Goal: Task Accomplishment & Management: Manage account settings

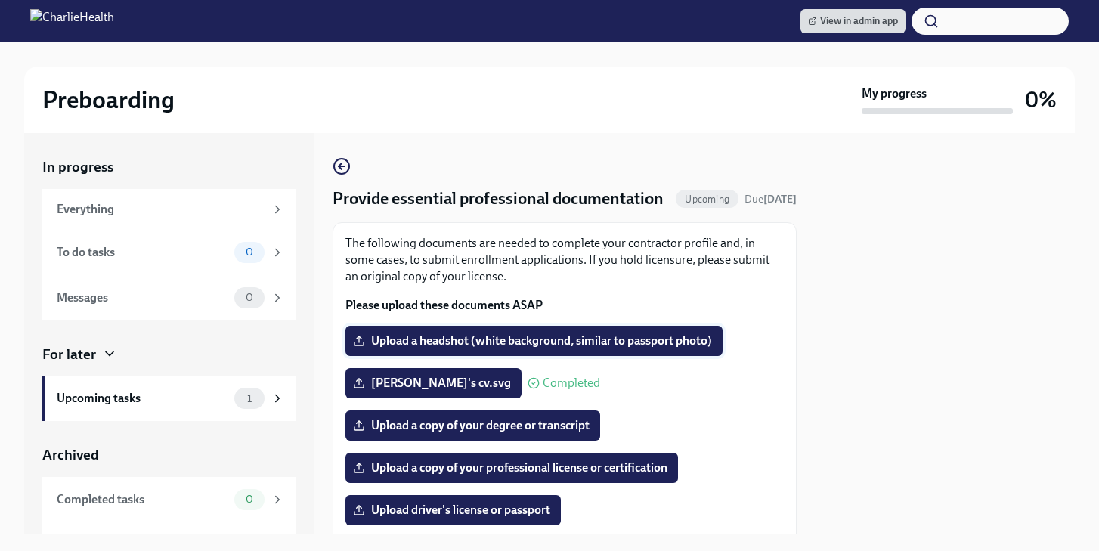
click at [541, 348] on span "Upload a headshot (white background, similar to passport photo)" at bounding box center [534, 340] width 356 height 15
click at [0, 0] on input "Upload a headshot (white background, similar to passport photo)" at bounding box center [0, 0] width 0 height 0
click at [423, 348] on span "Upload a headshot (white background, similar to passport photo)" at bounding box center [534, 340] width 356 height 15
click at [0, 0] on input "Upload a headshot (white background, similar to passport photo)" at bounding box center [0, 0] width 0 height 0
click at [473, 348] on span "Upload a headshot (white background, similar to passport photo)" at bounding box center [534, 340] width 356 height 15
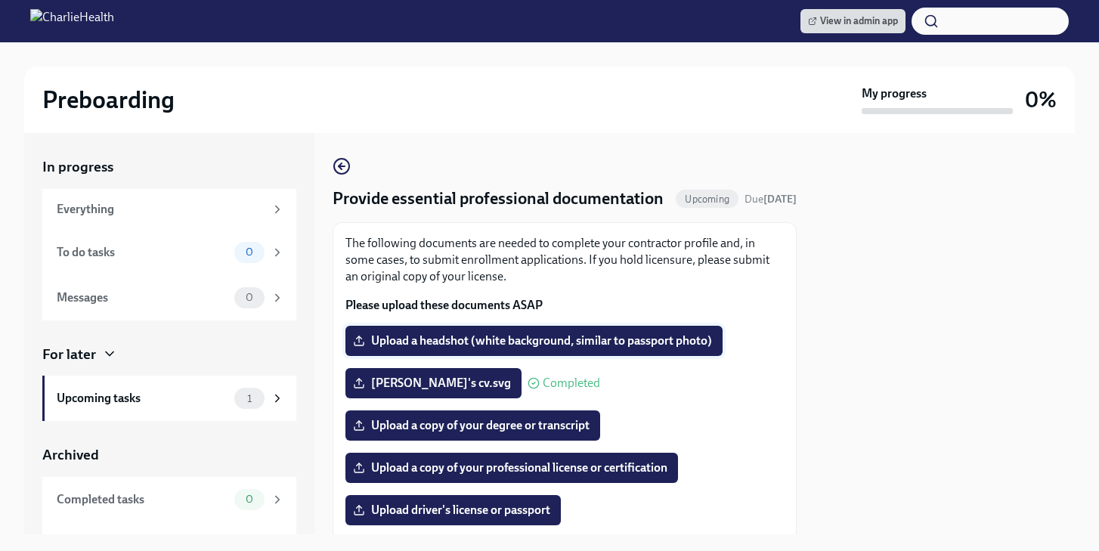
click at [0, 0] on input "Upload a headshot (white background, similar to passport photo)" at bounding box center [0, 0] width 0 height 0
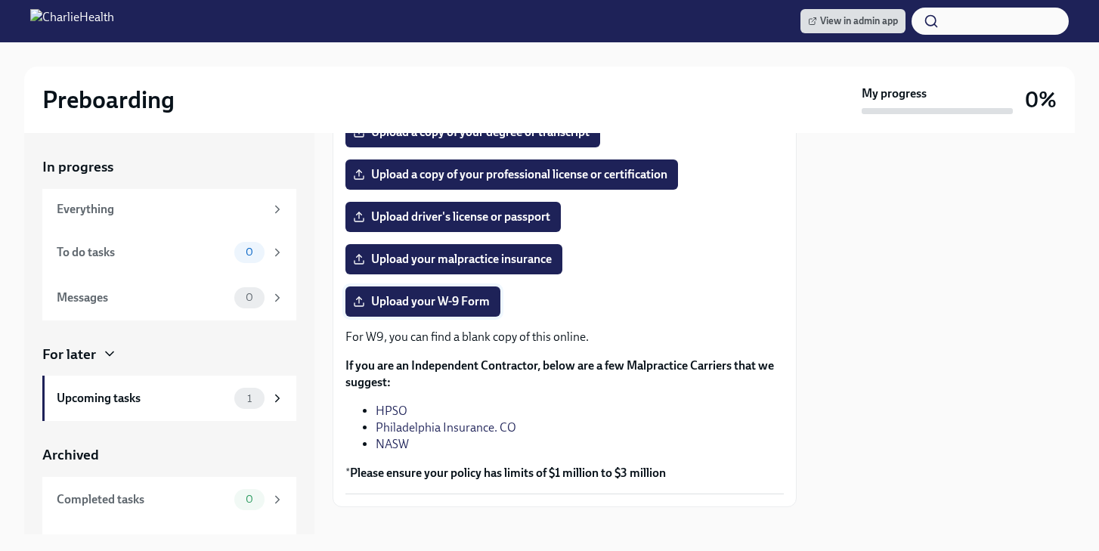
scroll to position [337, 0]
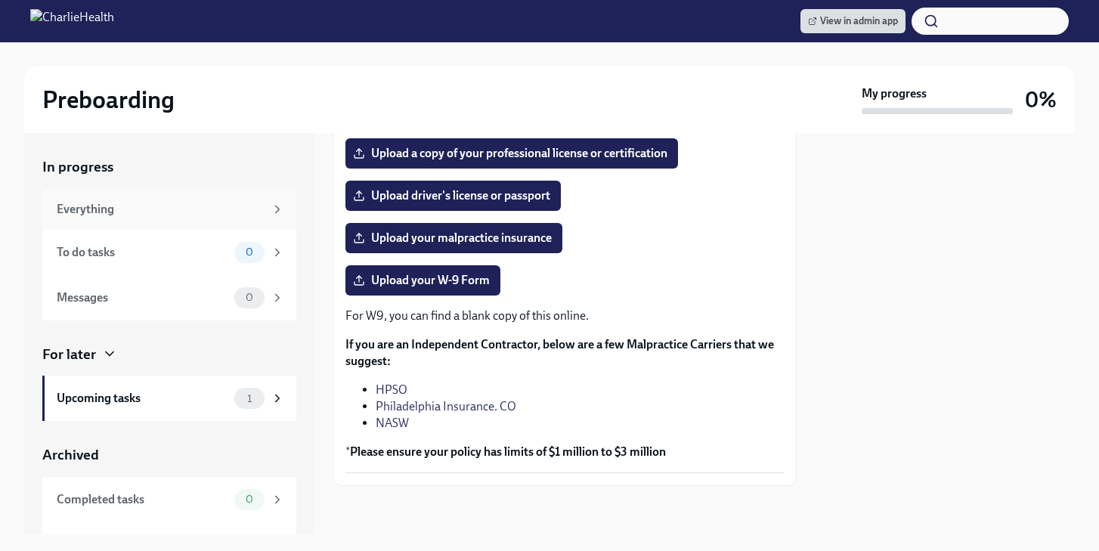
click at [213, 209] on div "Everything" at bounding box center [161, 209] width 208 height 17
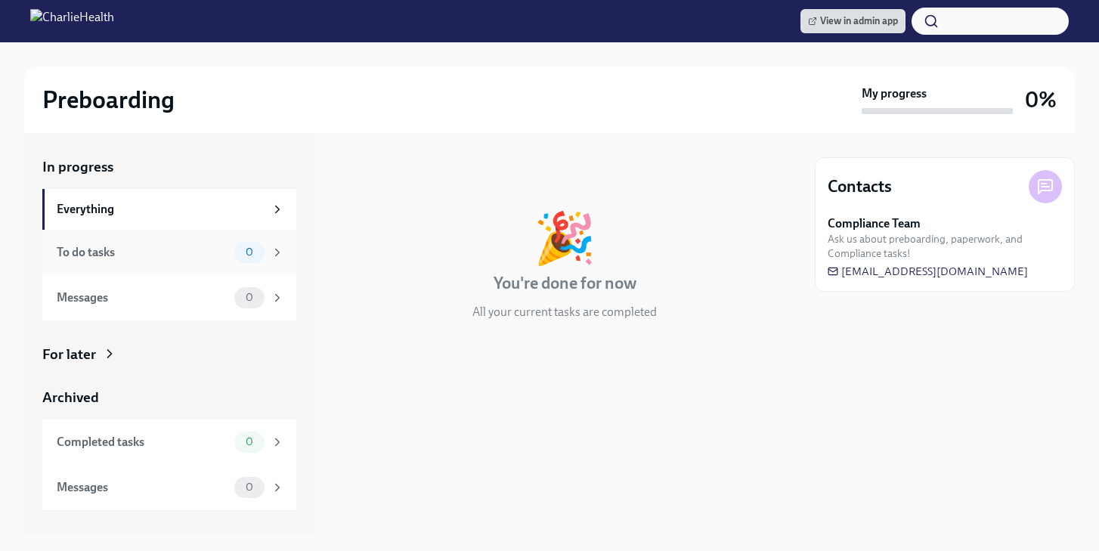
click at [165, 250] on div "To do tasks" at bounding box center [143, 252] width 172 height 17
click at [107, 355] on icon at bounding box center [109, 353] width 15 height 15
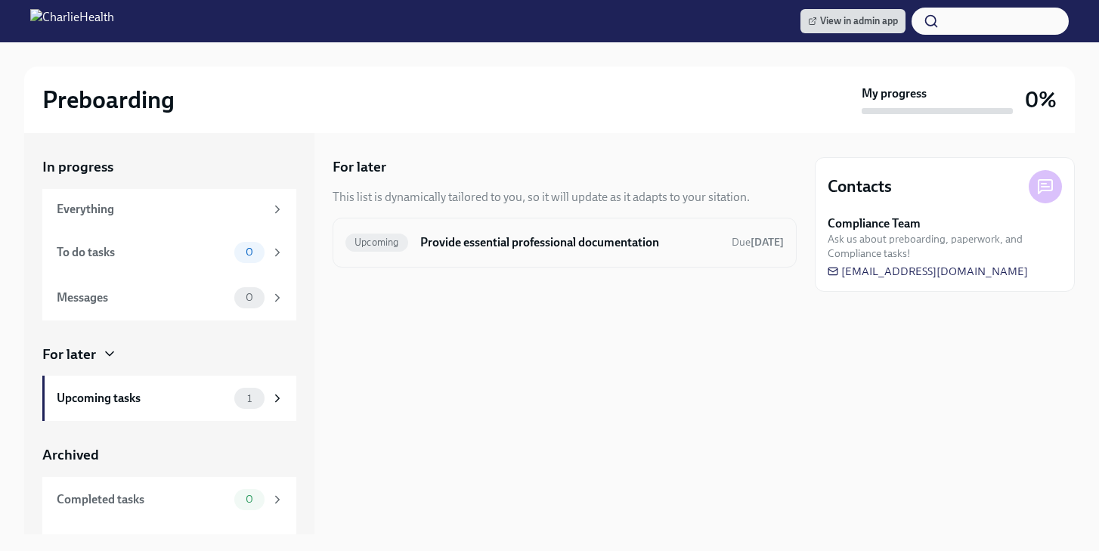
click at [529, 256] on div "Upcoming Provide essential professional documentation Due Oct 26th" at bounding box center [565, 243] width 464 height 50
click at [534, 243] on h6 "Provide essential professional documentation" at bounding box center [569, 242] width 299 height 17
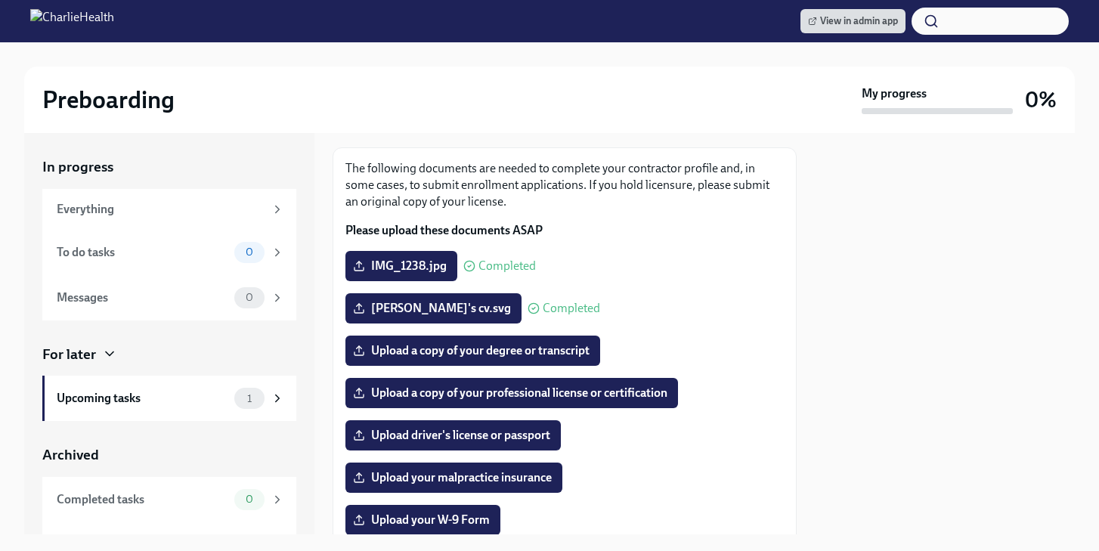
scroll to position [81, 0]
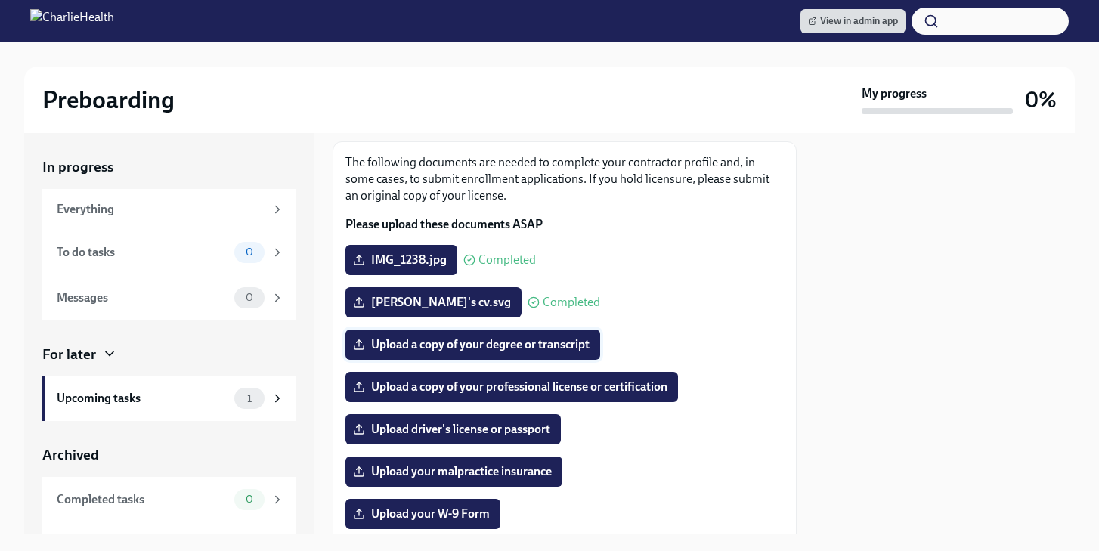
click at [500, 352] on span "Upload a copy of your degree or transcript" at bounding box center [473, 344] width 234 height 15
click at [0, 0] on input "Upload a copy of your degree or transcript" at bounding box center [0, 0] width 0 height 0
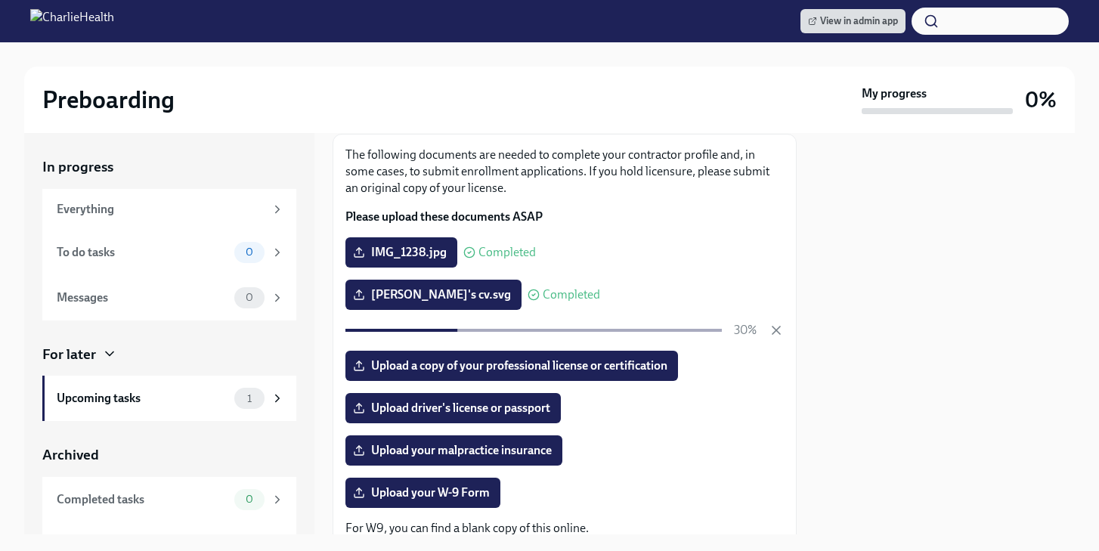
scroll to position [103, 0]
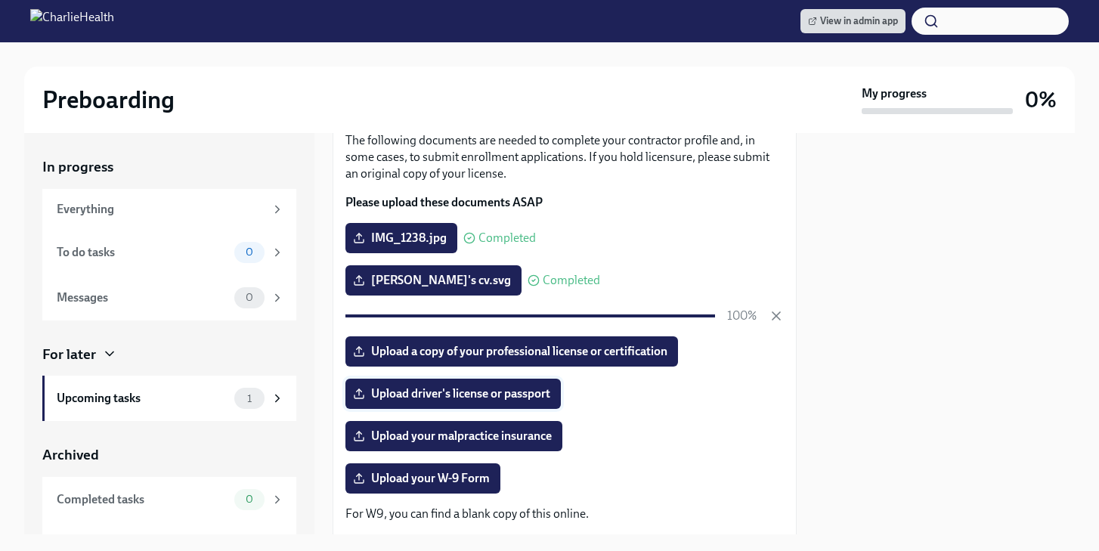
click at [456, 401] on span "Upload driver's license or passport" at bounding box center [453, 393] width 194 height 15
click at [0, 0] on input "Upload driver's license or passport" at bounding box center [0, 0] width 0 height 0
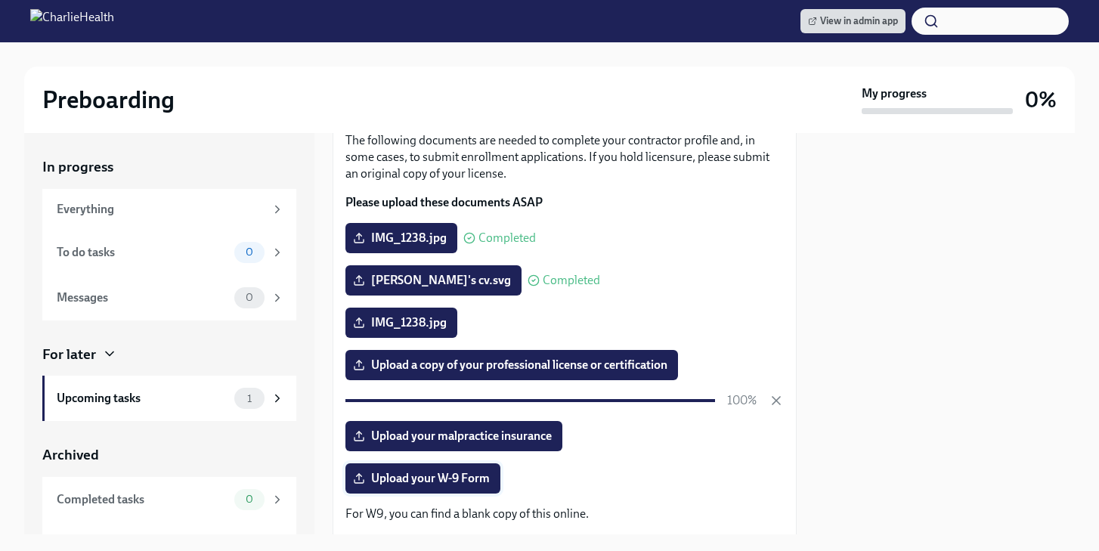
click at [435, 486] on span "Upload your W-9 Form" at bounding box center [423, 478] width 134 height 15
click at [0, 0] on input "Upload your W-9 Form" at bounding box center [0, 0] width 0 height 0
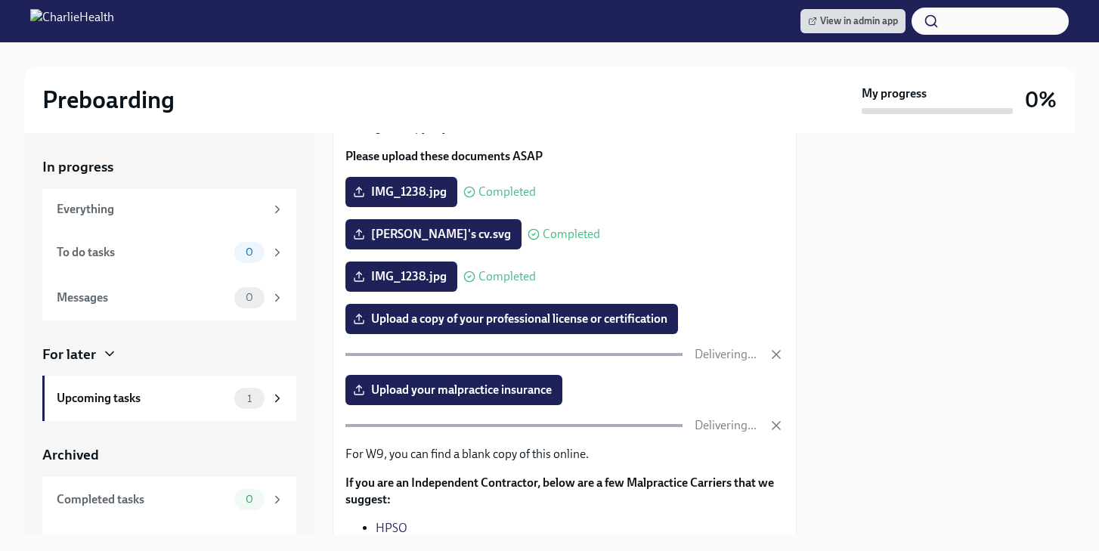
scroll to position [237, 0]
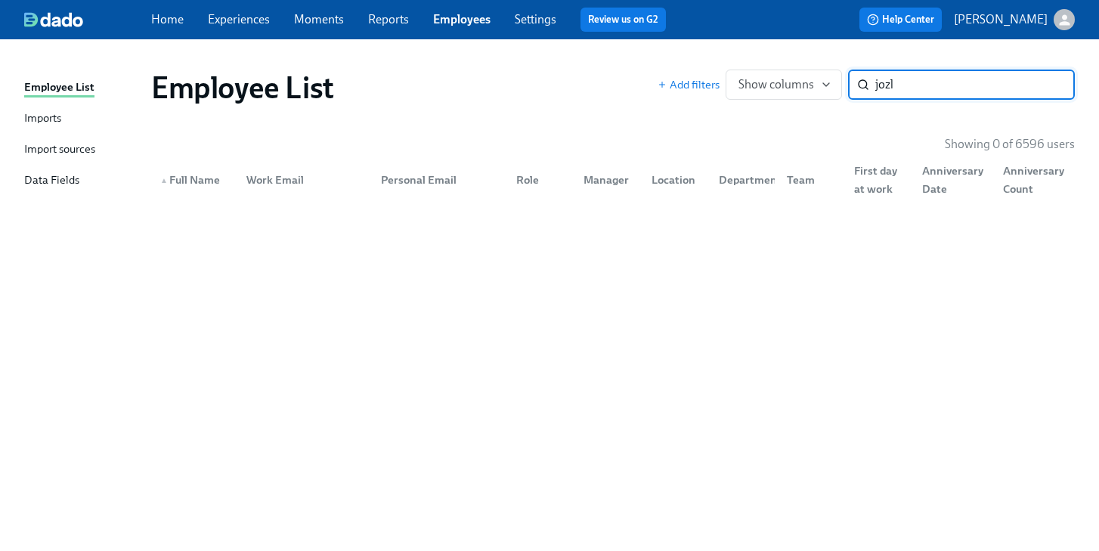
click at [250, 15] on link "Experiences" at bounding box center [239, 19] width 62 height 14
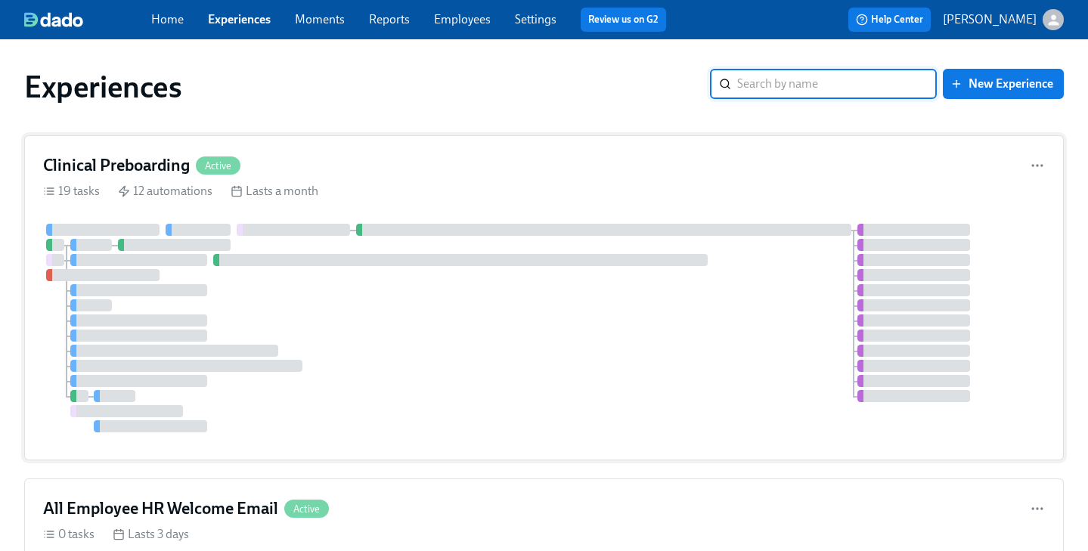
scroll to position [3, 0]
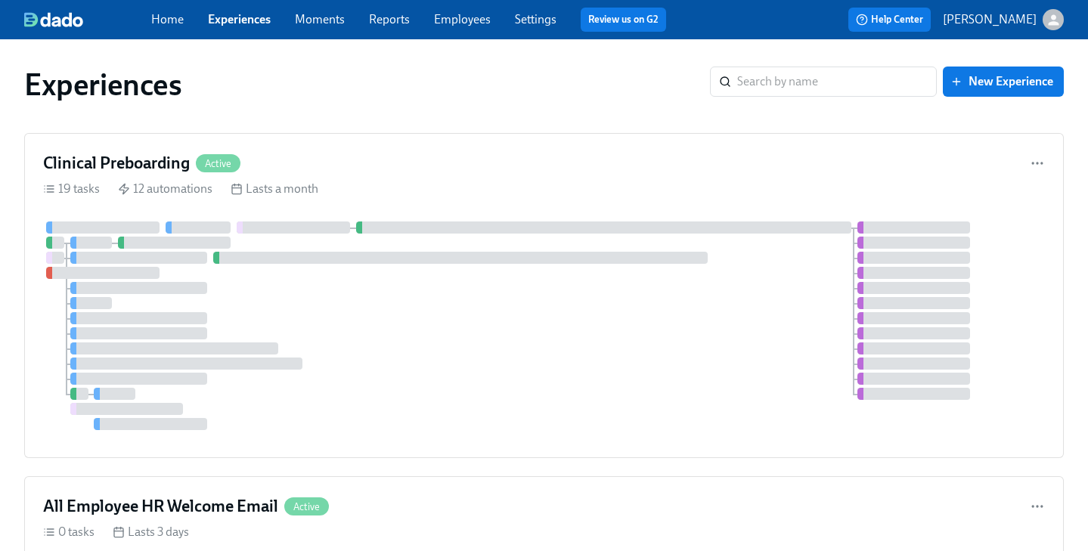
click at [358, 161] on div "Clinical Preboarding Active" at bounding box center [544, 163] width 1002 height 23
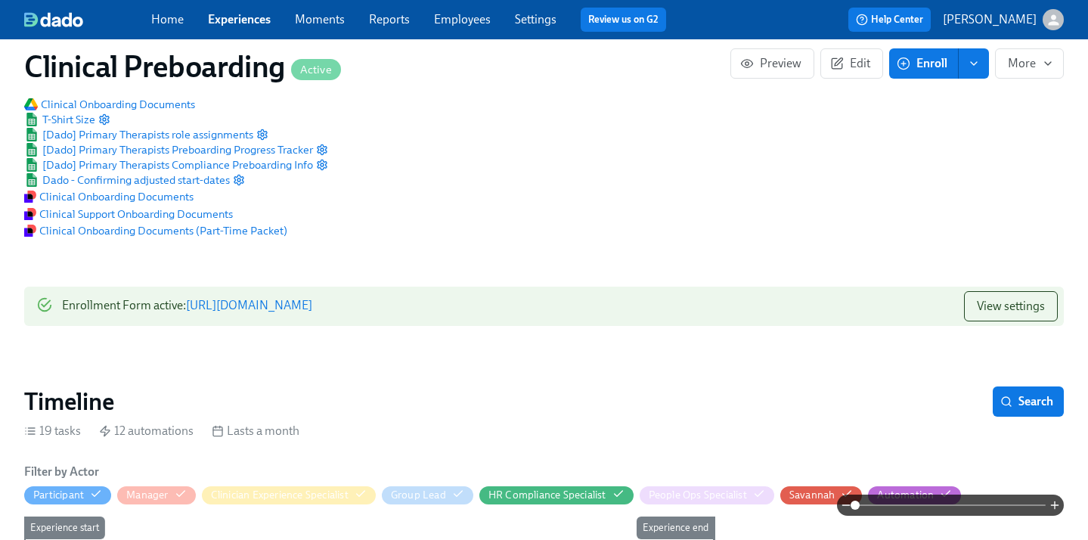
scroll to position [0, 18296]
click at [239, 23] on link "Experiences" at bounding box center [239, 19] width 63 height 14
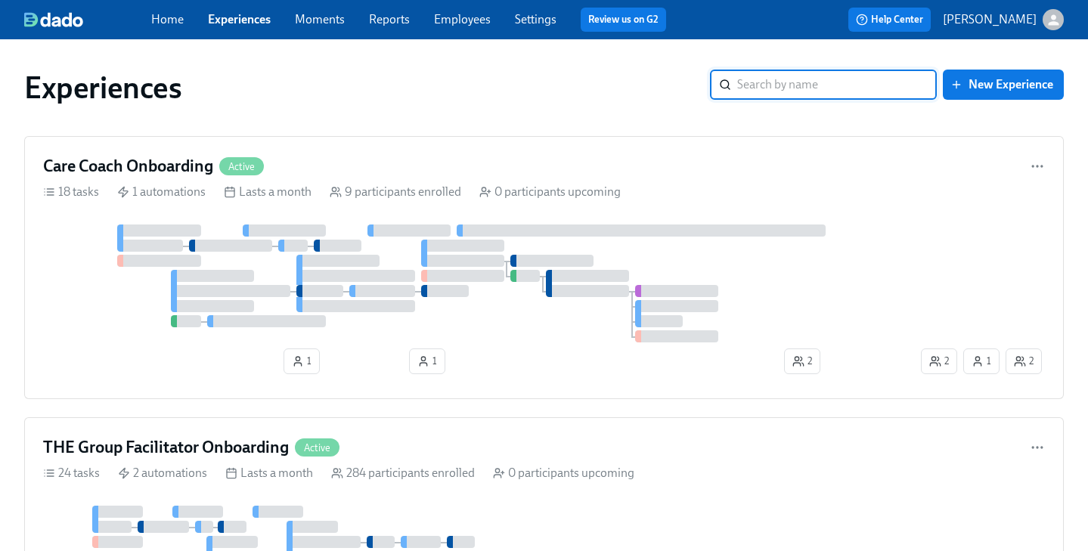
click at [810, 88] on input "search" at bounding box center [837, 85] width 200 height 30
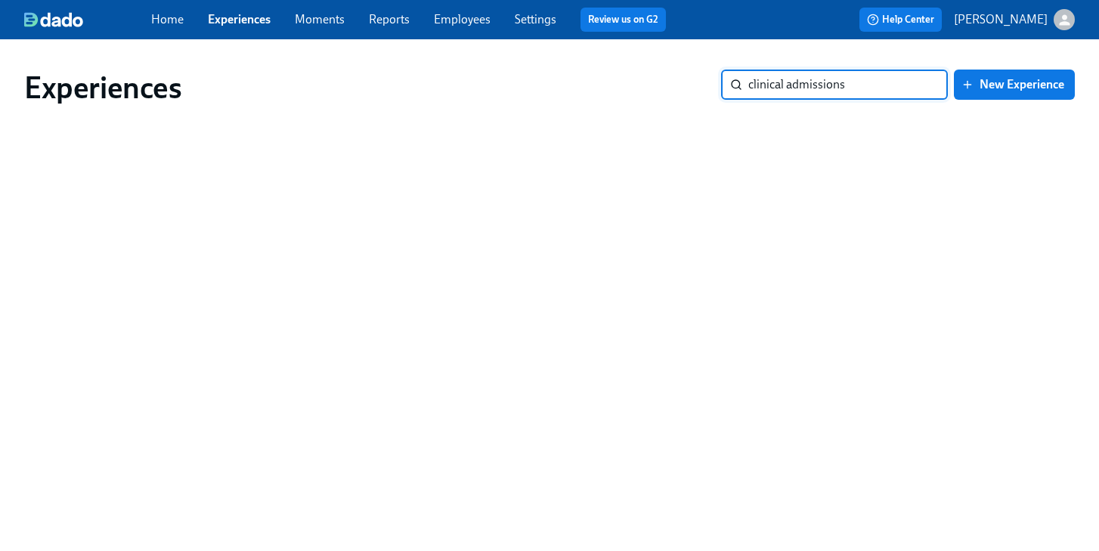
drag, startPoint x: 776, startPoint y: 85, endPoint x: 677, endPoint y: 82, distance: 99.1
click at [677, 82] on div "Experiences clinical admissions ​ New Experience" at bounding box center [549, 88] width 1051 height 36
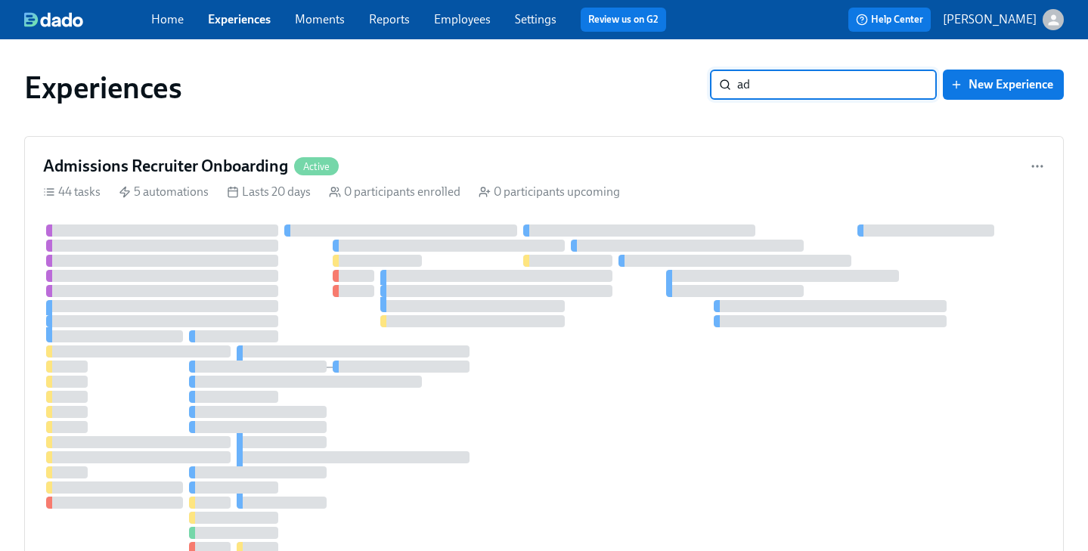
type input "a"
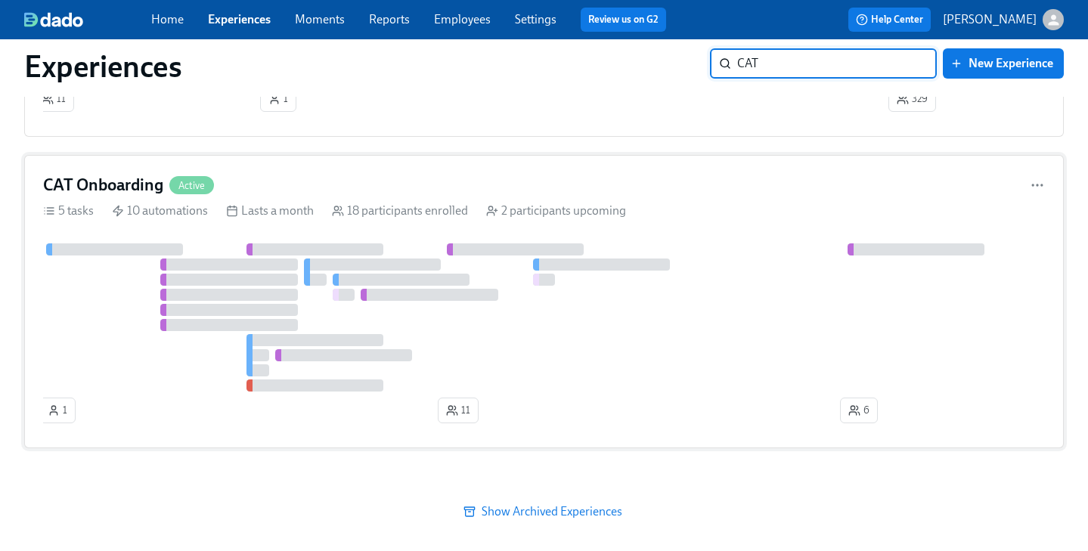
scroll to position [259, 0]
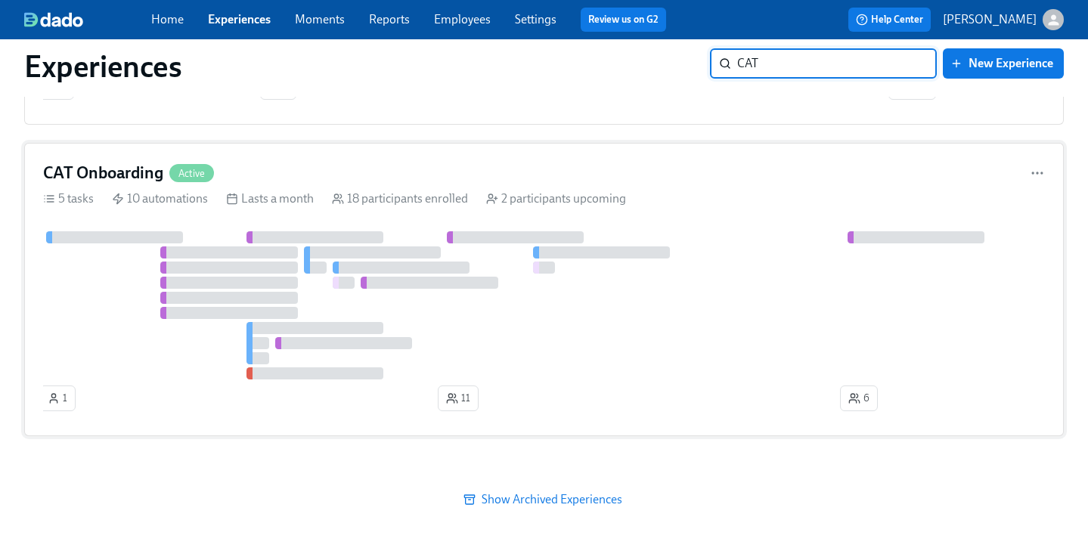
type input "CAT"
click at [582, 172] on div "CAT Onboarding Active" at bounding box center [544, 173] width 1002 height 23
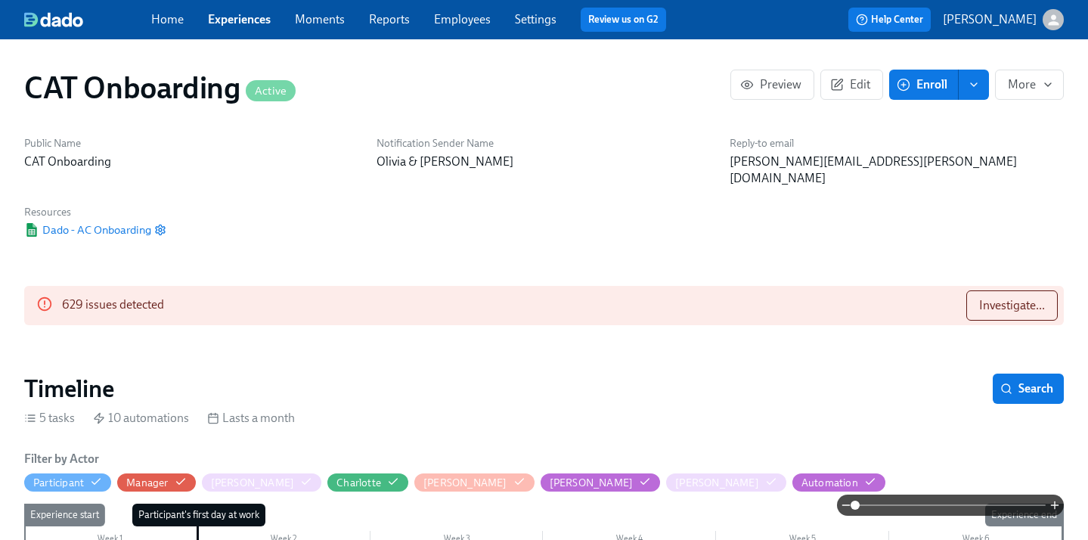
click at [263, 21] on link "Experiences" at bounding box center [239, 19] width 63 height 14
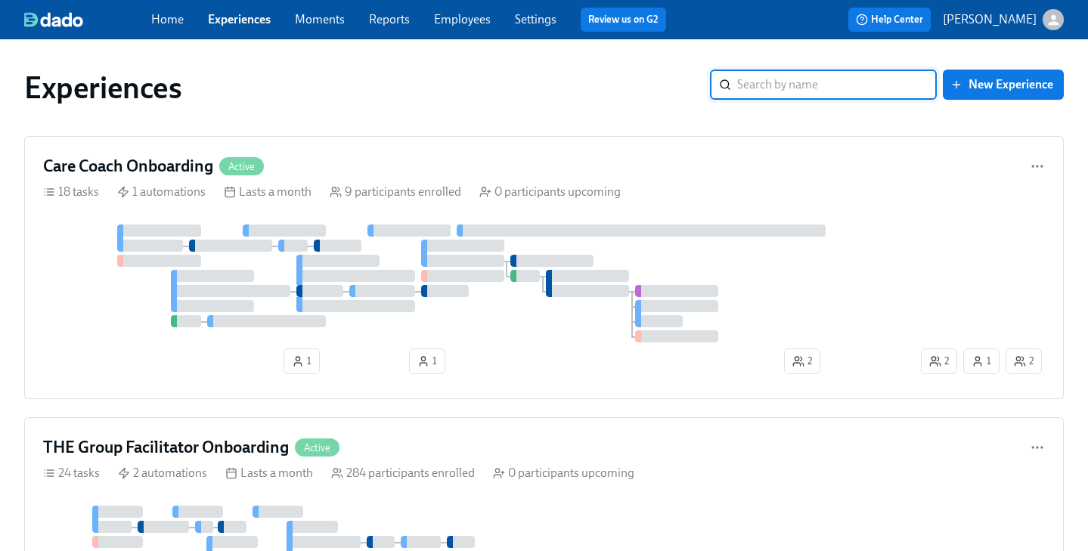
click at [859, 86] on input "search" at bounding box center [837, 85] width 200 height 30
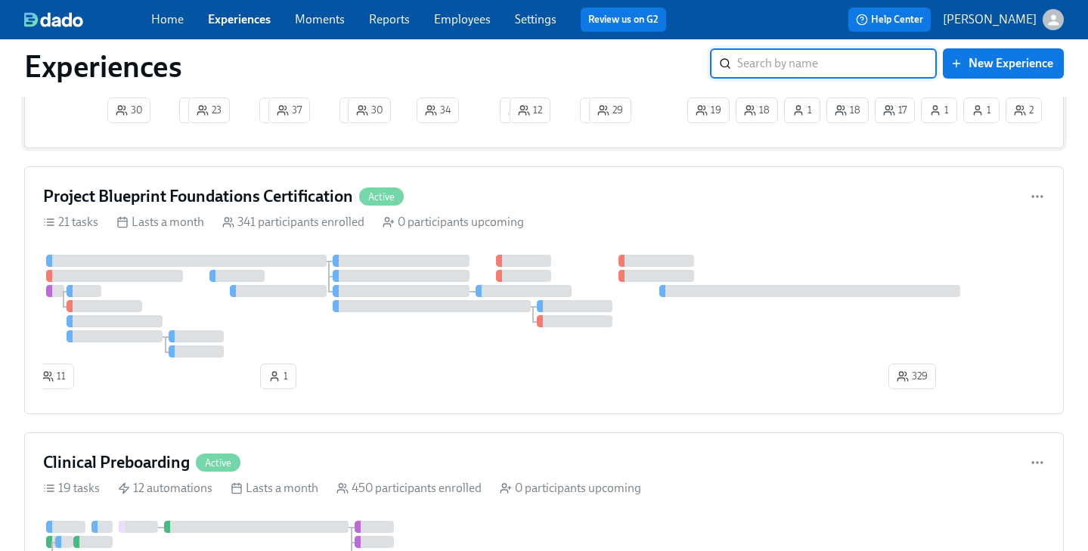
scroll to position [551, 0]
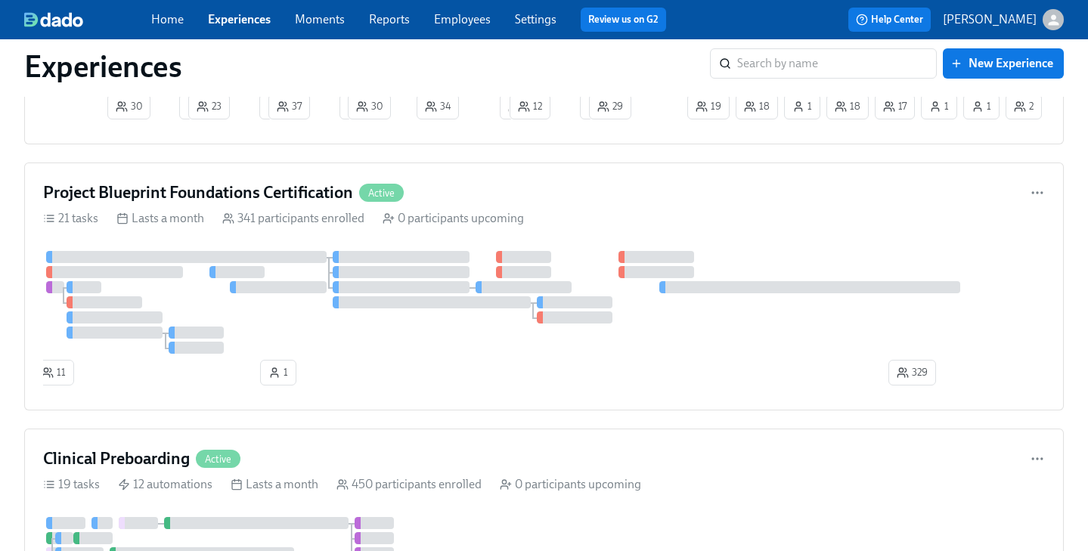
click at [234, 29] on div "Home Experiences Moments Reports Employees Settings Review us on G2" at bounding box center [414, 20] width 527 height 24
click at [238, 24] on link "Experiences" at bounding box center [239, 19] width 63 height 14
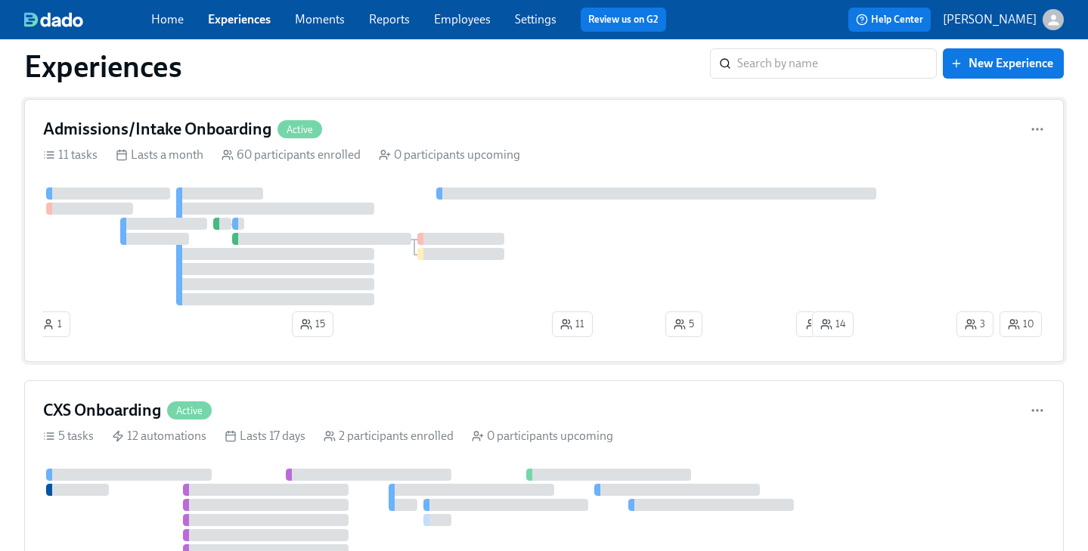
scroll to position [5067, 0]
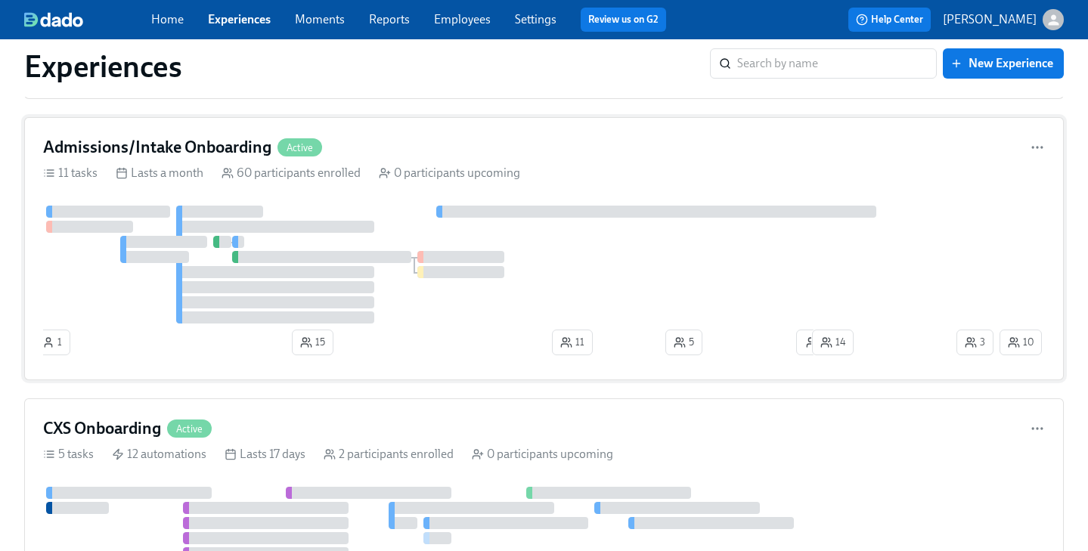
click at [377, 147] on div "Admissions/Intake Onboarding Active" at bounding box center [544, 147] width 1002 height 23
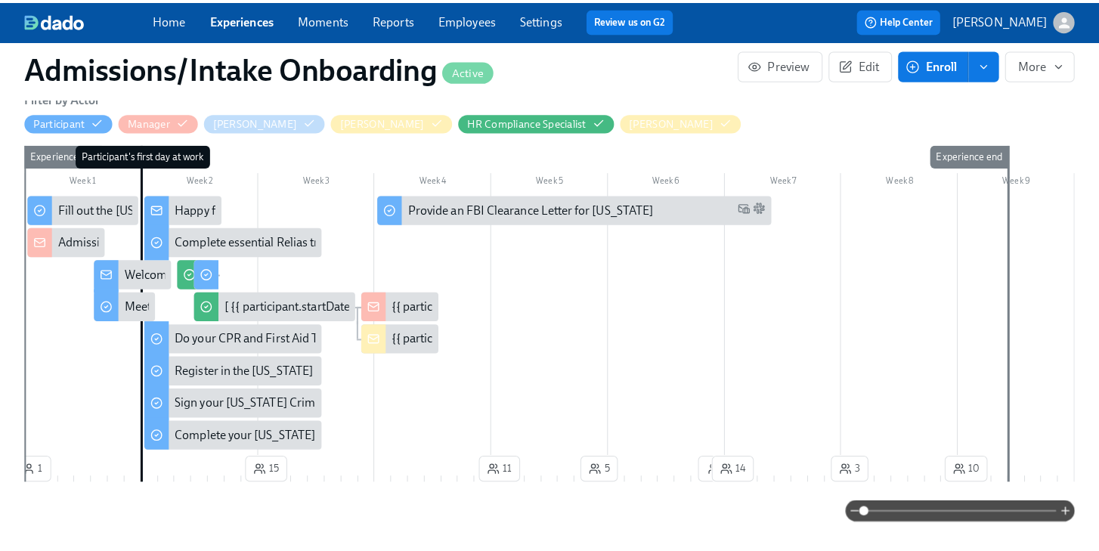
scroll to position [434, 0]
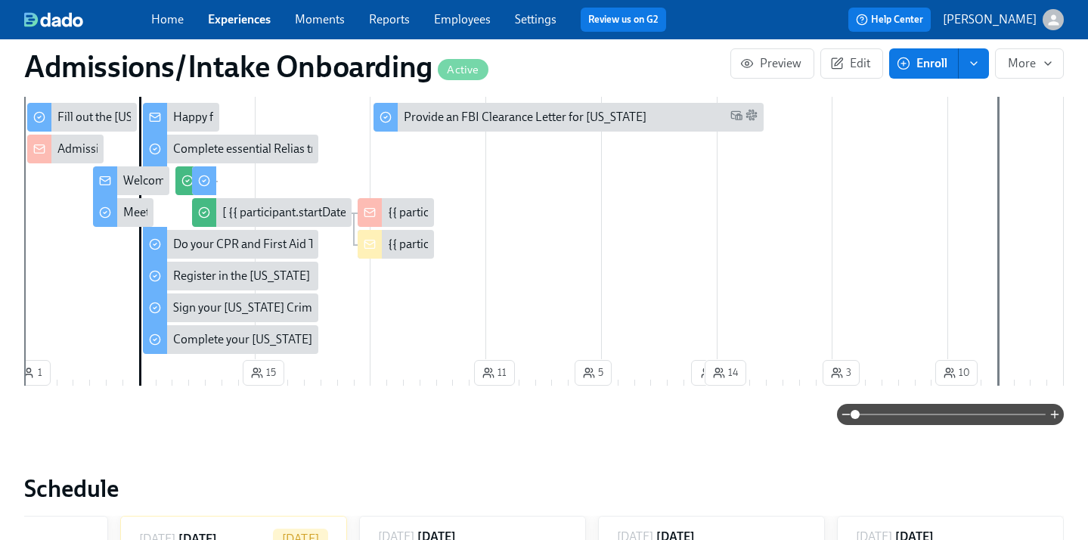
click at [67, 145] on div "Admissions/Intake New Hire cleared to start" at bounding box center [171, 149] width 228 height 17
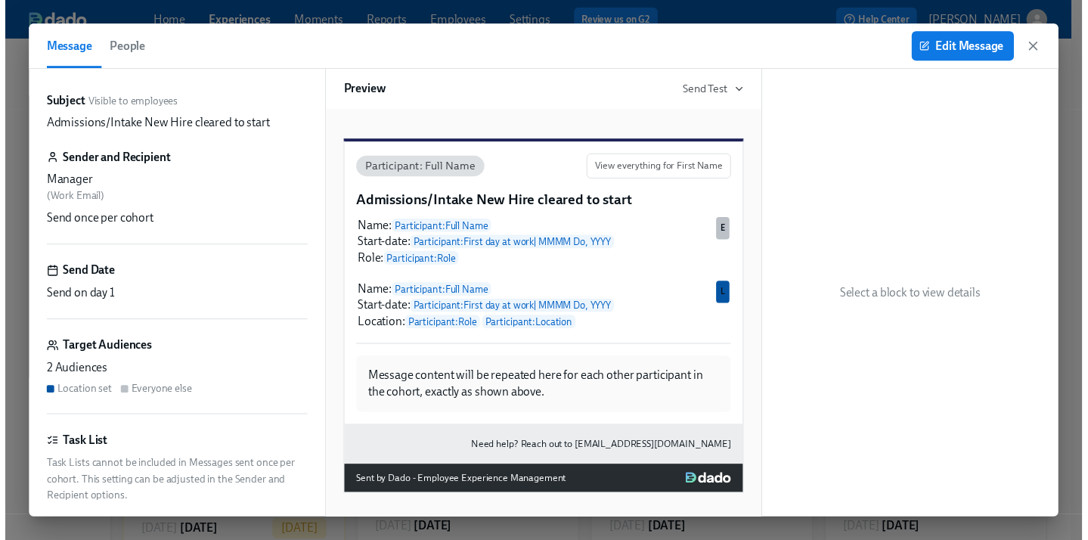
scroll to position [25, 0]
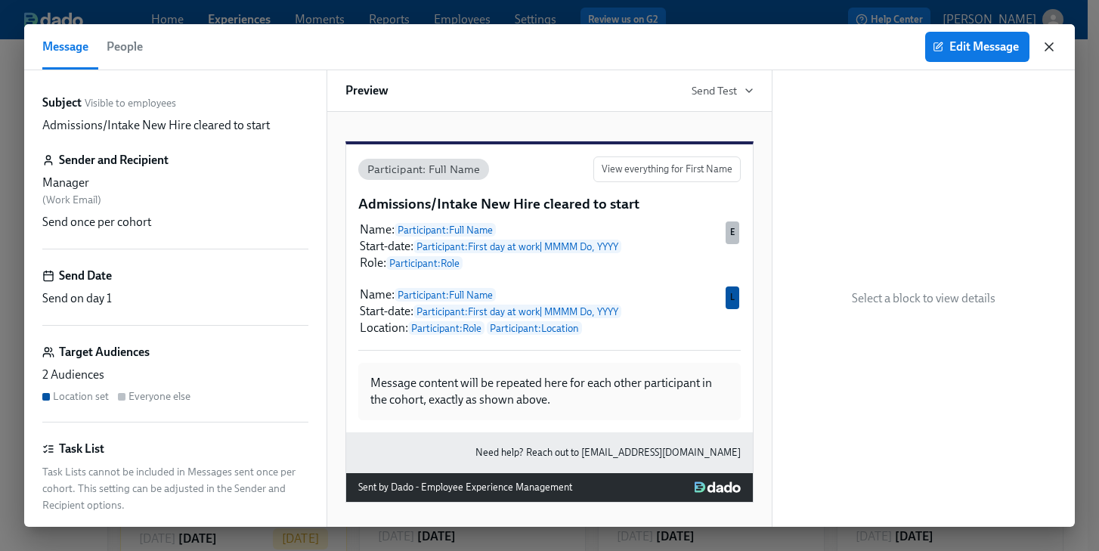
click at [1050, 46] on icon "button" at bounding box center [1049, 46] width 15 height 15
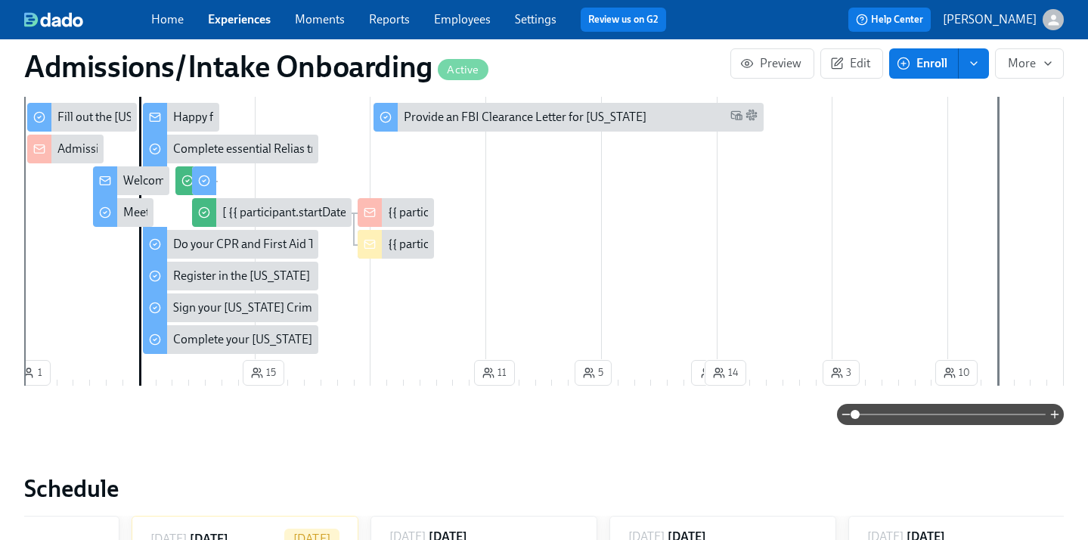
click at [137, 177] on div "Welcome to the Charlie Health team!" at bounding box center [217, 180] width 189 height 17
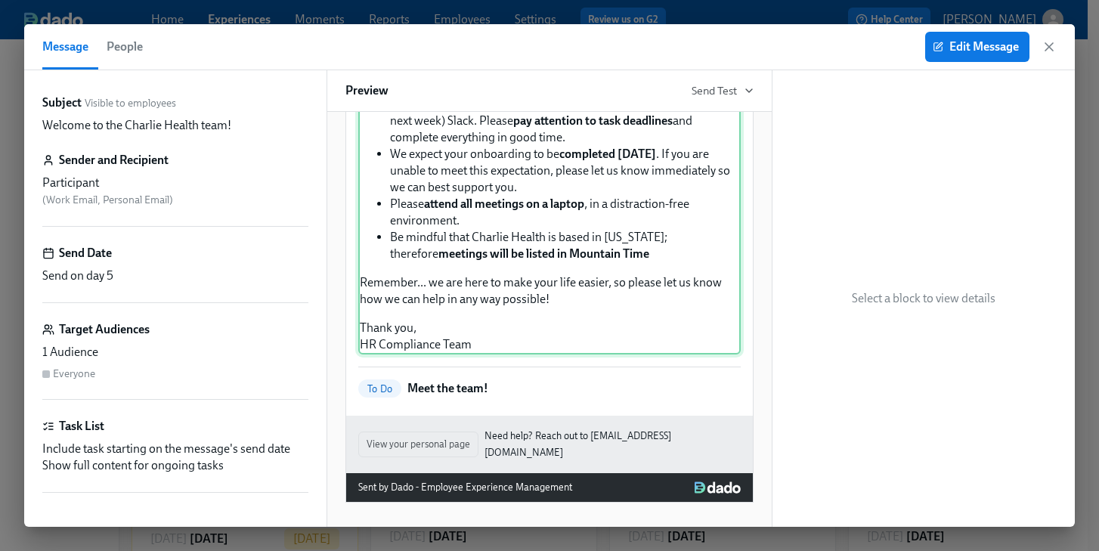
scroll to position [376, 0]
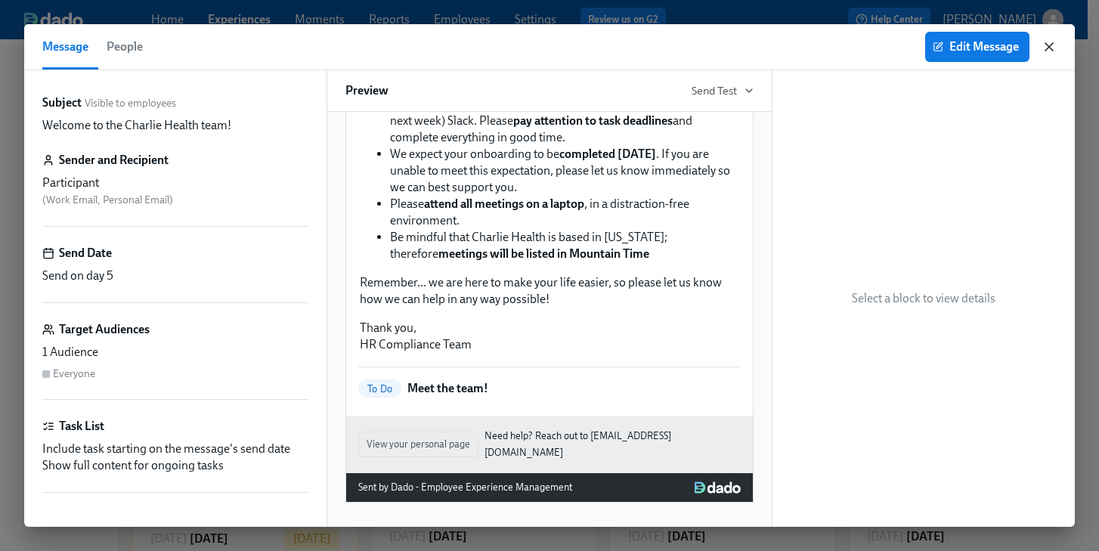
click at [1053, 46] on icon "button" at bounding box center [1049, 46] width 15 height 15
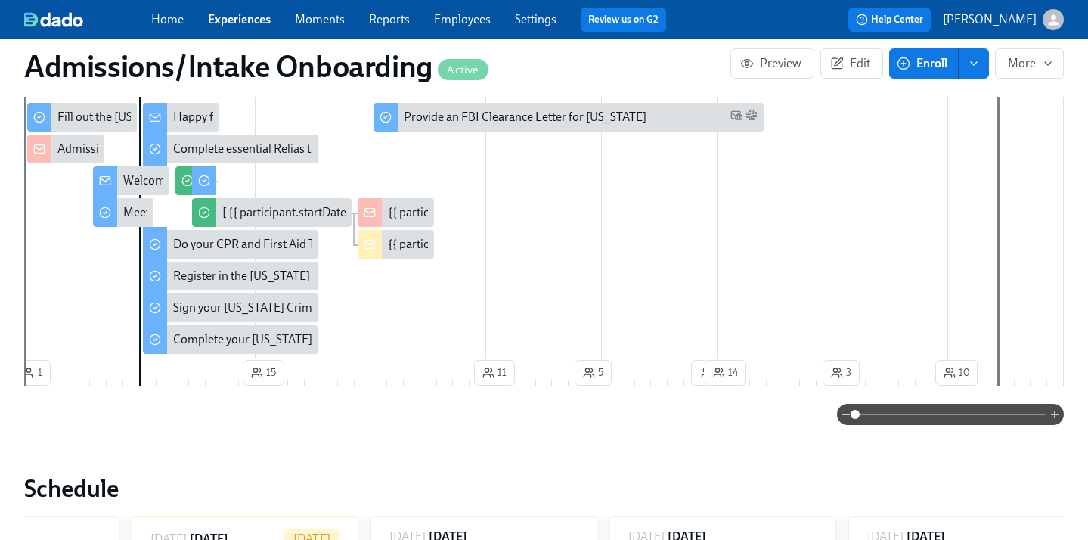
click at [200, 116] on div "Happy first day!" at bounding box center [213, 117] width 81 height 17
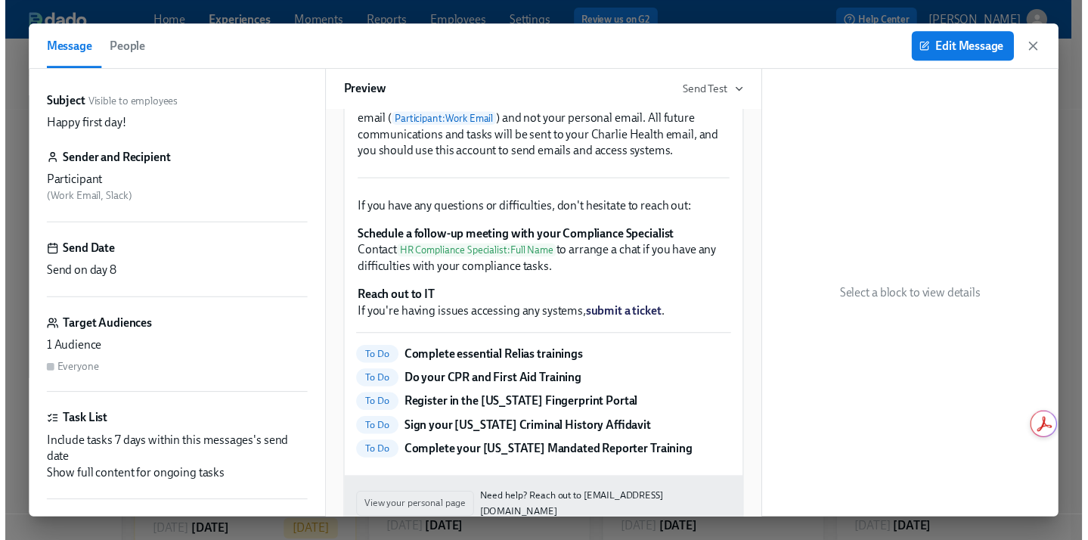
scroll to position [440, 0]
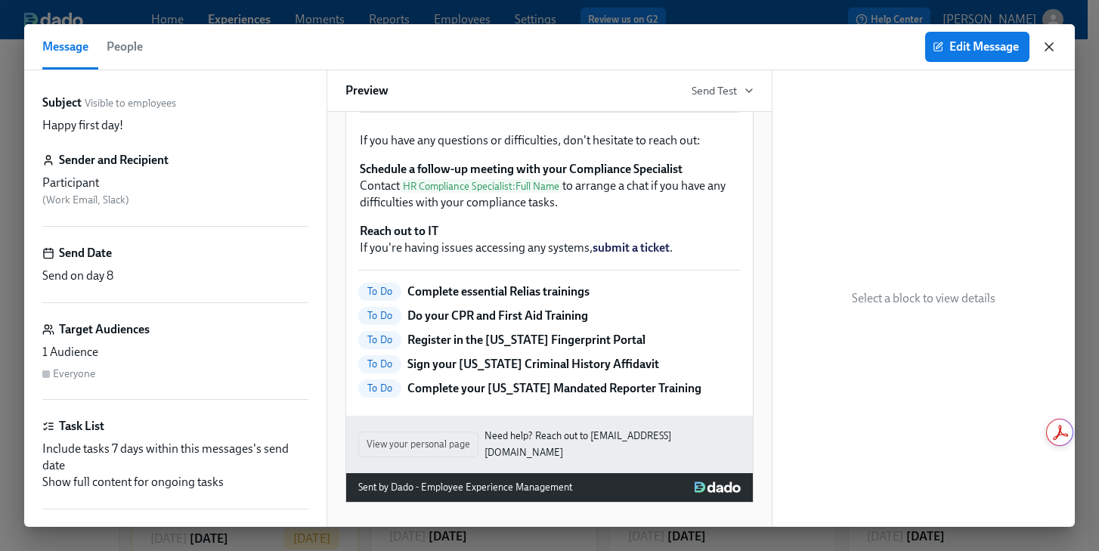
click at [1048, 47] on icon "button" at bounding box center [1049, 46] width 15 height 15
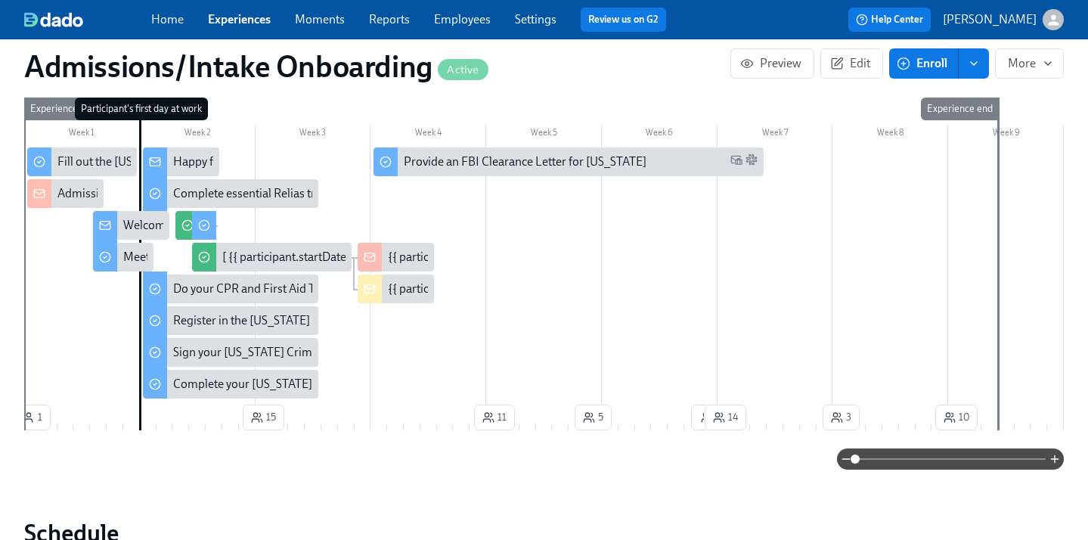
scroll to position [376, 0]
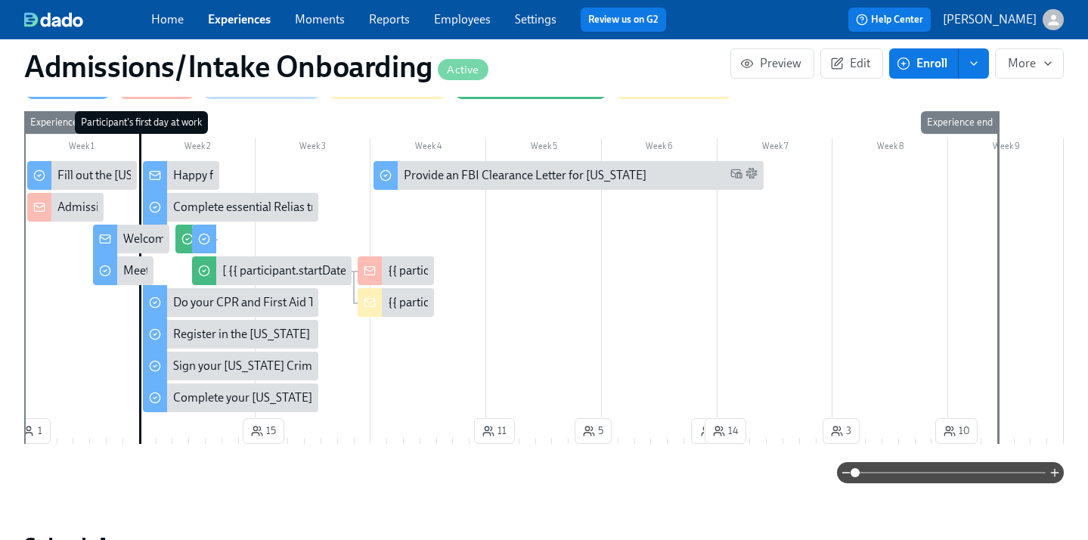
click at [410, 265] on div "{{ participant.fullName }} Check-Out update" at bounding box center [501, 270] width 226 height 17
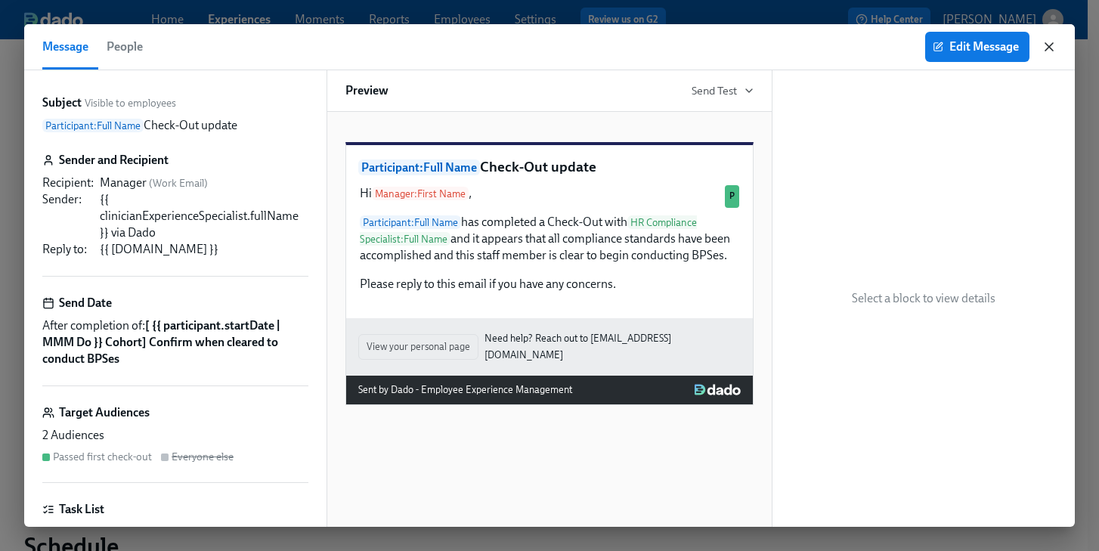
click at [1040, 45] on div "Edit Message" at bounding box center [991, 47] width 132 height 30
click at [1047, 45] on icon "button" at bounding box center [1049, 47] width 8 height 8
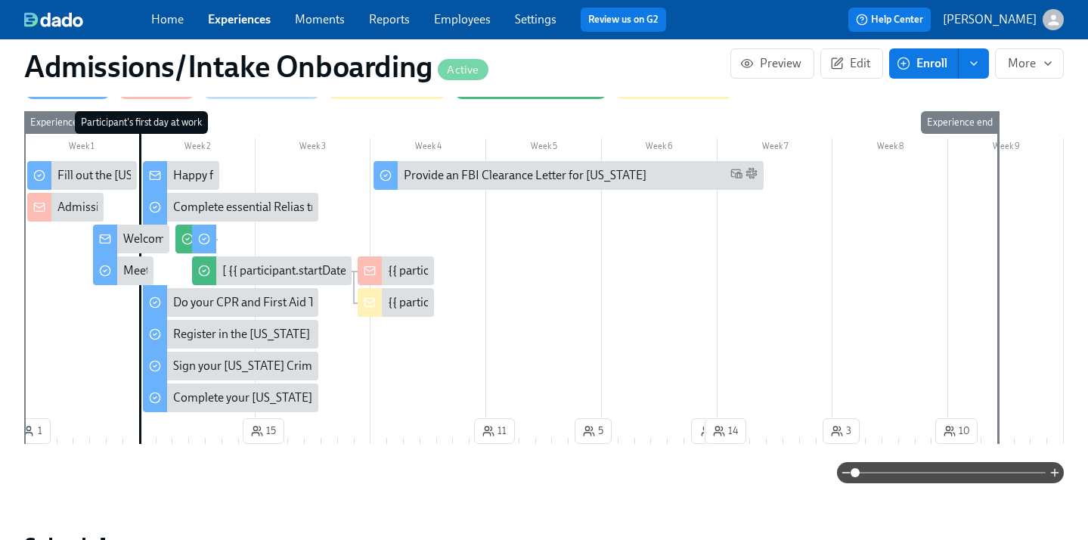
click at [414, 305] on div "{{ participant.fullName }} Check-Out update" at bounding box center [501, 302] width 226 height 17
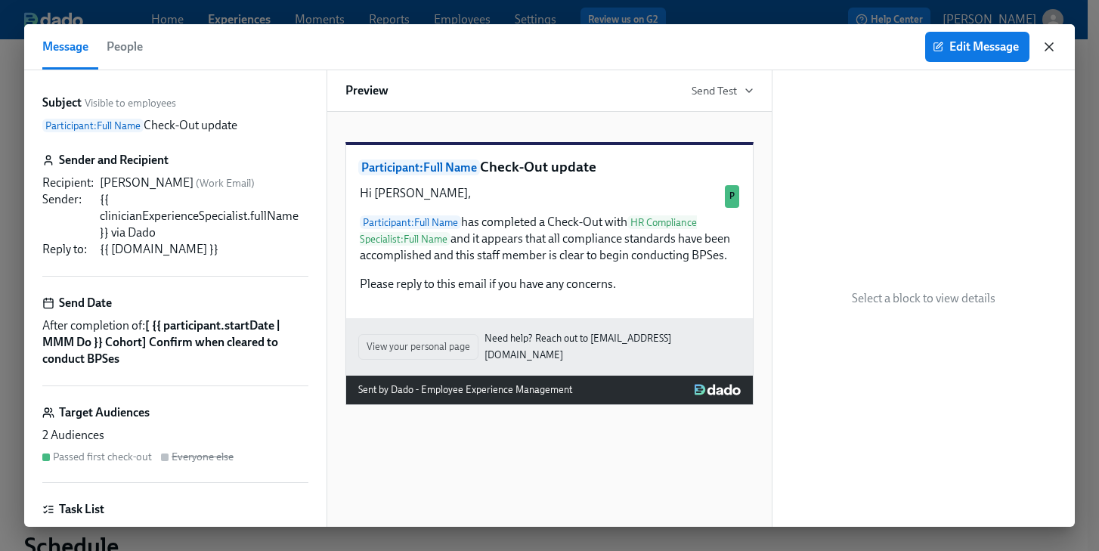
click at [1051, 48] on icon "button" at bounding box center [1049, 47] width 8 height 8
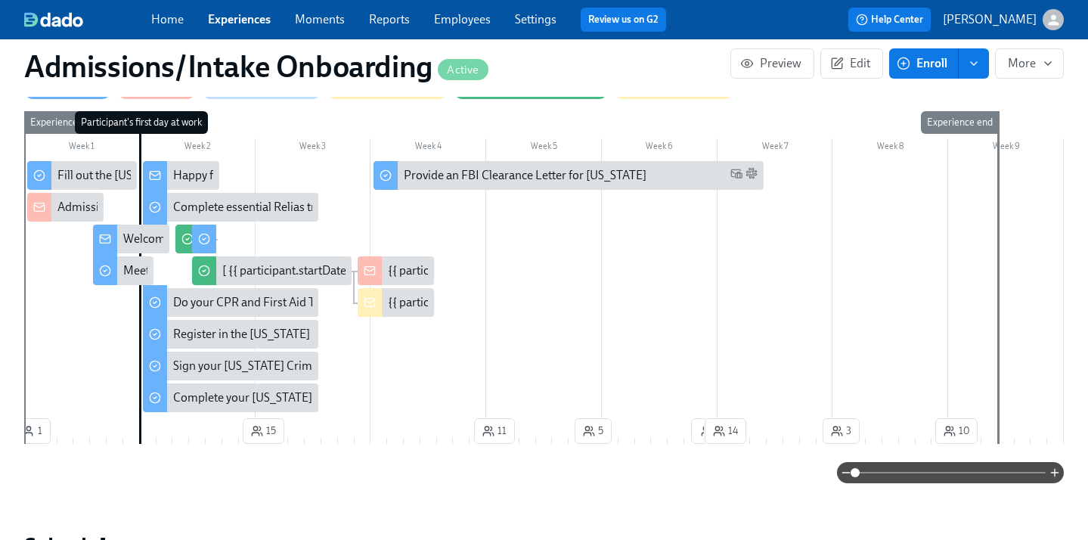
click at [234, 19] on link "Experiences" at bounding box center [239, 19] width 63 height 14
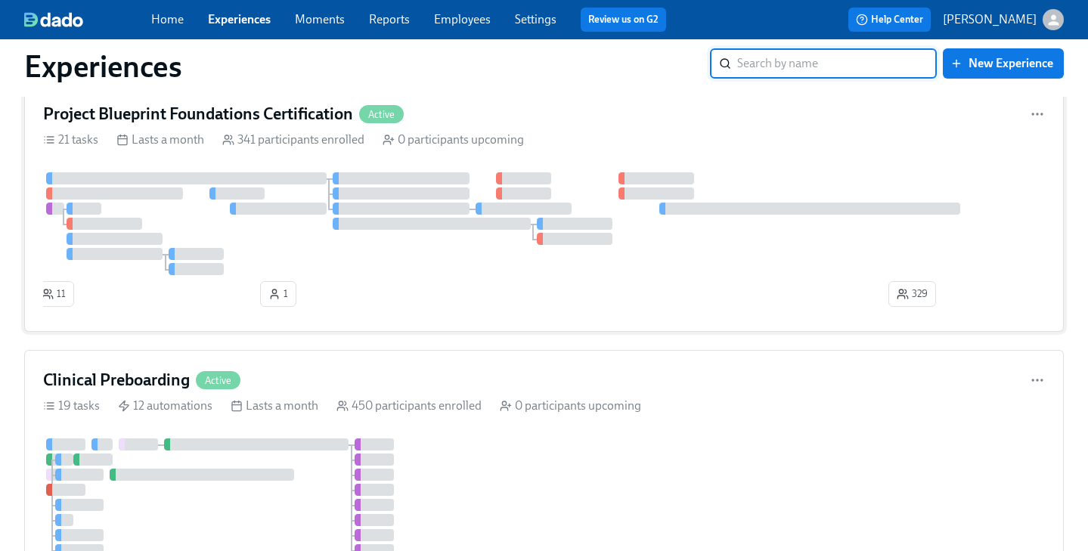
scroll to position [646, 0]
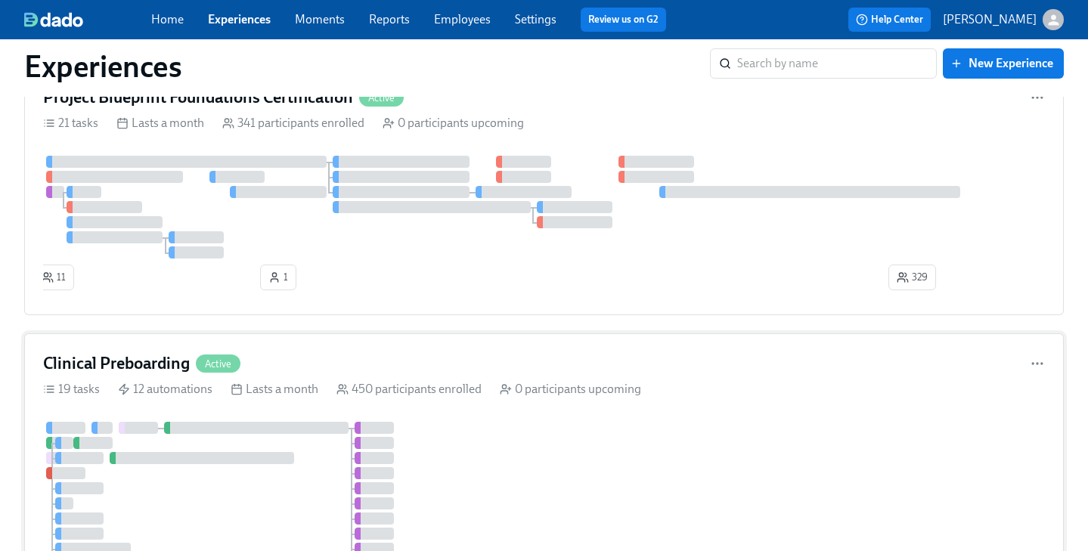
click at [341, 372] on div "Clinical Preboarding Active" at bounding box center [544, 363] width 1002 height 23
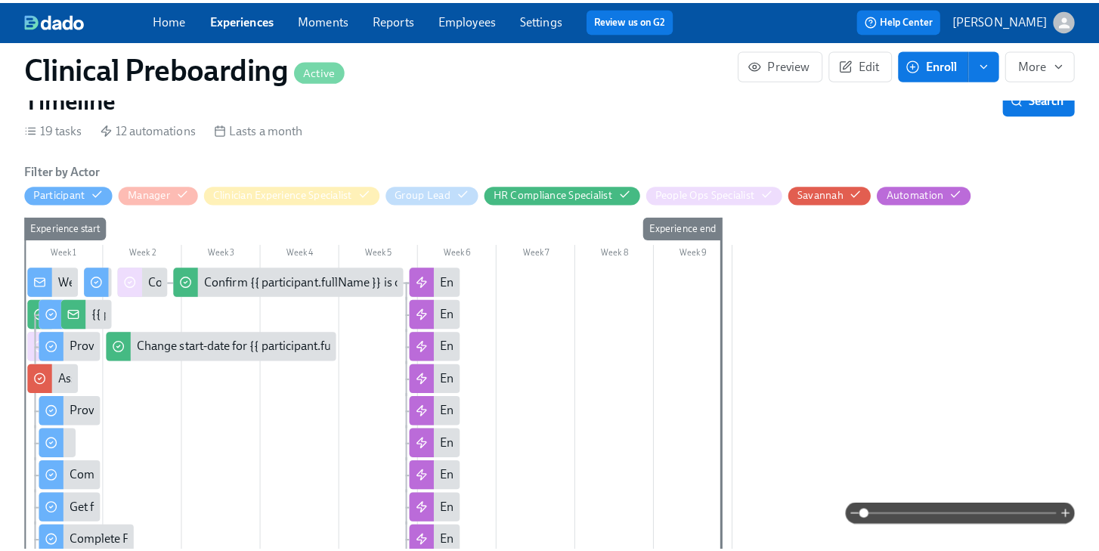
scroll to position [541, 0]
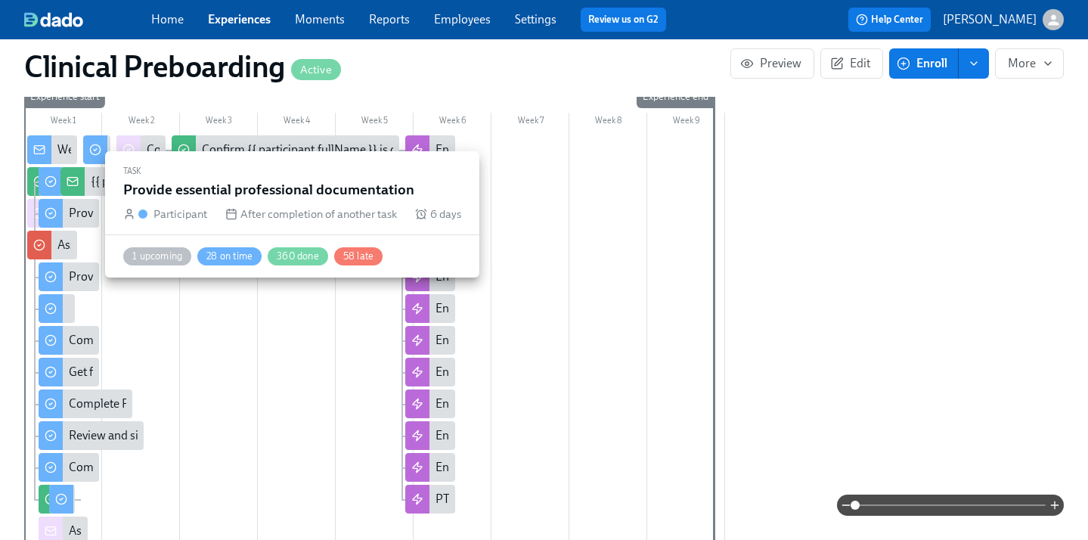
click at [88, 219] on div "Provide essential professional documentation" at bounding box center [187, 213] width 236 height 17
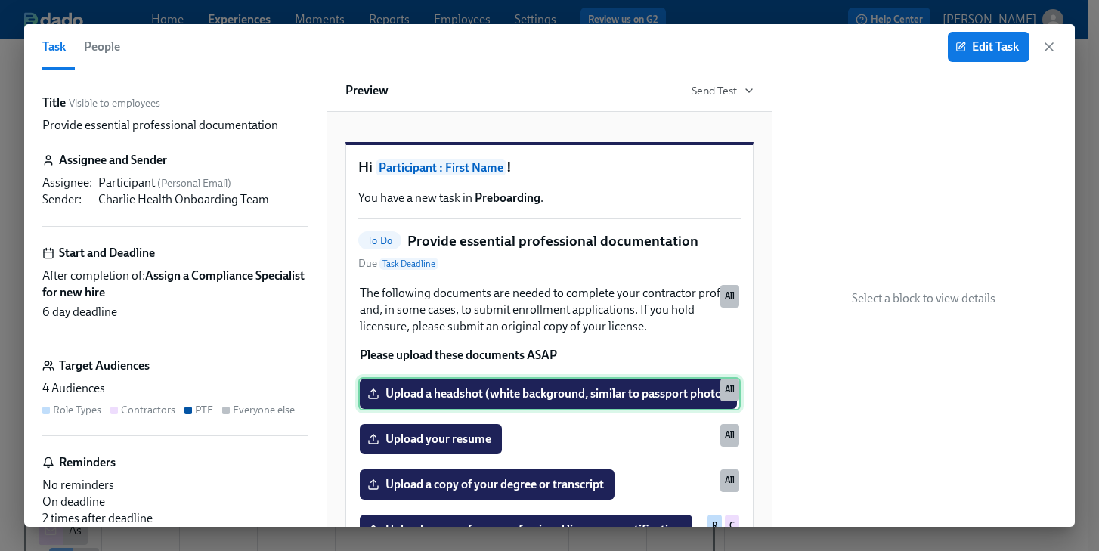
click at [556, 408] on div "Upload a headshot (white background, similar to passport photo) All" at bounding box center [549, 393] width 382 height 33
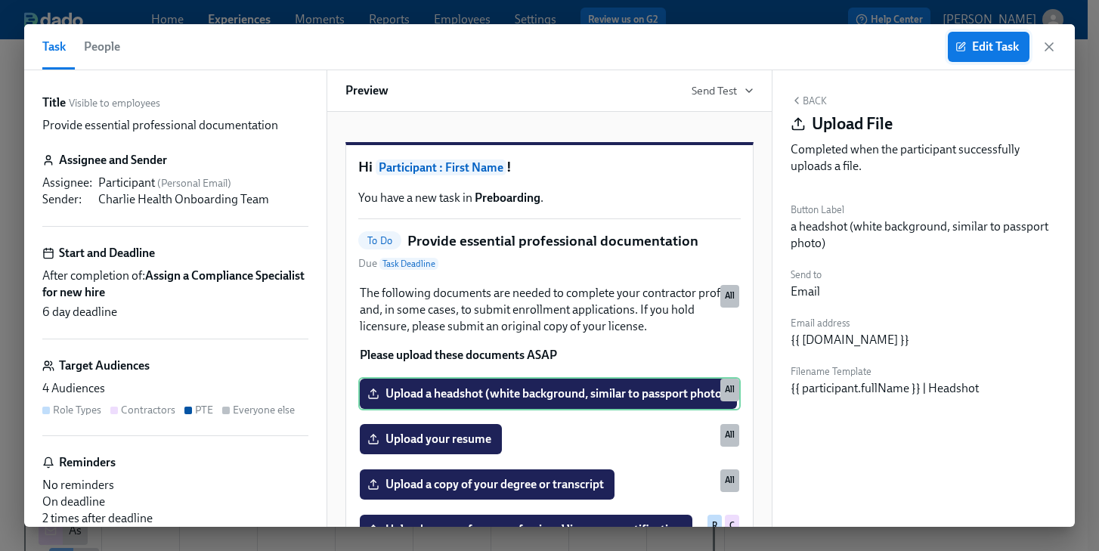
click at [993, 47] on span "Edit Task" at bounding box center [988, 46] width 60 height 15
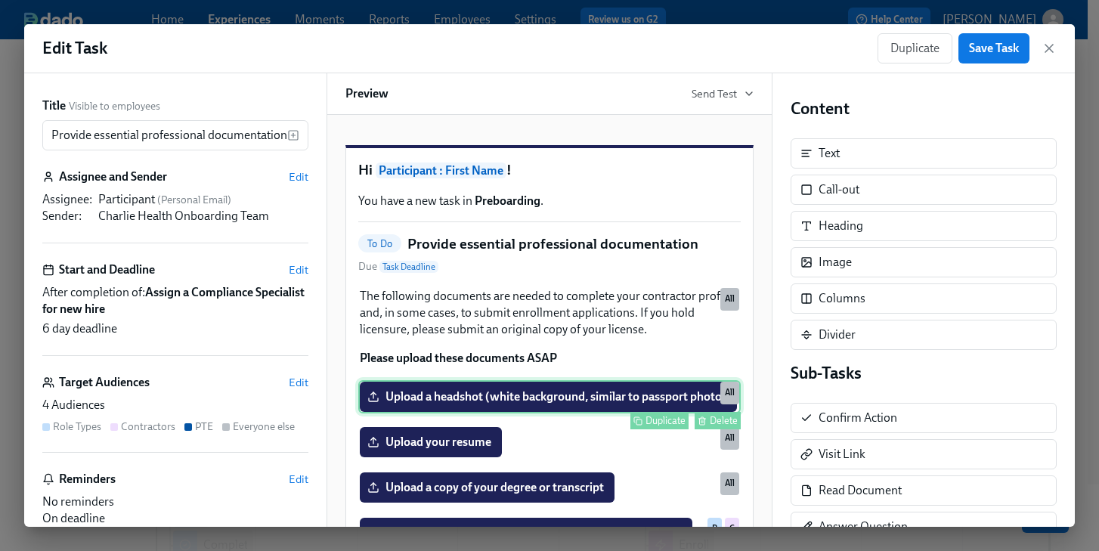
click at [621, 413] on div "Upload a headshot (white background, similar to passport photo) Duplicate Delet…" at bounding box center [549, 396] width 382 height 33
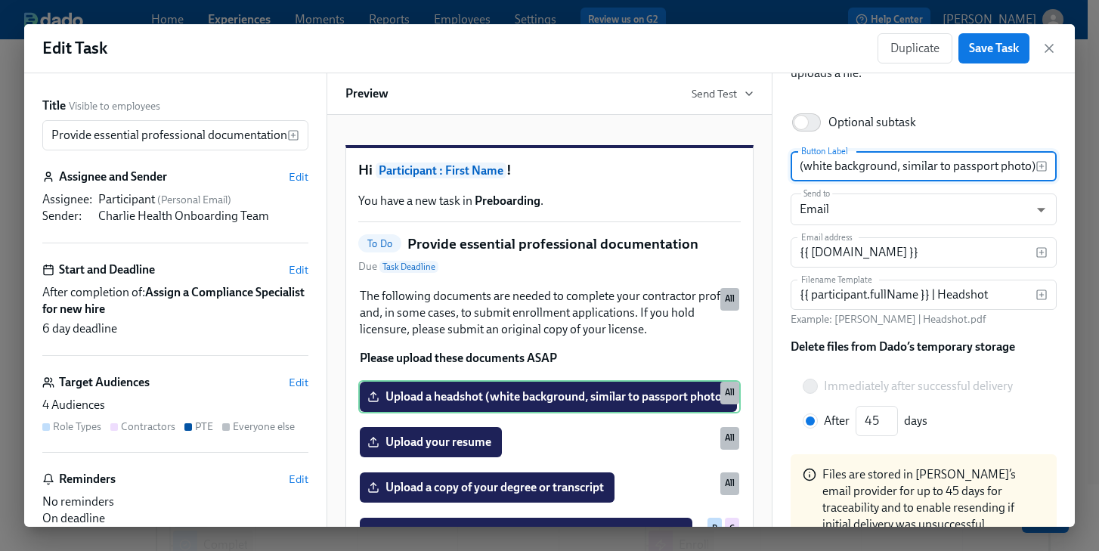
scroll to position [95, 0]
click at [1036, 252] on icon "button" at bounding box center [1042, 253] width 12 height 12
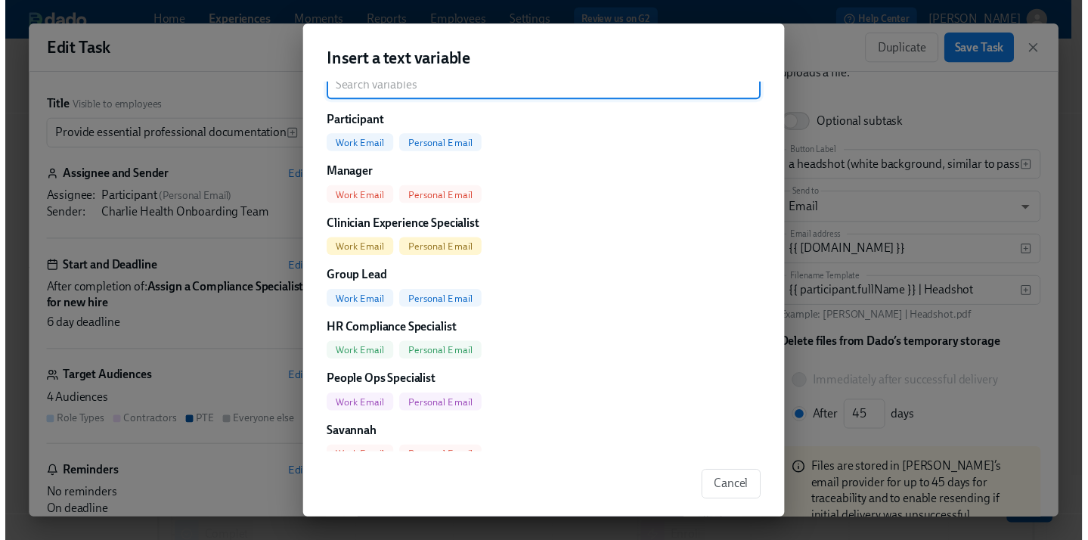
scroll to position [0, 0]
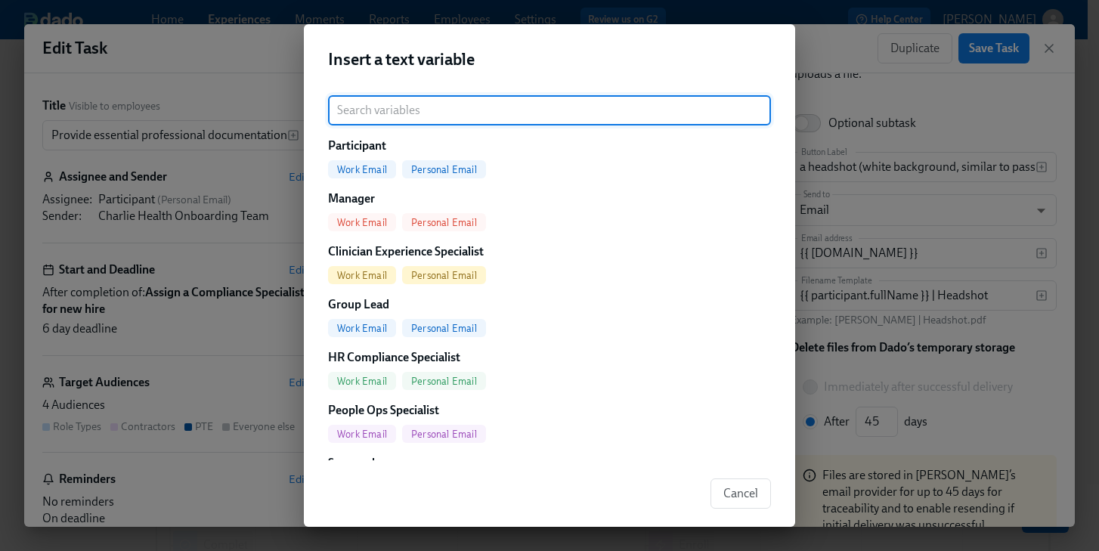
click at [912, 98] on div "Insert a text variable ​ Participant Work Email Personal Email Manager Work Ema…" at bounding box center [549, 275] width 1099 height 551
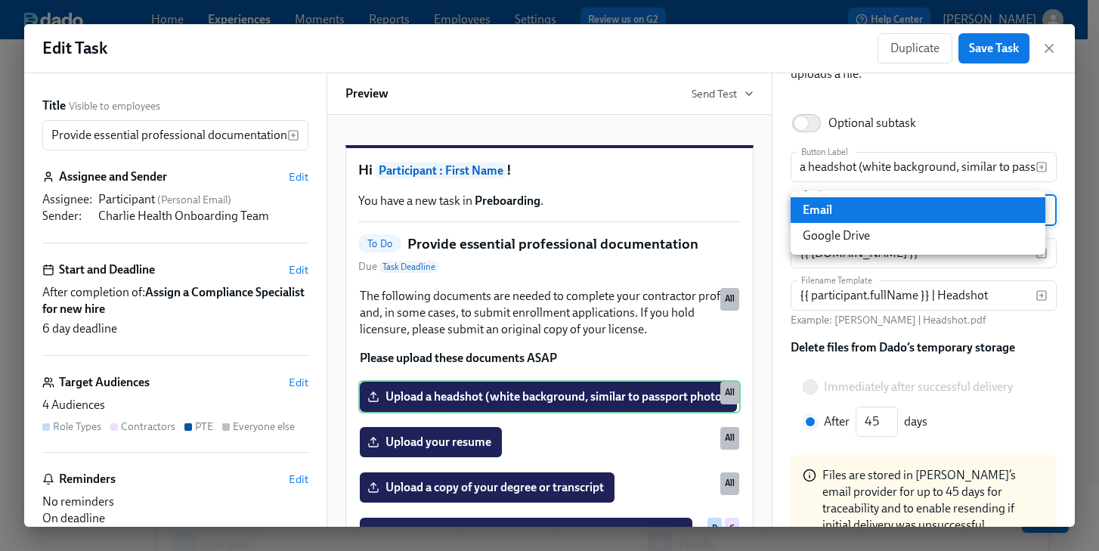
click at [1032, 209] on body "Home Experiences Moments Reports Employees Settings Review us on G2 Help Center…" at bounding box center [549, 463] width 1099 height 927
click at [893, 234] on li "Google Drive" at bounding box center [918, 236] width 255 height 26
type input "GDRIVE"
radio input "true"
type input "30"
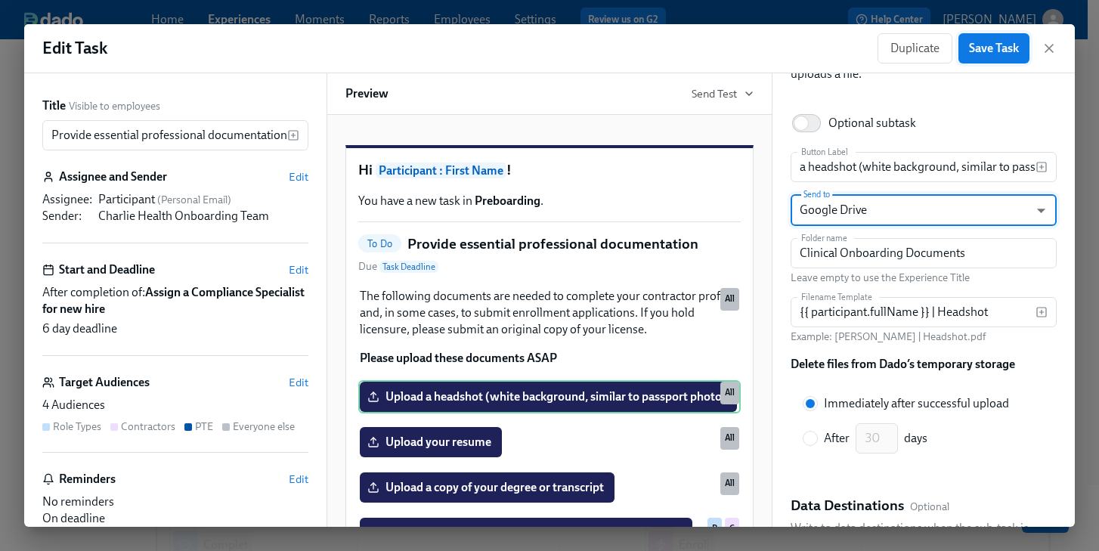
click at [992, 54] on span "Save Task" at bounding box center [994, 48] width 50 height 15
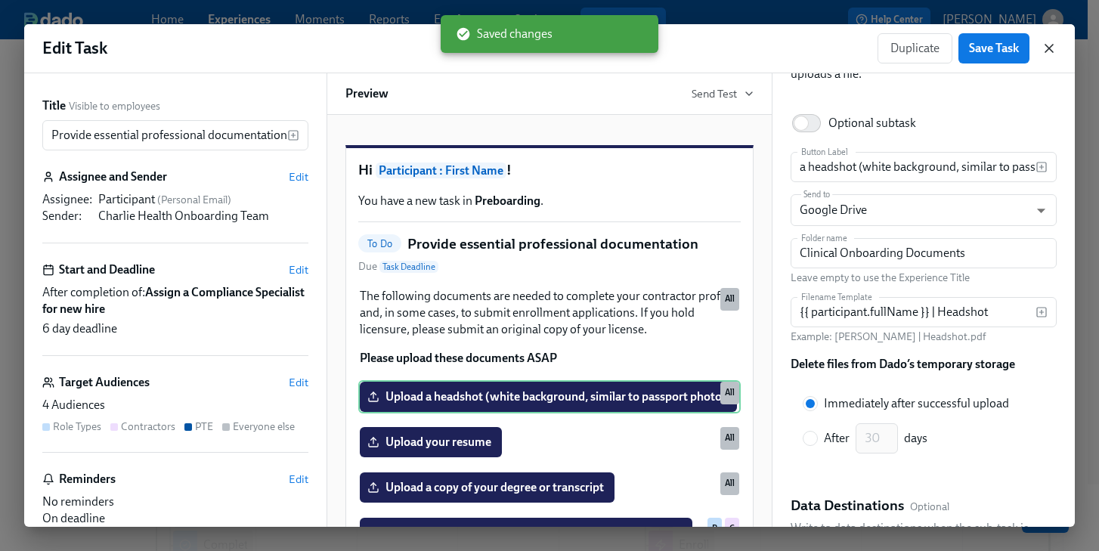
click at [1045, 48] on icon "button" at bounding box center [1049, 48] width 15 height 15
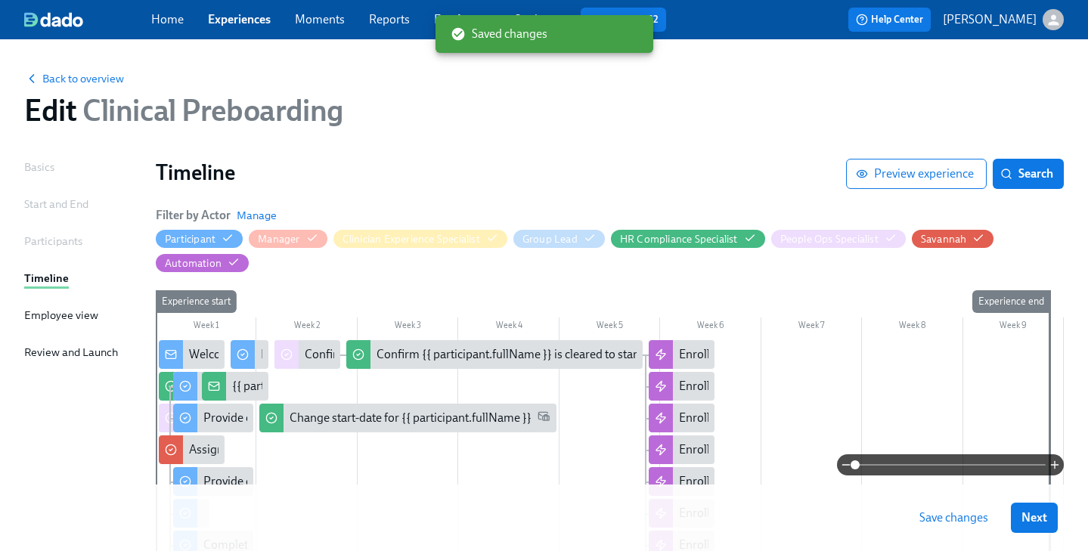
click at [962, 518] on span "Save changes" at bounding box center [953, 517] width 69 height 15
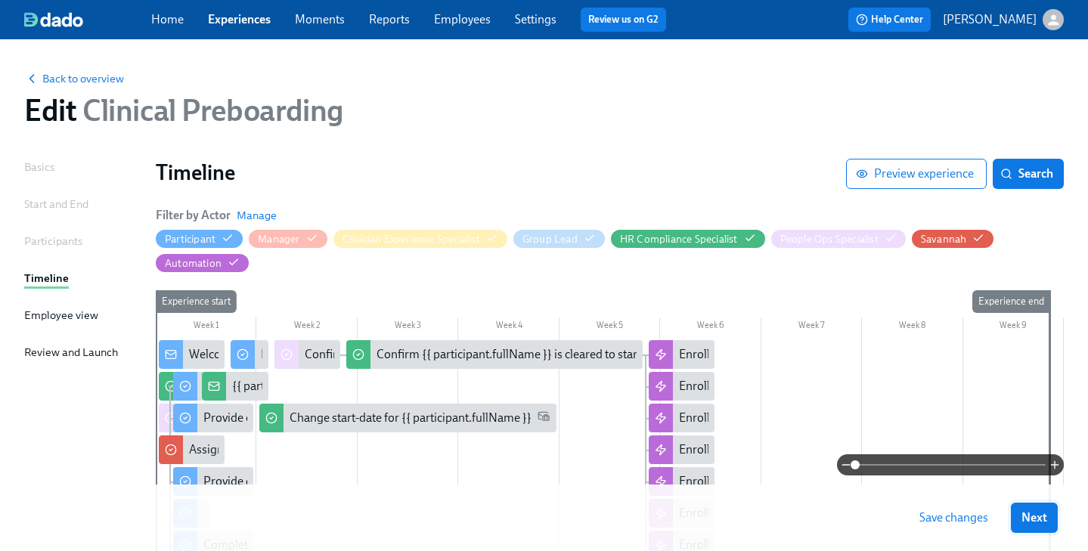
click at [1047, 516] on span "Next" at bounding box center [1034, 517] width 26 height 15
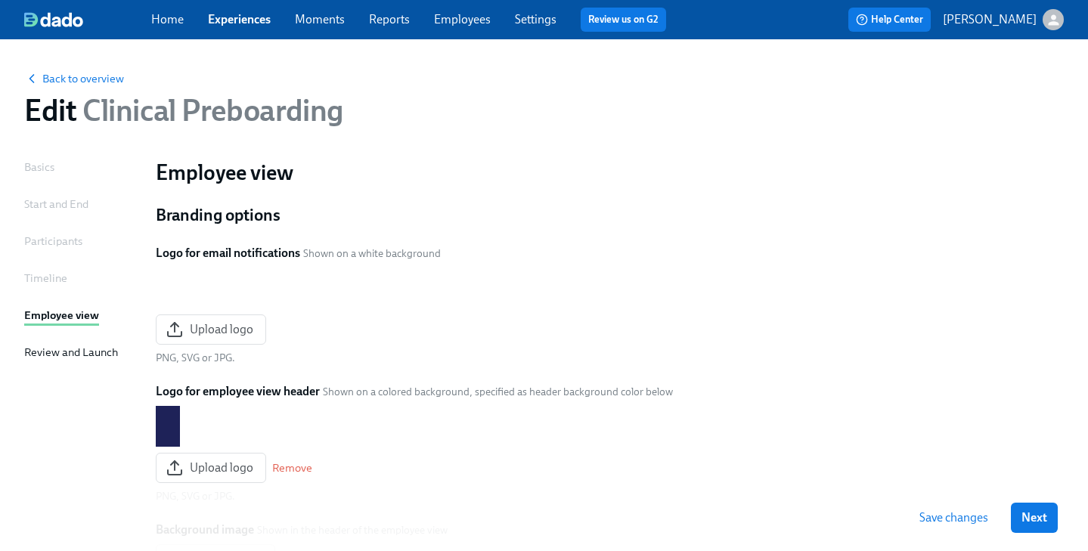
click at [964, 517] on span "Save changes" at bounding box center [953, 517] width 69 height 15
click at [1045, 517] on span "Next" at bounding box center [1034, 517] width 26 height 15
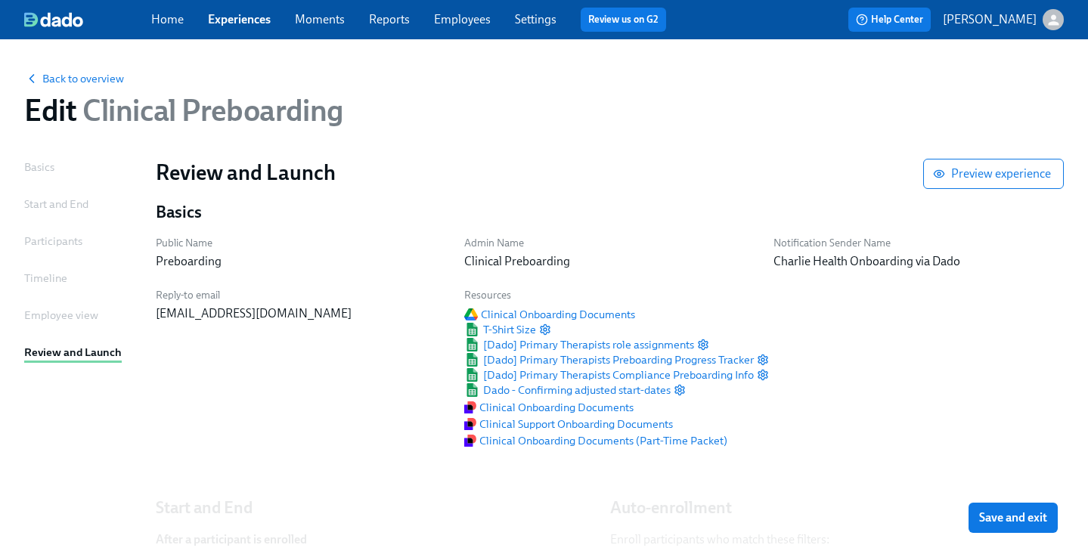
click at [1026, 518] on span "Save and exit" at bounding box center [1013, 517] width 68 height 15
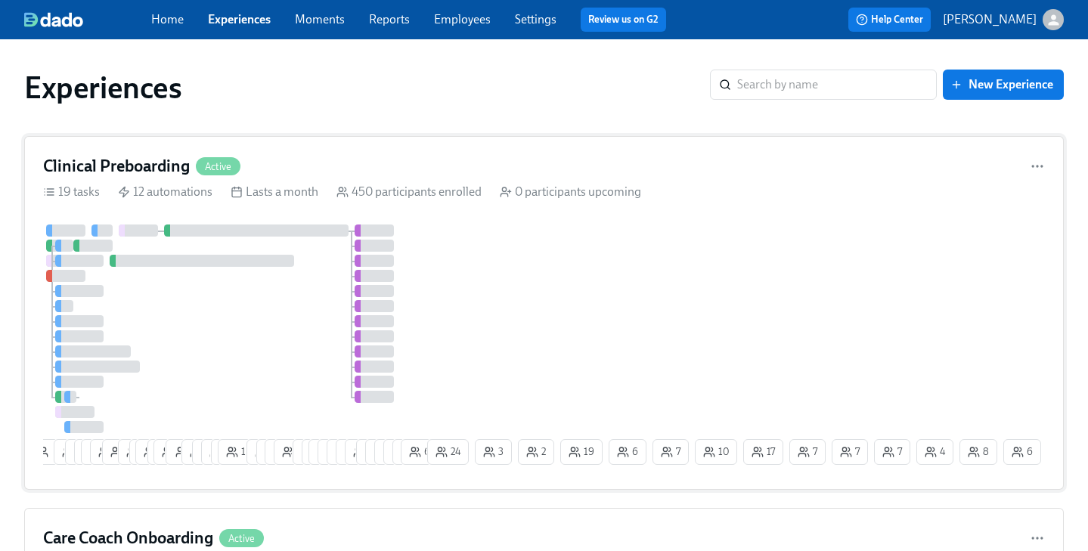
click at [452, 156] on div "Clinical Preboarding Active" at bounding box center [544, 166] width 1002 height 23
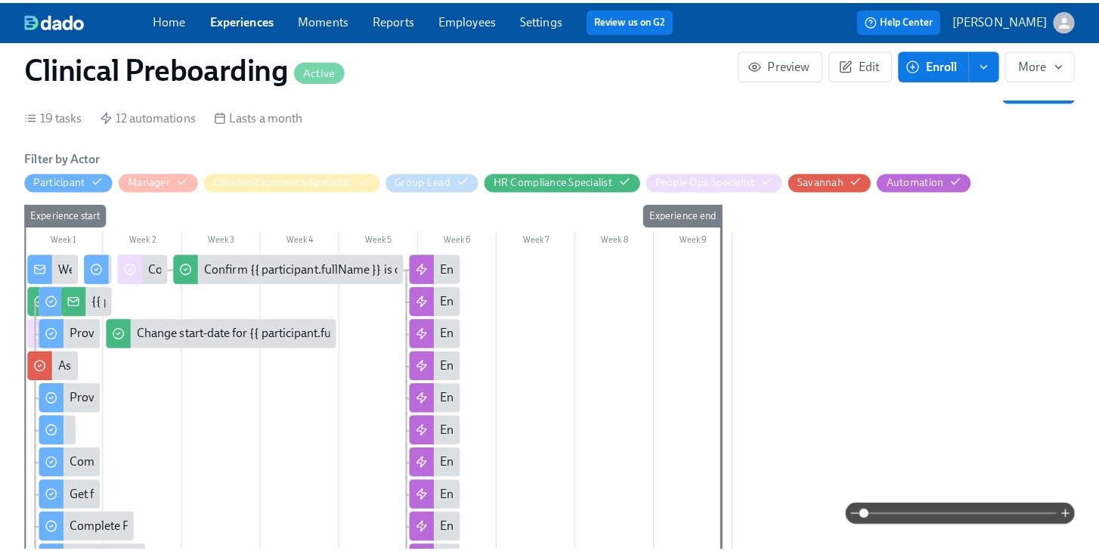
scroll to position [0, 17669]
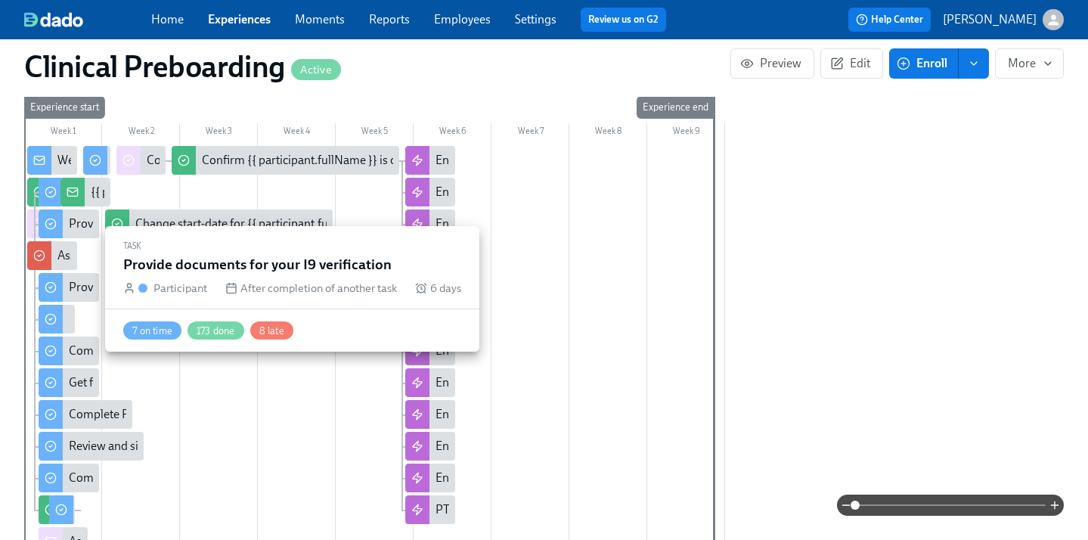
click at [82, 279] on div "Provide documents for your I9 verification" at bounding box center [69, 287] width 60 height 29
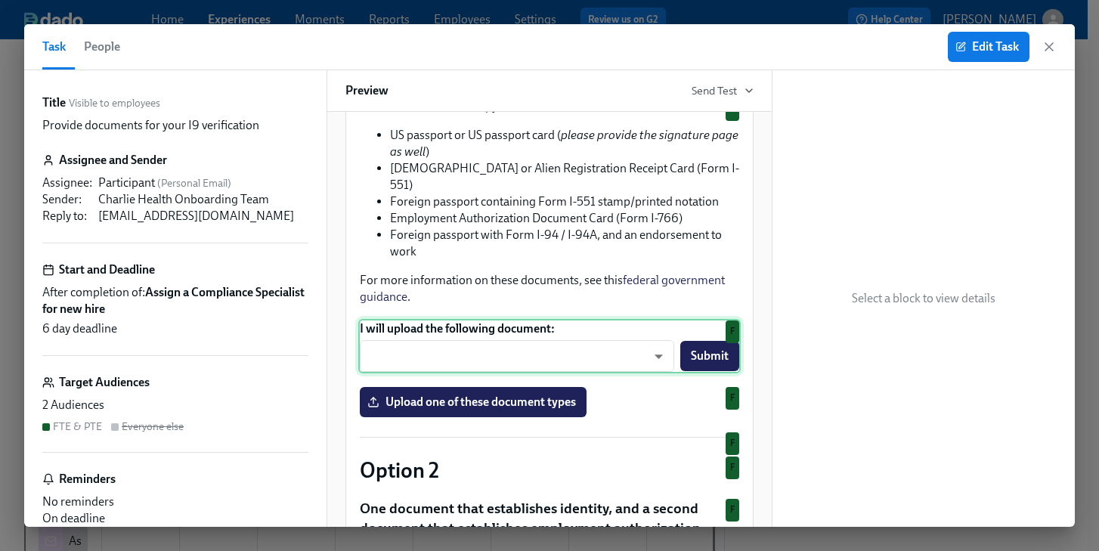
scroll to position [385, 0]
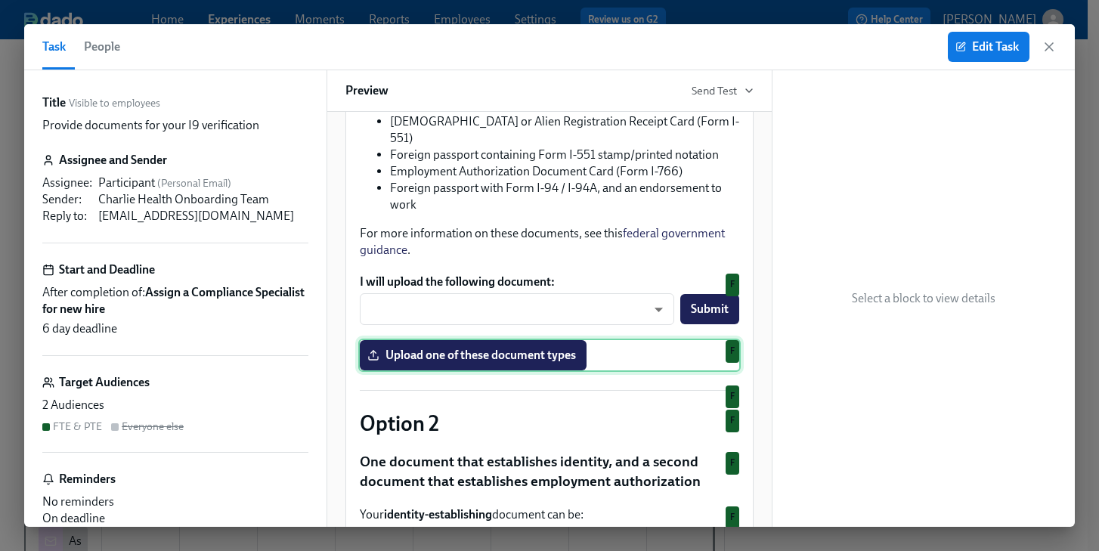
click at [492, 372] on div "Upload one of these document types F" at bounding box center [549, 355] width 382 height 33
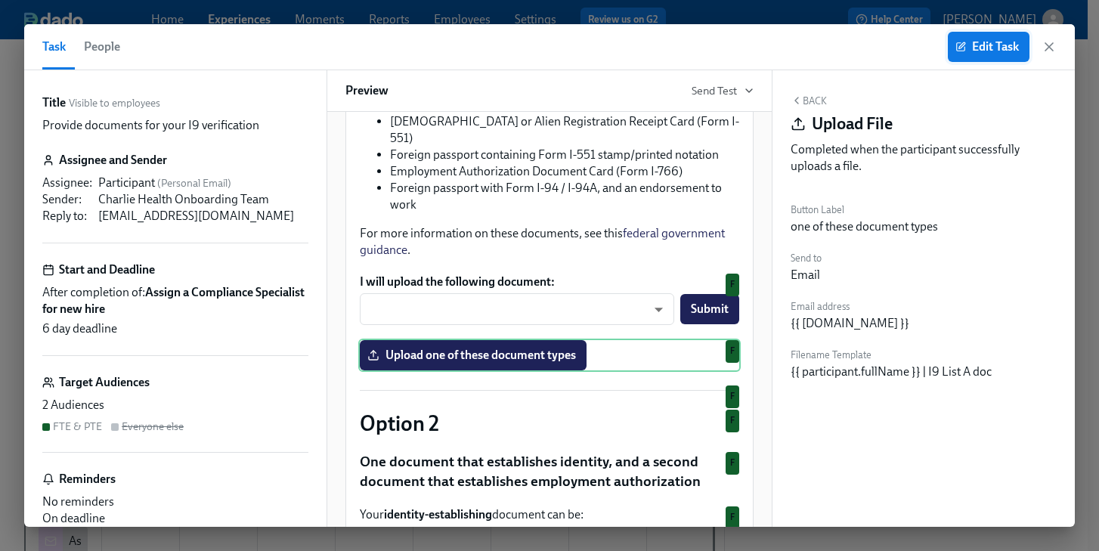
click at [981, 57] on button "Edit Task" at bounding box center [989, 47] width 82 height 30
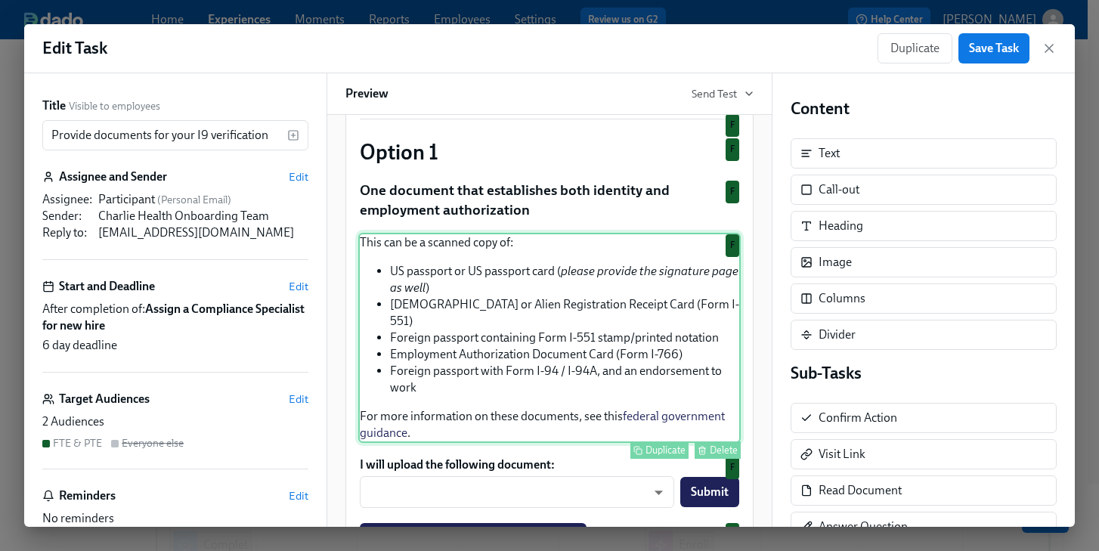
scroll to position [299, 0]
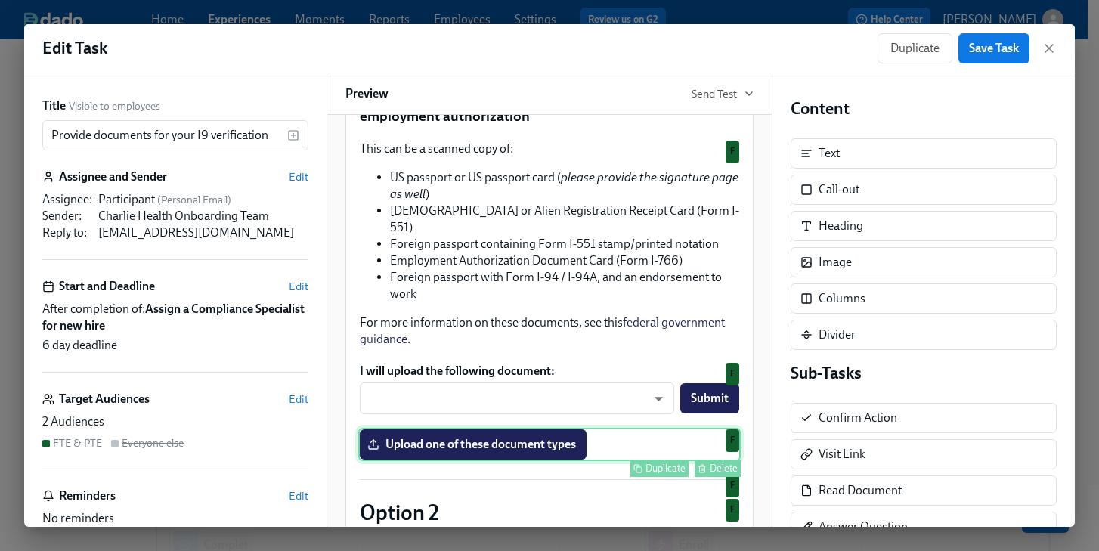
click at [469, 460] on div "Upload one of these document types Duplicate Delete F" at bounding box center [549, 444] width 382 height 33
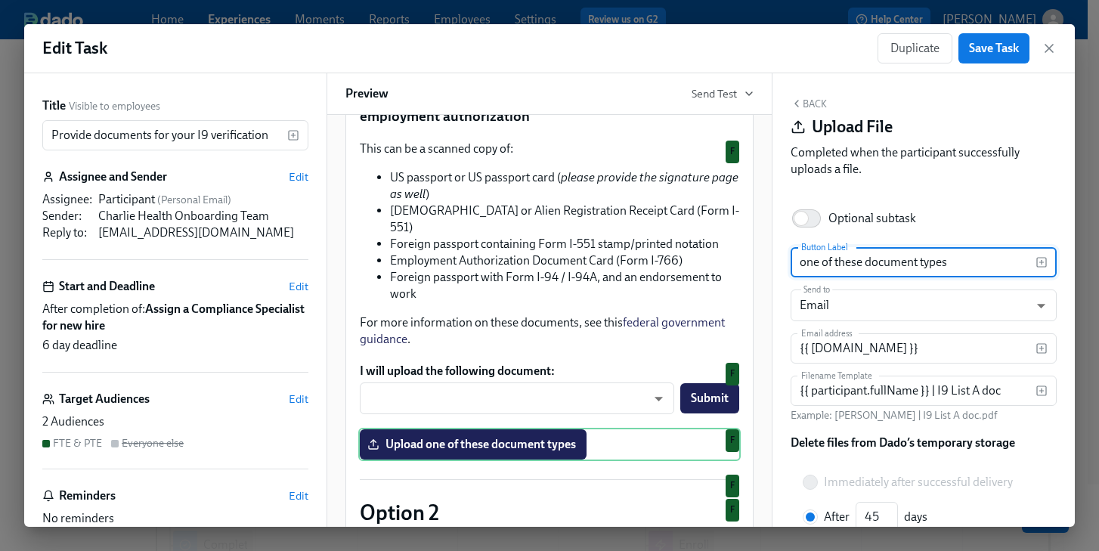
scroll to position [102, 0]
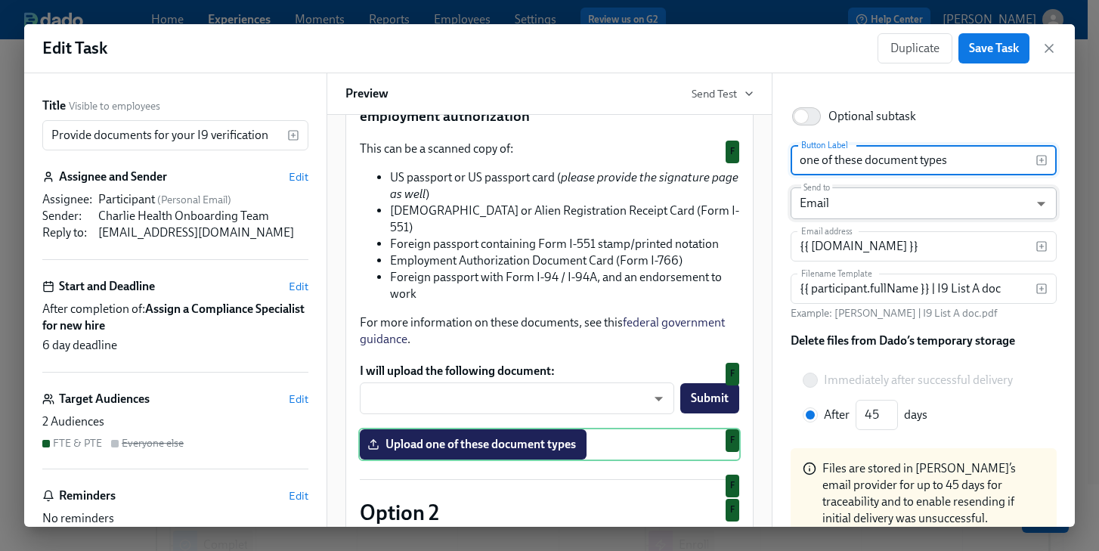
click at [1024, 204] on body "Home Experiences Moments Reports Employees Settings Review us on G2 Help Center…" at bounding box center [549, 463] width 1099 height 927
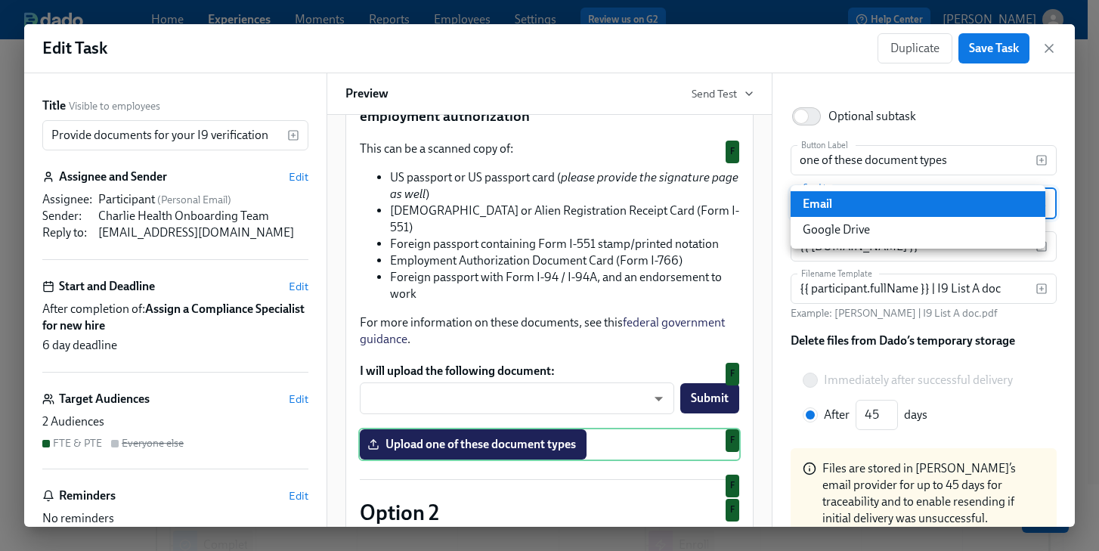
click at [872, 221] on li "Google Drive" at bounding box center [918, 230] width 255 height 26
type input "GDRIVE"
radio input "true"
type input "30"
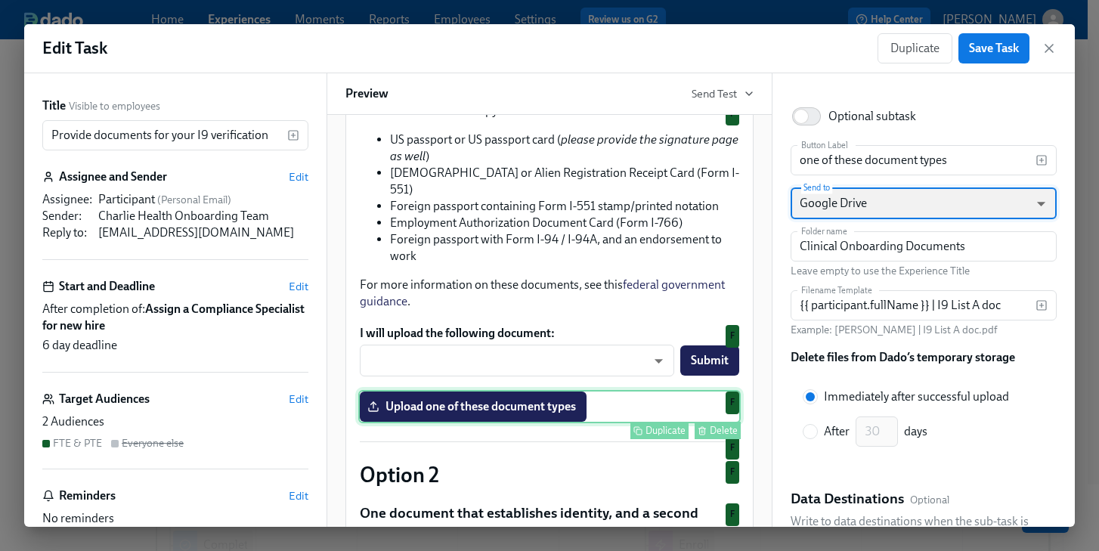
scroll to position [418, 0]
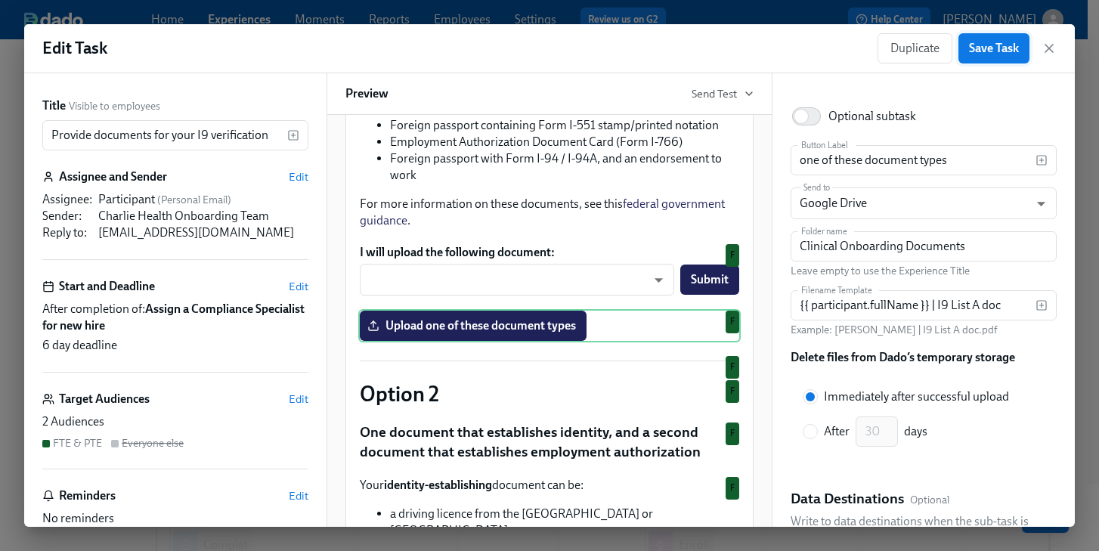
click at [988, 54] on span "Save Task" at bounding box center [994, 48] width 50 height 15
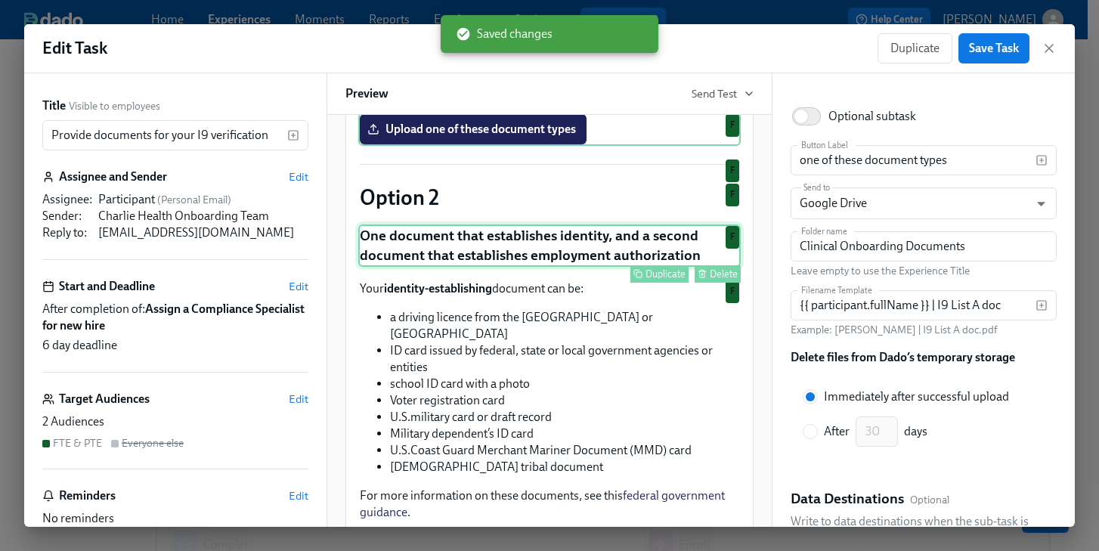
scroll to position [831, 0]
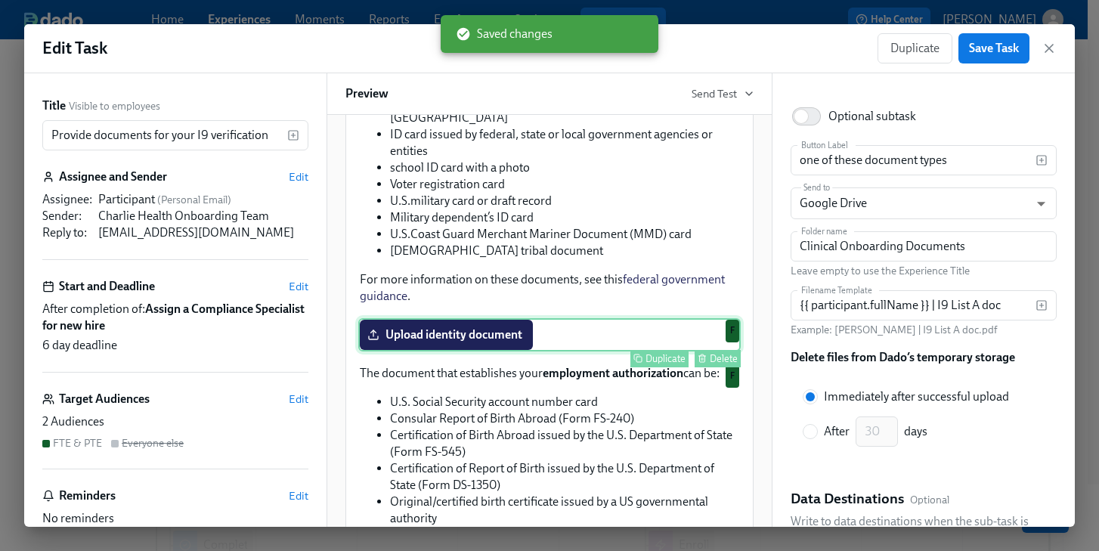
click at [481, 345] on div "Upload identity document Duplicate Delete F" at bounding box center [549, 334] width 382 height 33
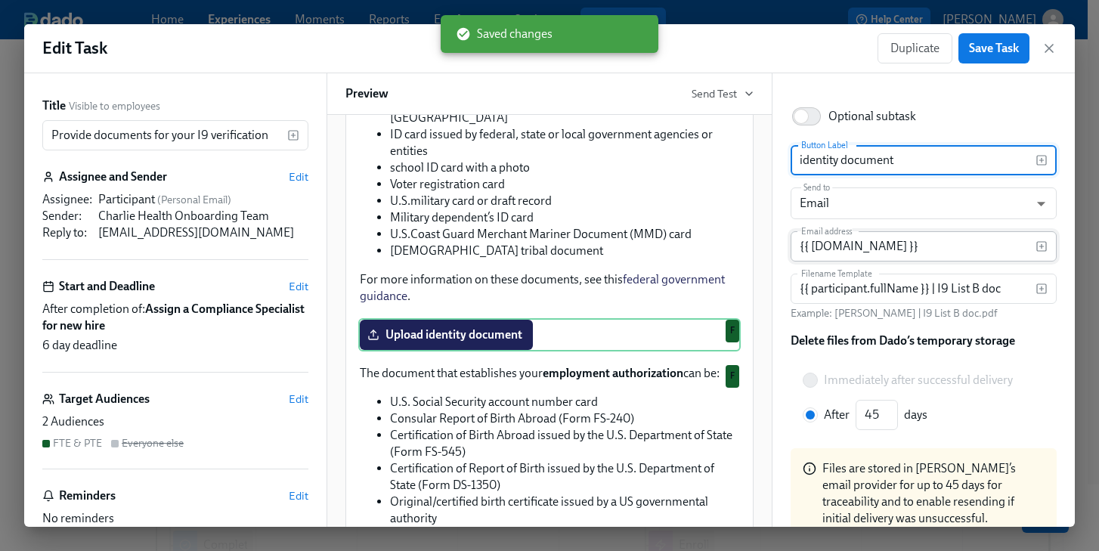
click at [897, 249] on input "{{ [DOMAIN_NAME] }}" at bounding box center [913, 246] width 245 height 30
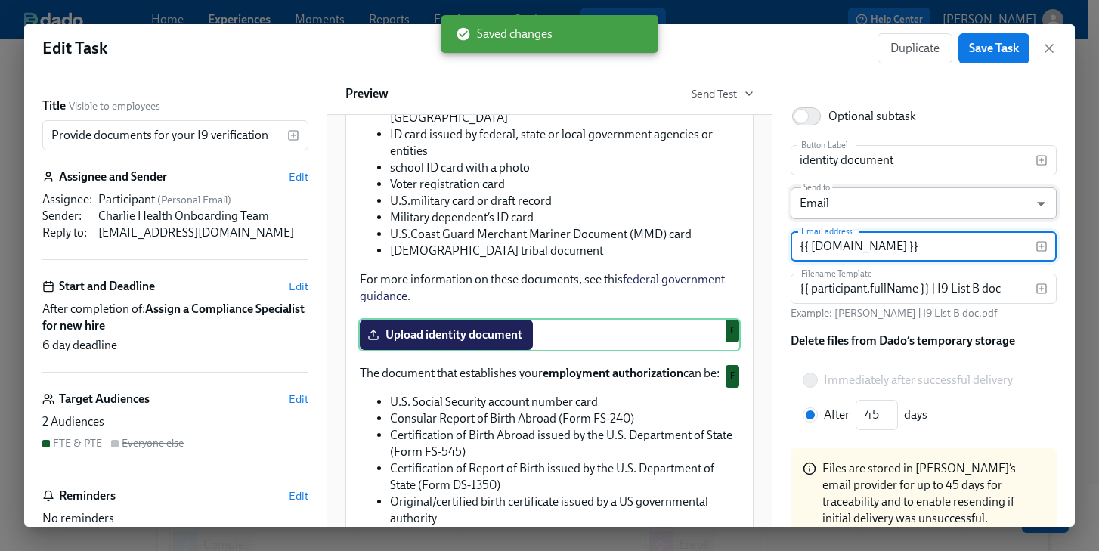
click at [935, 208] on body "Home Experiences Moments Reports Employees Settings Review us on G2 Help Center…" at bounding box center [549, 463] width 1099 height 927
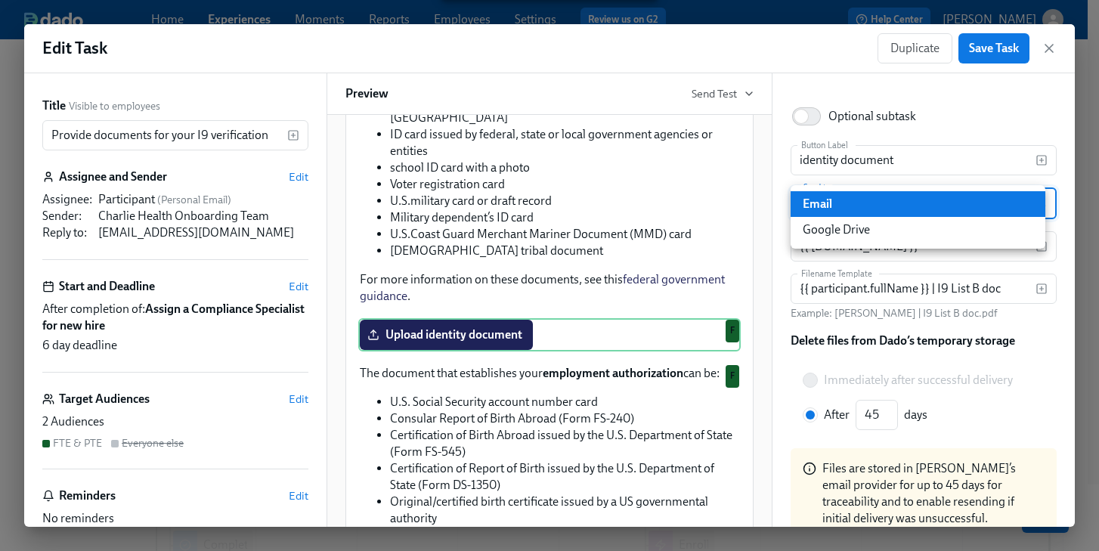
click at [833, 229] on li "Google Drive" at bounding box center [918, 230] width 255 height 26
type input "GDRIVE"
radio input "true"
type input "30"
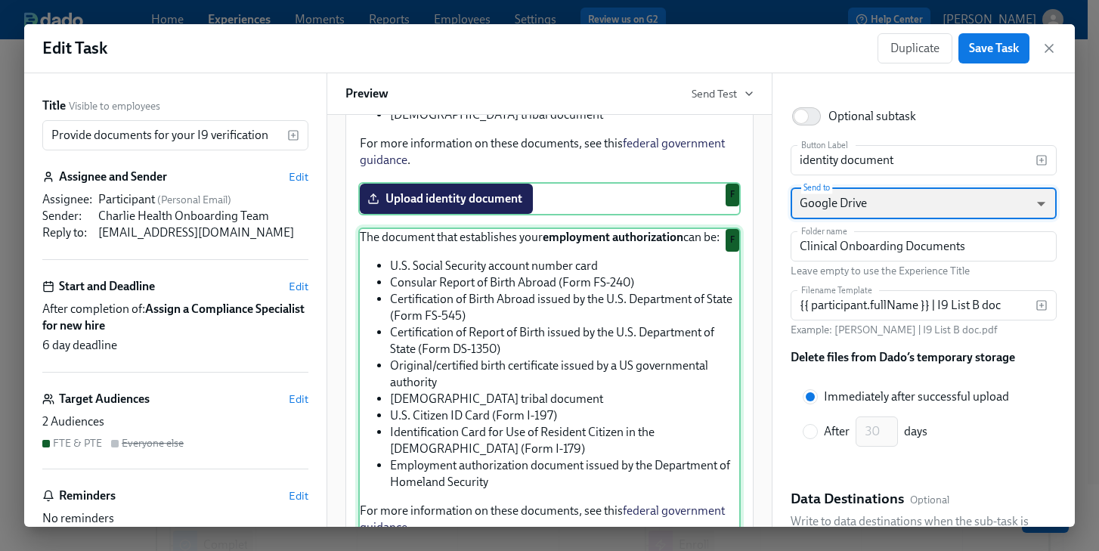
scroll to position [1119, 0]
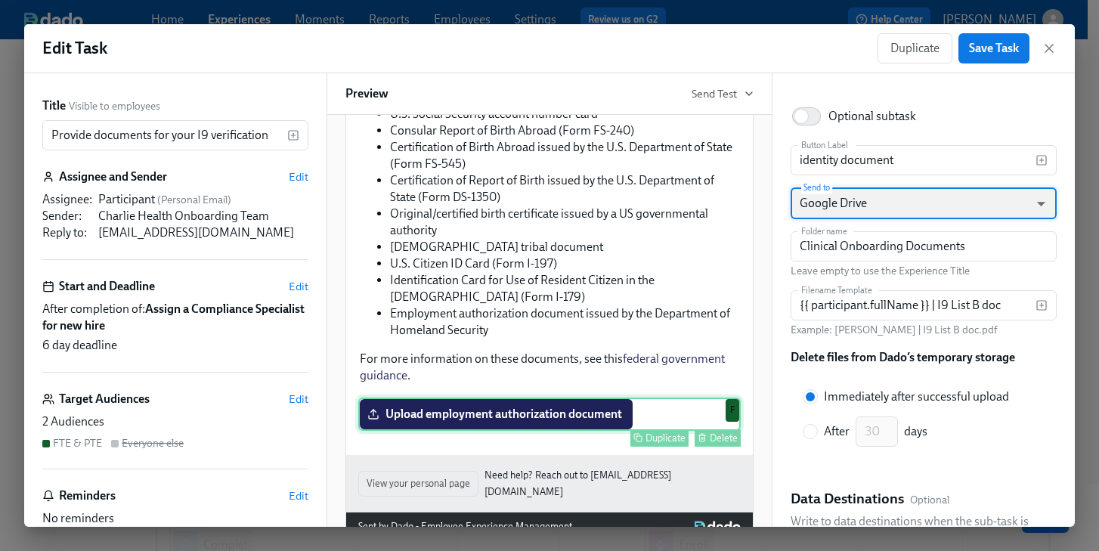
click at [487, 426] on div "Upload employment authorization document Duplicate [PERSON_NAME]" at bounding box center [549, 414] width 382 height 33
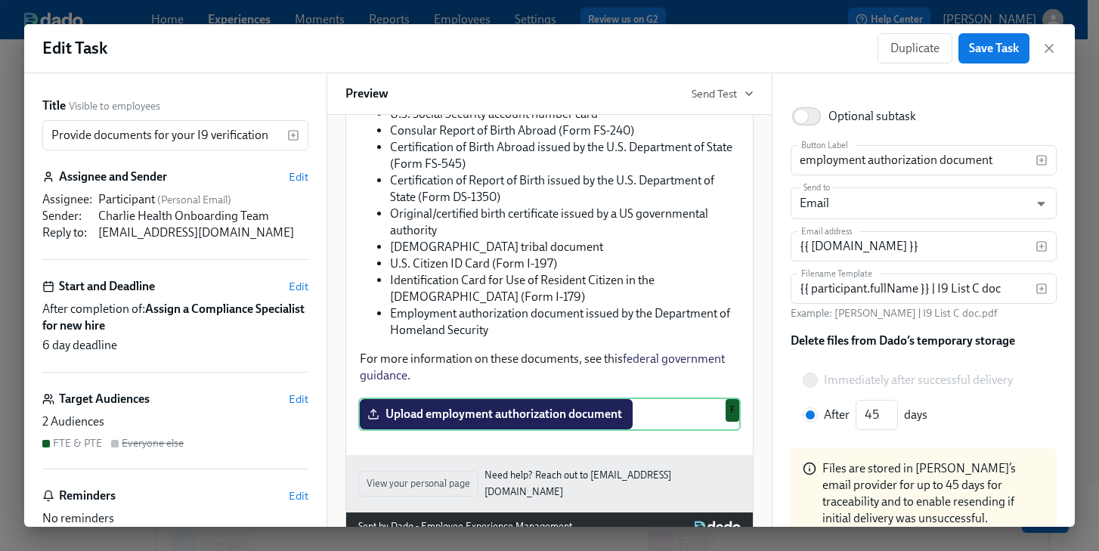
click at [784, 260] on div "Back Upload File Completed when the participant successfully uploads a file. Op…" at bounding box center [924, 300] width 302 height 454
click at [857, 234] on input "{{ [DOMAIN_NAME] }}" at bounding box center [913, 246] width 245 height 30
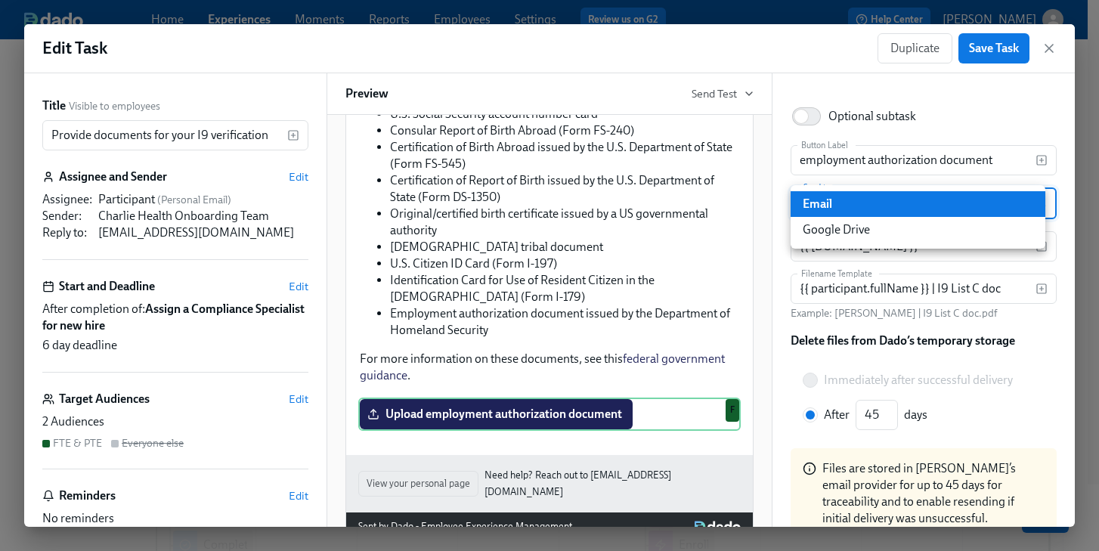
click at [857, 212] on body "Home Experiences Moments Reports Employees Settings Review us on G2 Help Center…" at bounding box center [549, 463] width 1099 height 927
click at [850, 231] on li "Google Drive" at bounding box center [918, 230] width 255 height 26
type input "GDRIVE"
radio input "true"
type input "30"
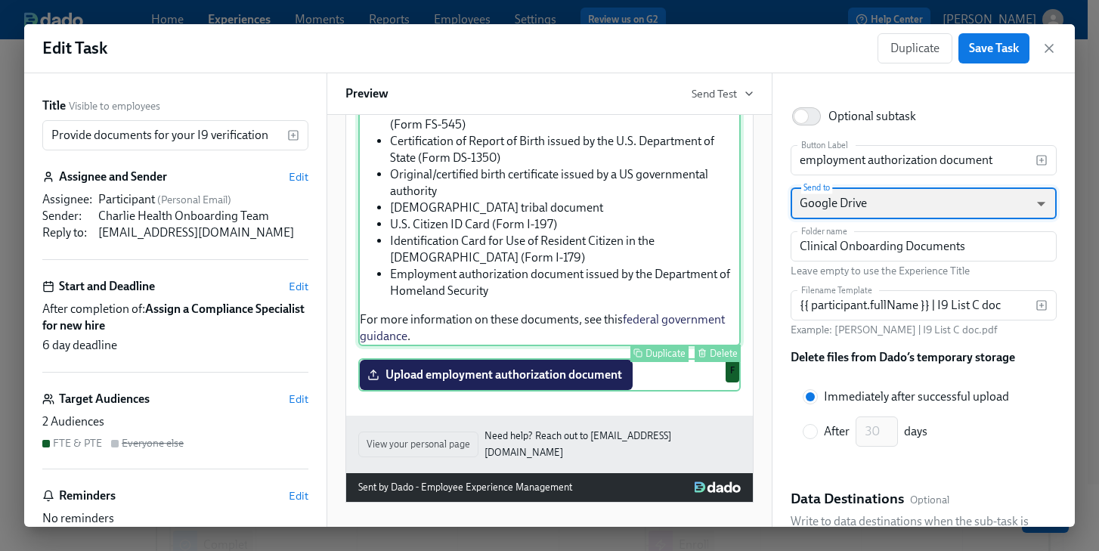
scroll to position [1161, 0]
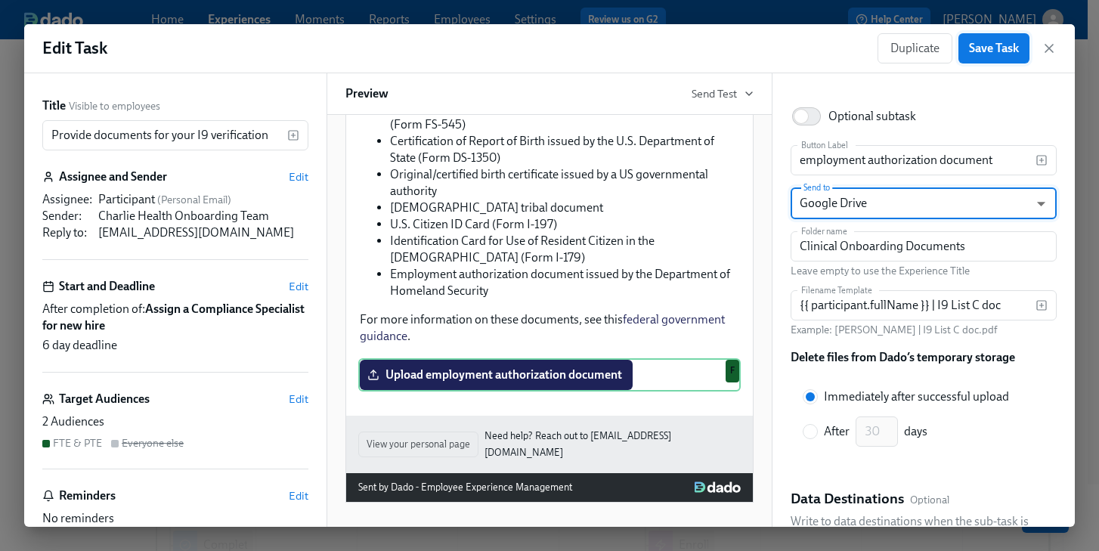
click at [978, 56] on button "Save Task" at bounding box center [993, 48] width 71 height 30
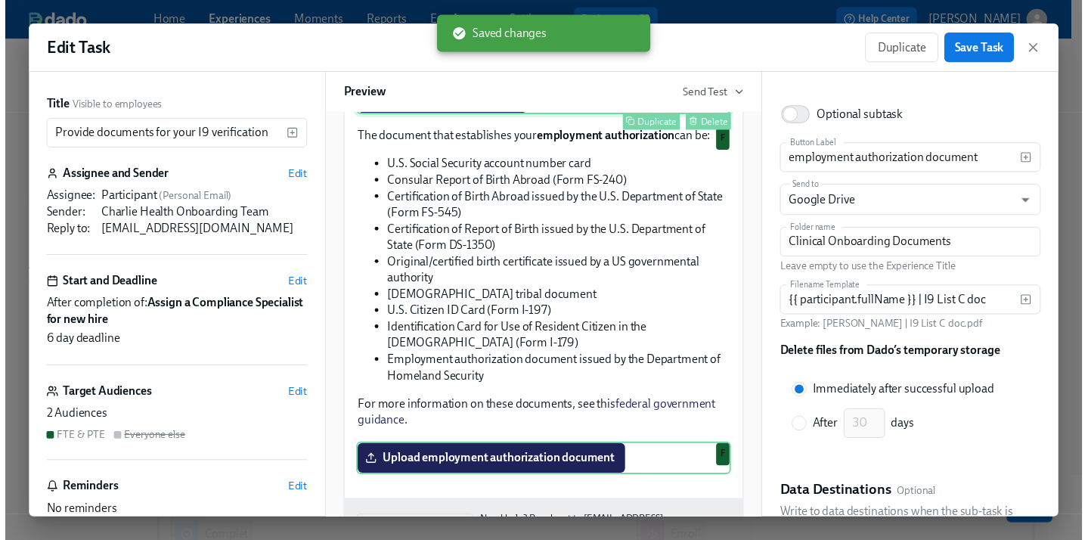
scroll to position [921, 0]
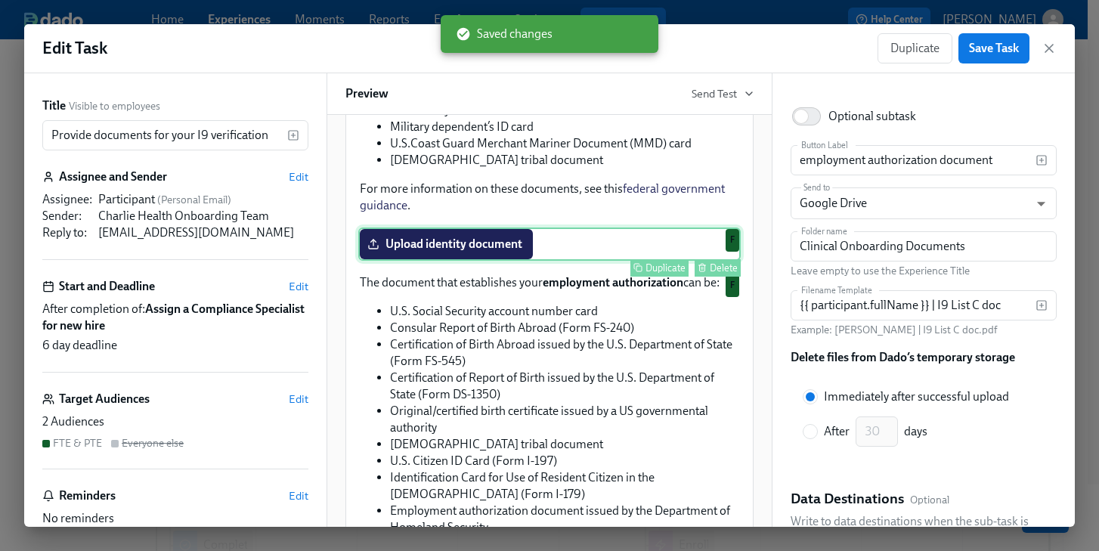
click at [477, 251] on div "Upload identity document Duplicate Delete F" at bounding box center [549, 244] width 382 height 33
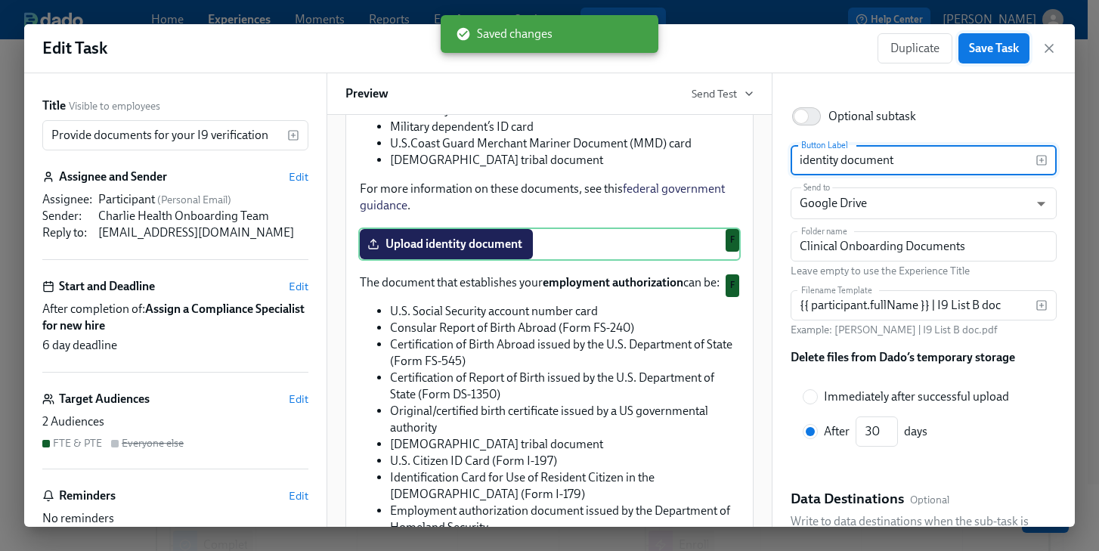
click at [1013, 49] on span "Save Task" at bounding box center [994, 48] width 50 height 15
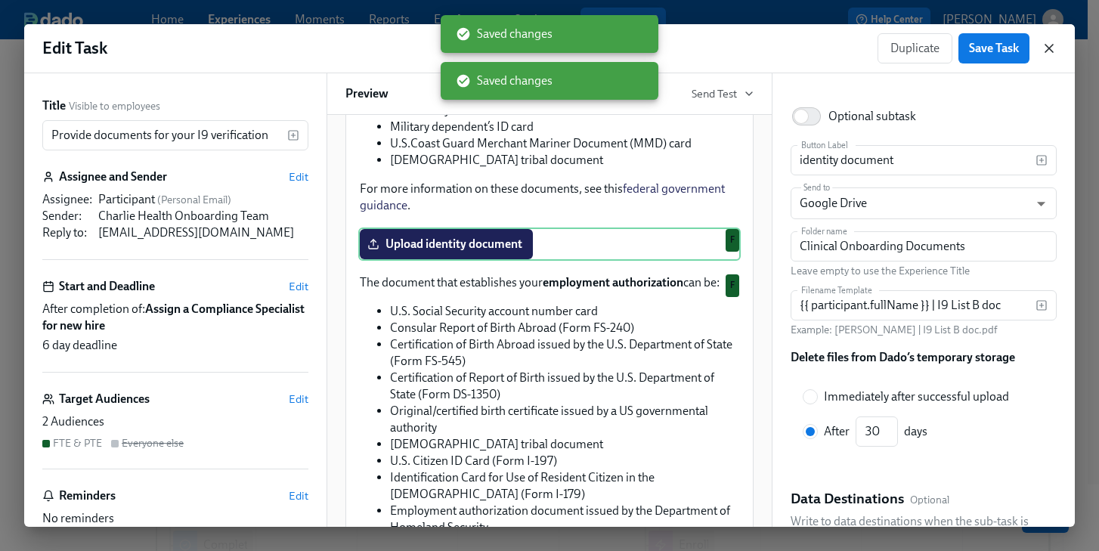
click at [1047, 49] on icon "button" at bounding box center [1049, 49] width 8 height 8
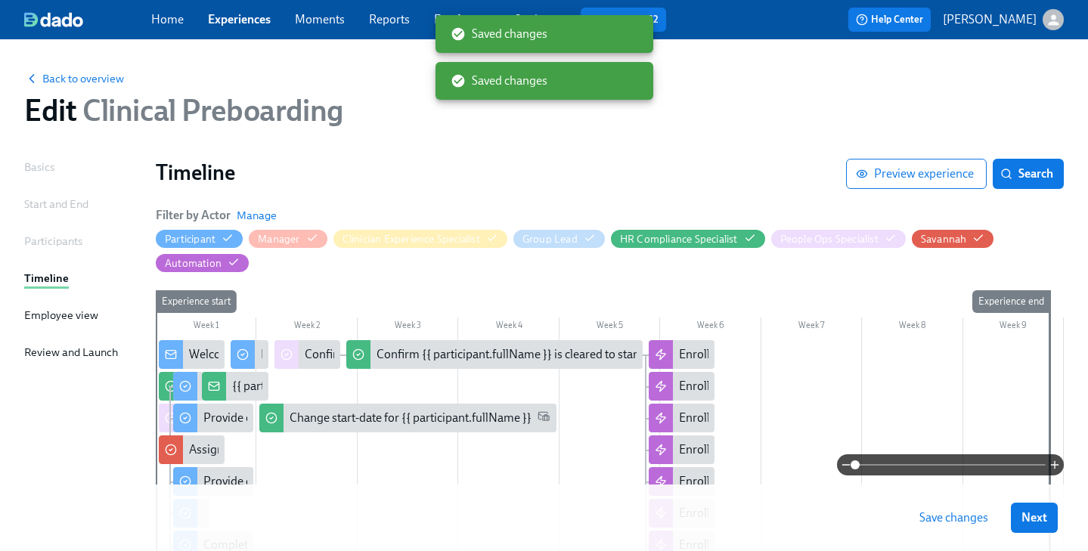
click at [968, 525] on button "Save changes" at bounding box center [954, 518] width 90 height 30
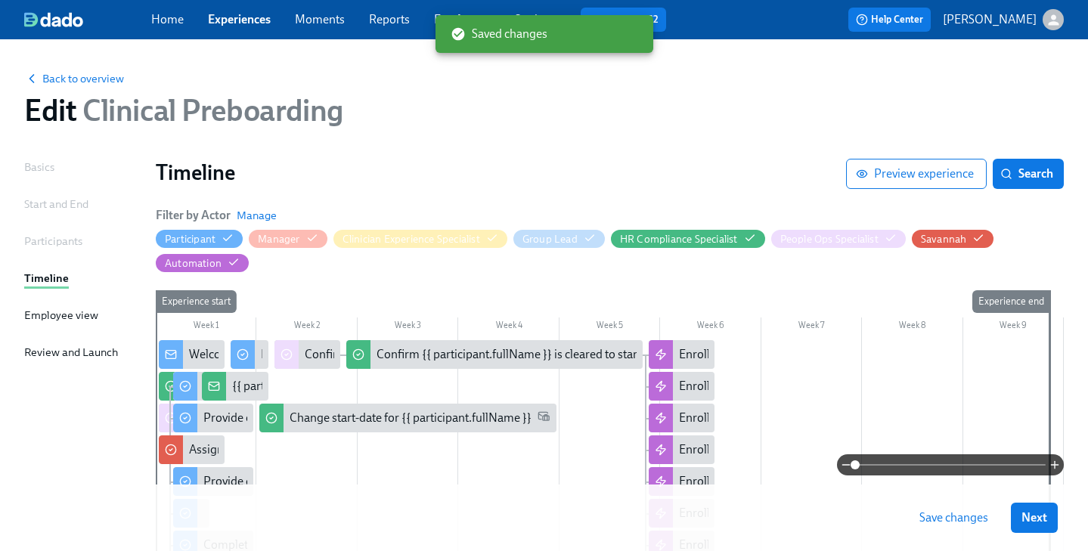
click at [945, 528] on button "Save changes" at bounding box center [954, 518] width 90 height 30
click at [1047, 515] on span "Next" at bounding box center [1034, 517] width 26 height 15
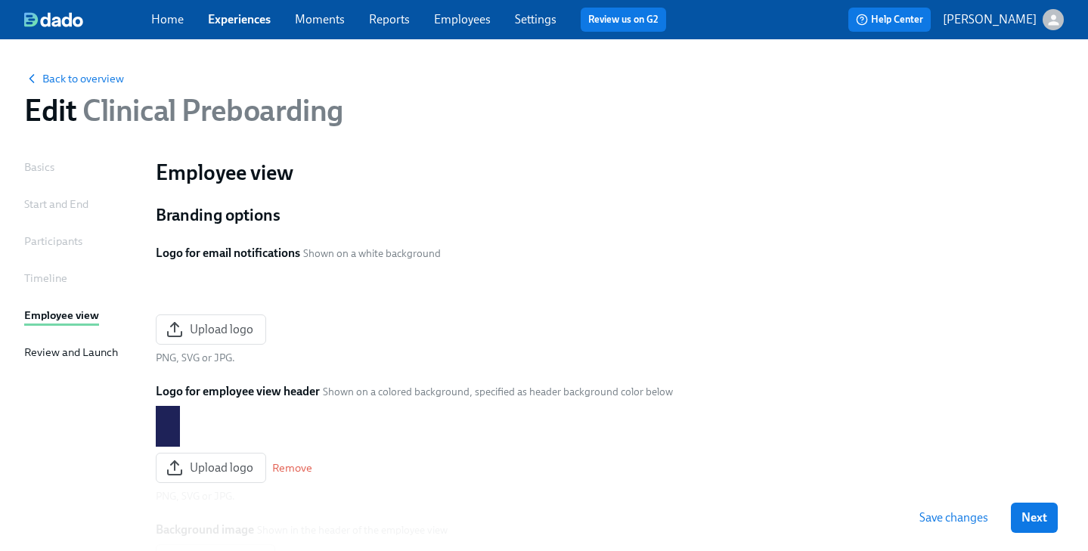
click at [949, 519] on button "Save changes" at bounding box center [954, 518] width 90 height 30
click at [1034, 515] on span "Next" at bounding box center [1034, 517] width 26 height 15
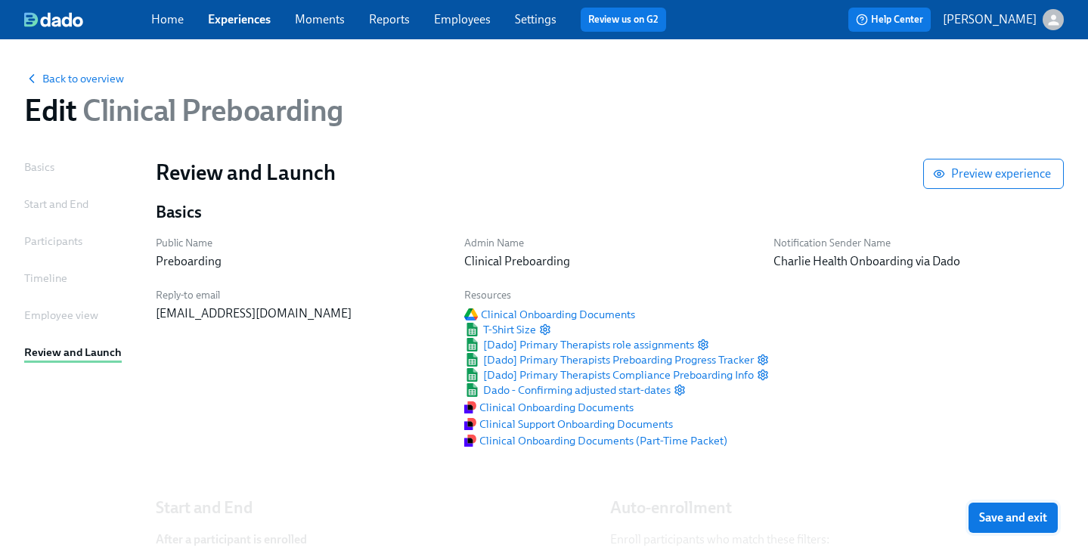
click at [1017, 519] on span "Save and exit" at bounding box center [1013, 517] width 68 height 15
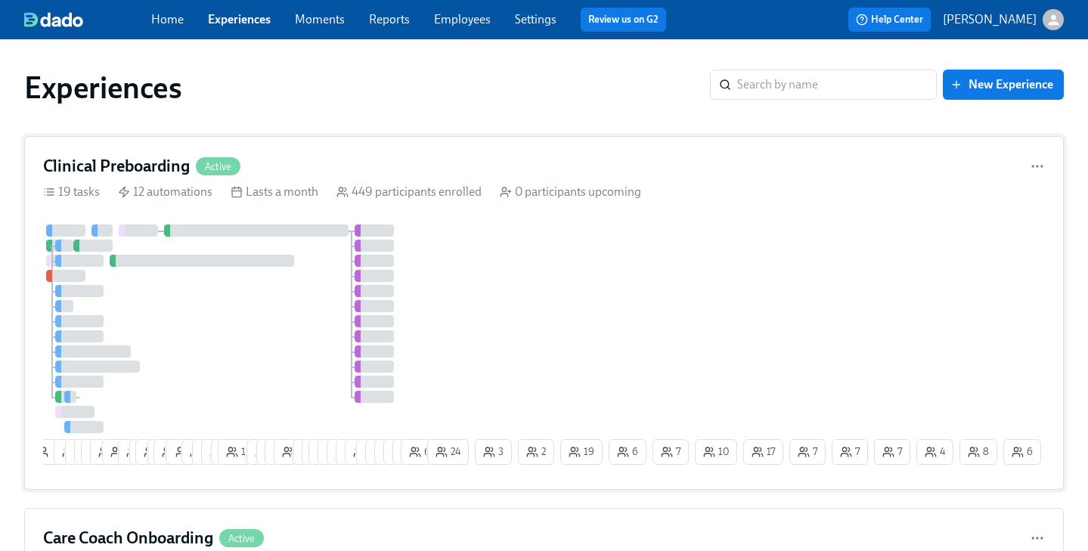
click at [324, 155] on div "Clinical Preboarding Active" at bounding box center [544, 166] width 1002 height 23
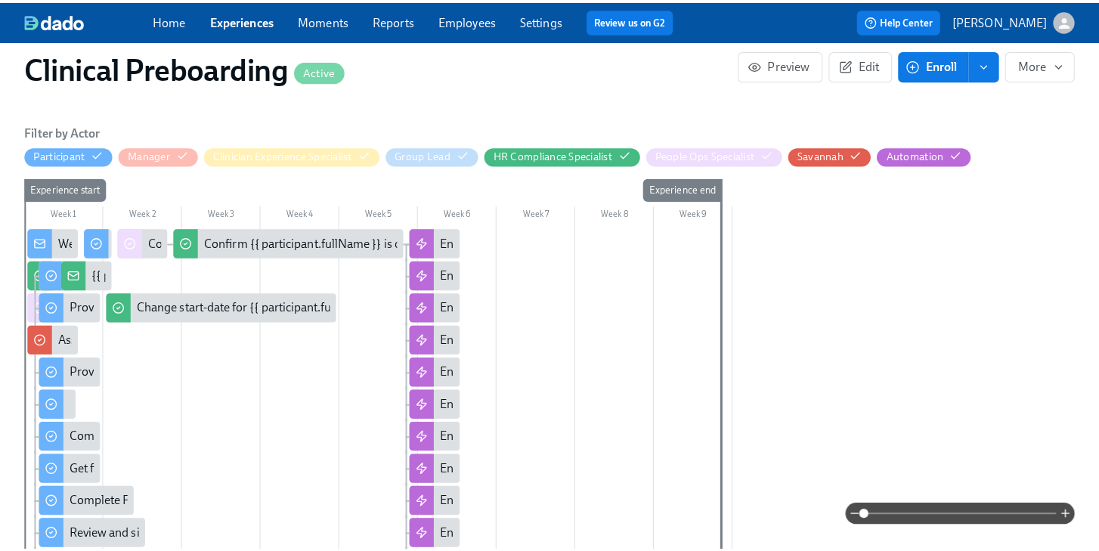
scroll to position [455, 0]
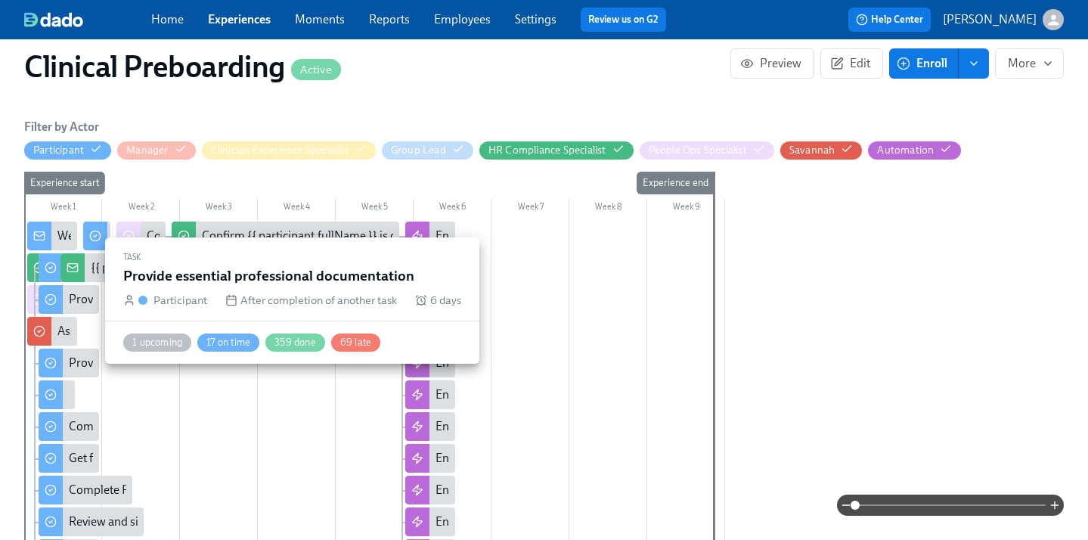
click at [80, 301] on div "Provide essential professional documentation" at bounding box center [187, 299] width 236 height 17
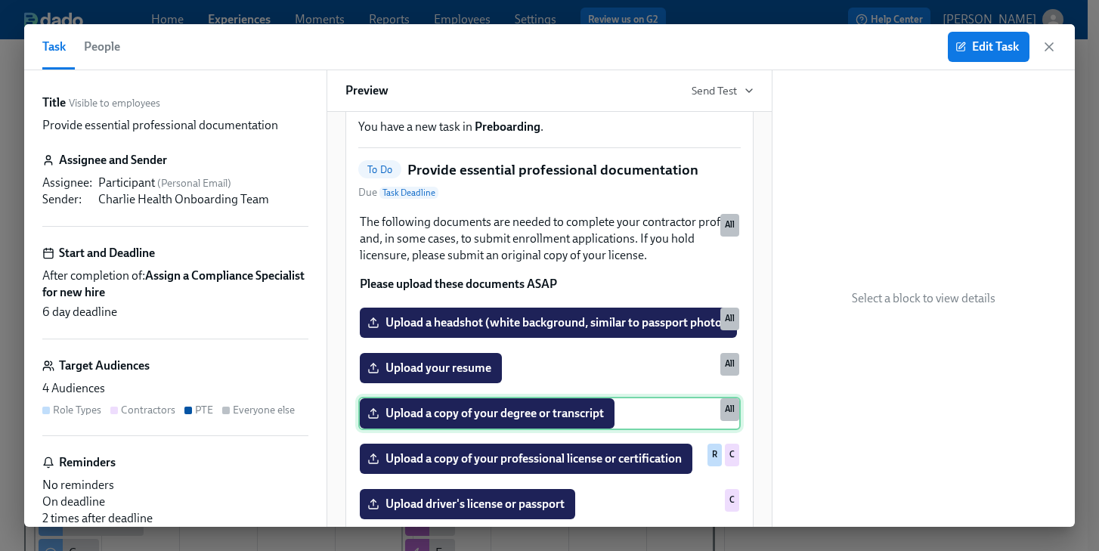
scroll to position [133, 0]
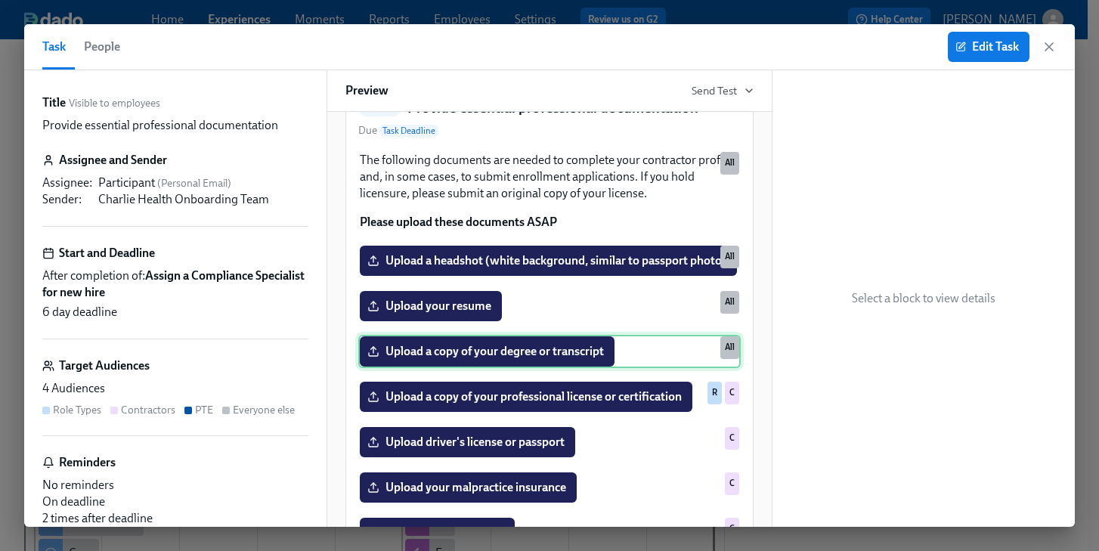
click at [516, 368] on div "Upload a copy of your degree or transcript All" at bounding box center [549, 351] width 382 height 33
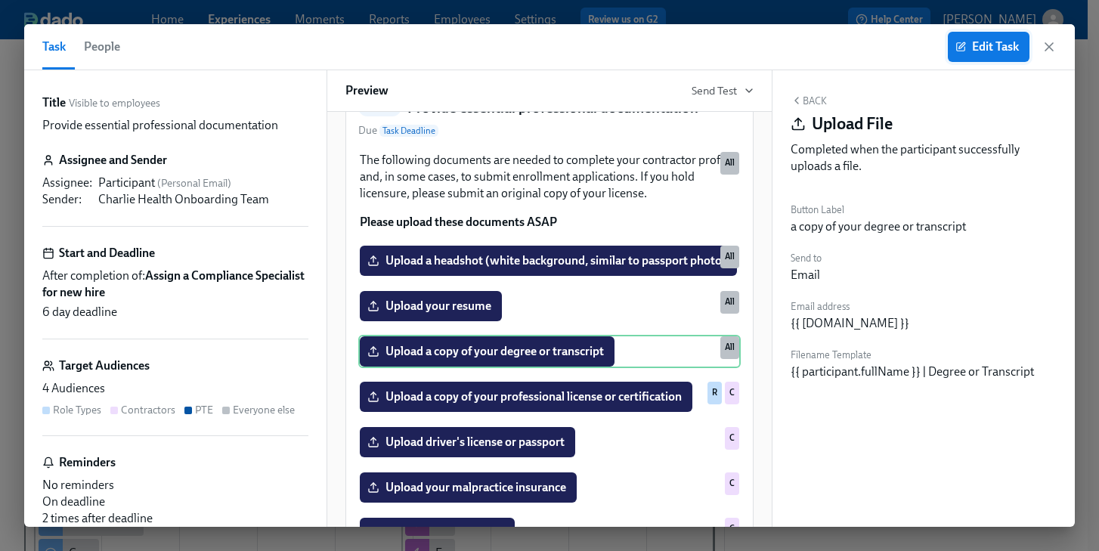
click at [1001, 47] on span "Edit Task" at bounding box center [988, 46] width 60 height 15
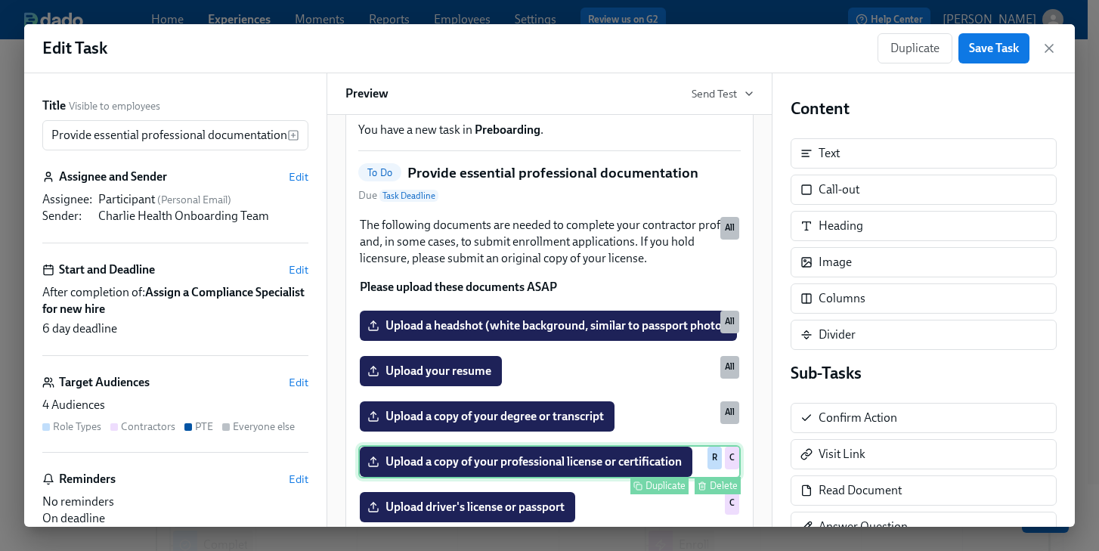
scroll to position [251, 0]
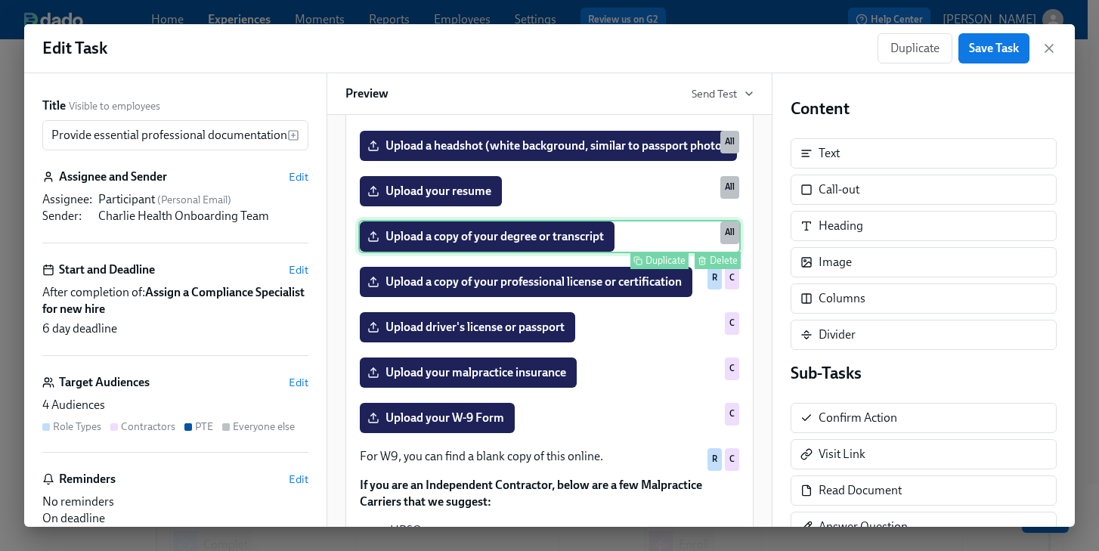
click at [542, 253] on div "Upload a copy of your degree or transcript Duplicate Delete All" at bounding box center [549, 236] width 382 height 33
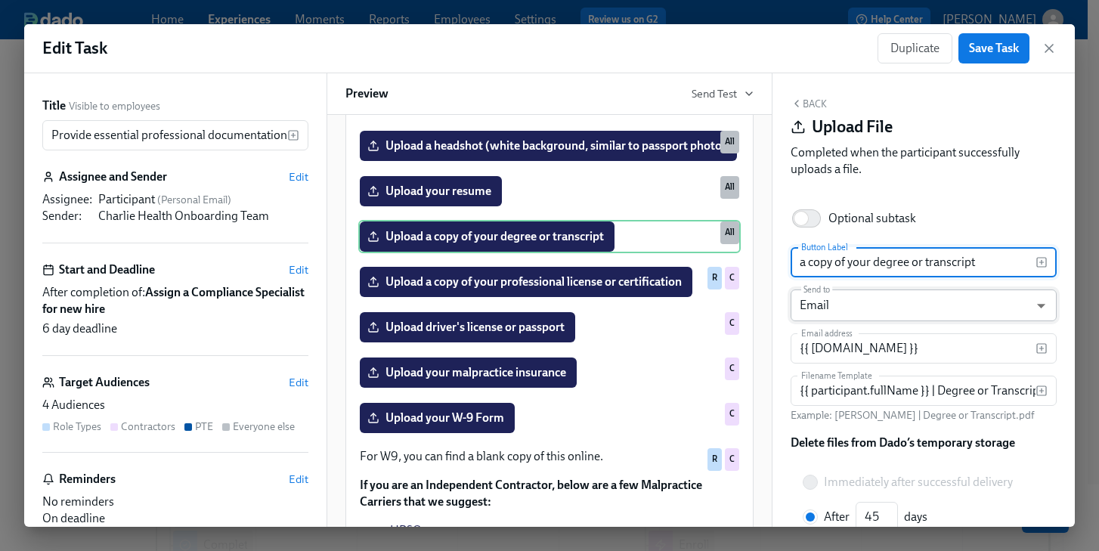
click at [1023, 311] on body "Home Experiences Moments Reports Employees Settings Review us on G2 Help Center…" at bounding box center [549, 463] width 1099 height 927
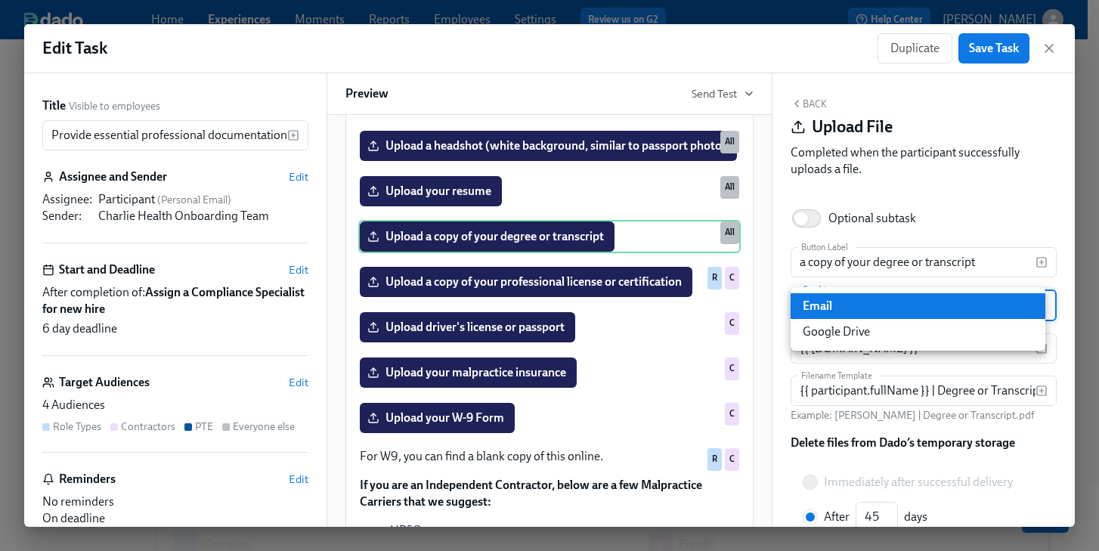
drag, startPoint x: 838, startPoint y: 331, endPoint x: 847, endPoint y: 330, distance: 9.1
click at [838, 331] on li "Google Drive" at bounding box center [918, 332] width 255 height 26
type input "GDRIVE"
radio input "true"
type input "30"
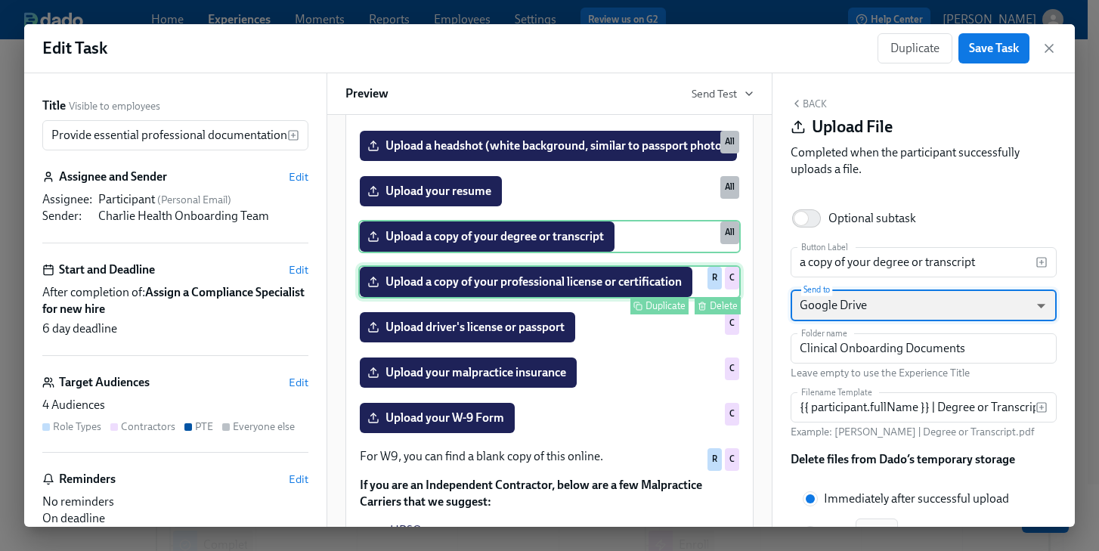
click at [517, 299] on div "Upload a copy of your professional license or certification Duplicate Delete R C" at bounding box center [549, 281] width 382 height 33
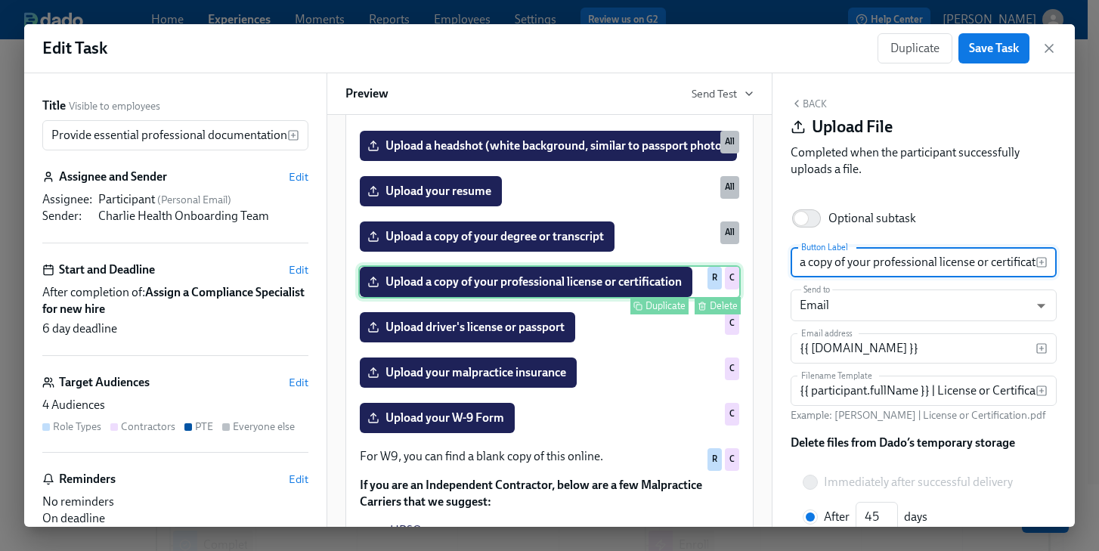
scroll to position [0, 26]
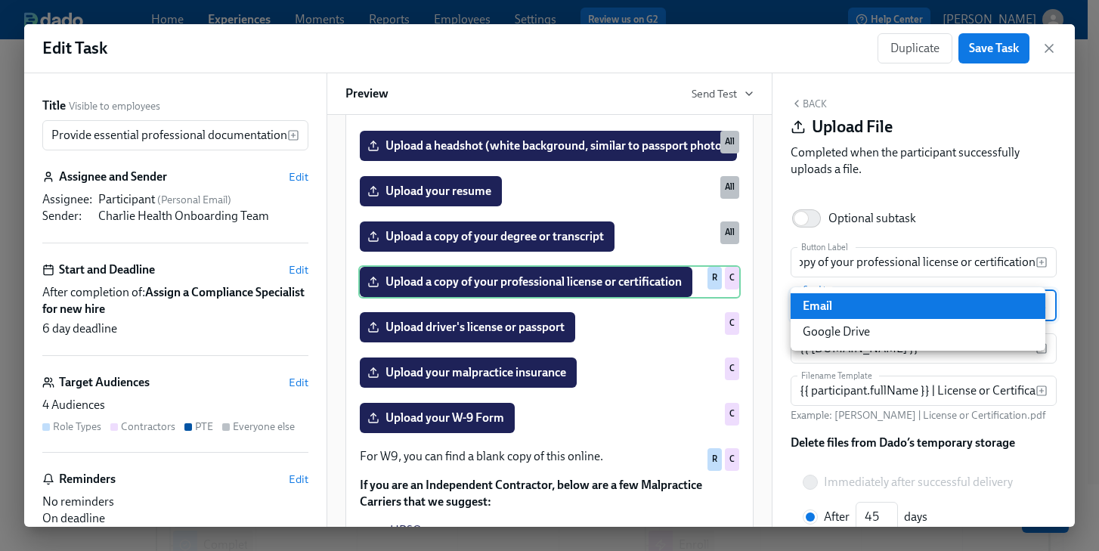
click at [884, 318] on body "Home Experiences Moments Reports Employees Settings Review us on G2 Help Center…" at bounding box center [549, 463] width 1099 height 927
click at [860, 334] on li "Google Drive" at bounding box center [918, 332] width 255 height 26
type input "GDRIVE"
radio input "true"
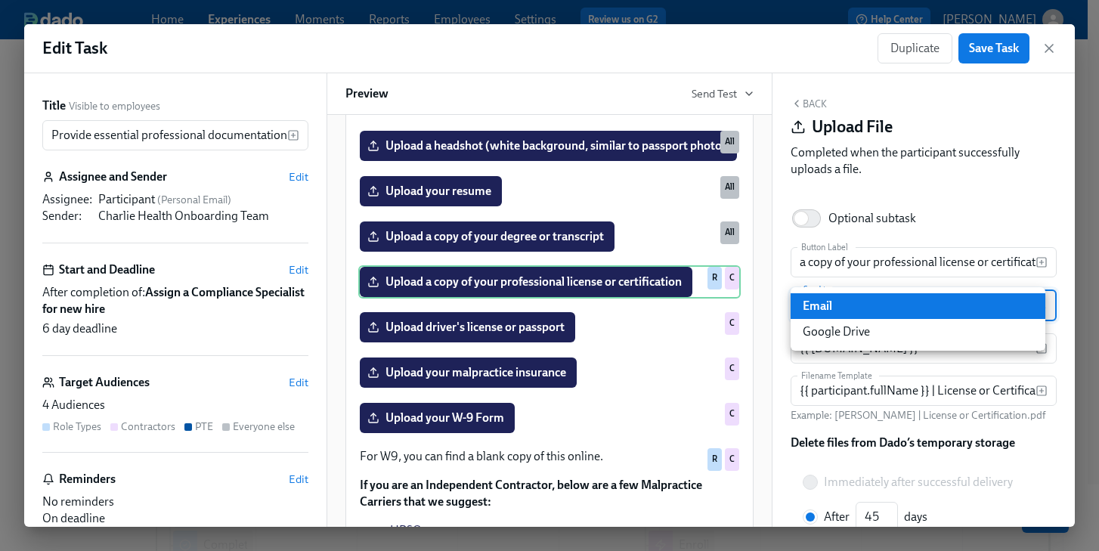
type input "30"
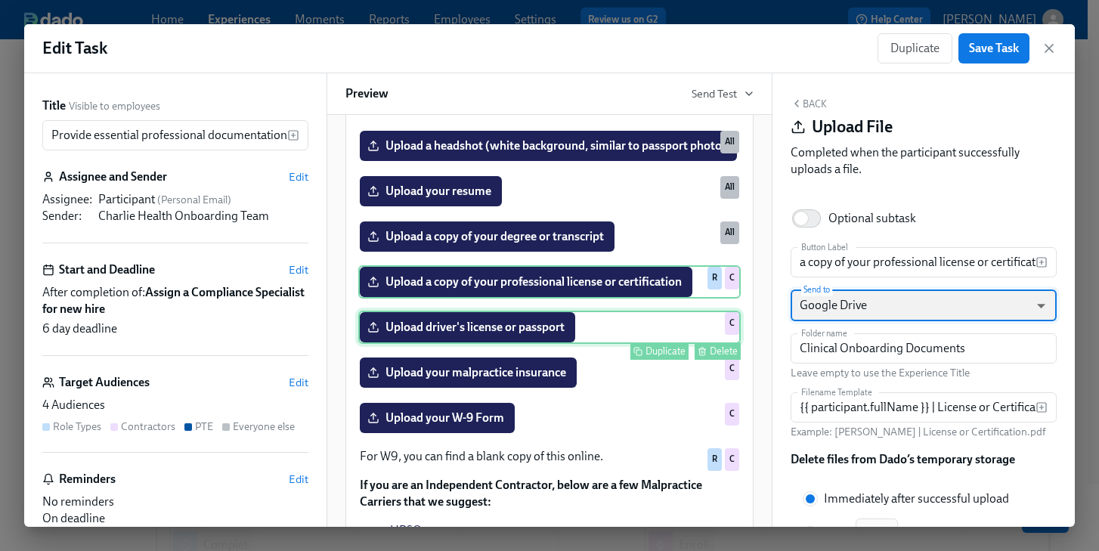
click at [504, 344] on div "Upload driver's license or passport Duplicate Delete C" at bounding box center [549, 327] width 382 height 33
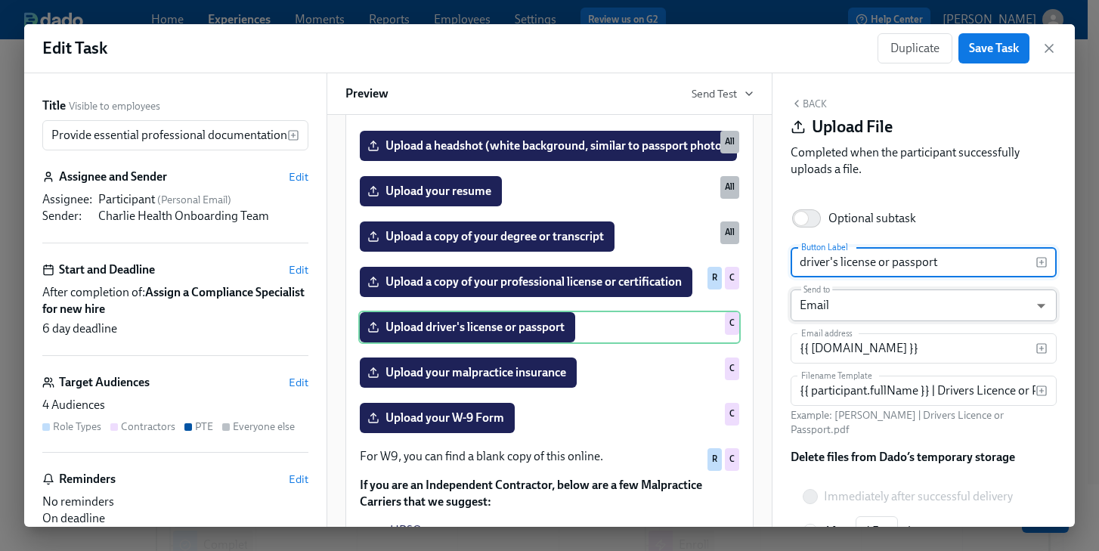
click at [899, 311] on body "Home Experiences Moments Reports Employees Settings Review us on G2 Help Center…" at bounding box center [549, 463] width 1099 height 927
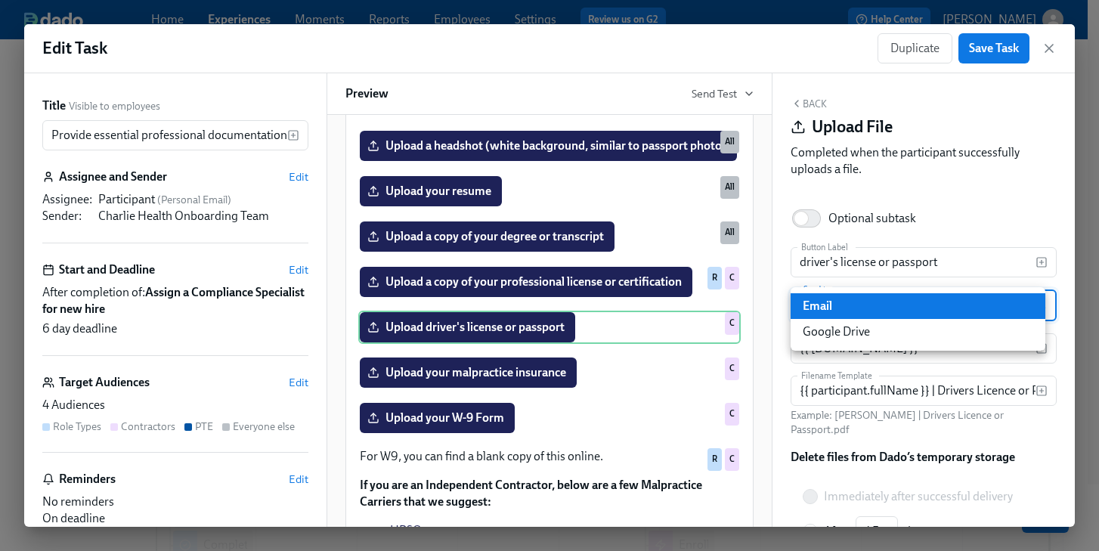
drag, startPoint x: 874, startPoint y: 333, endPoint x: 856, endPoint y: 334, distance: 18.2
click at [874, 333] on li "Google Drive" at bounding box center [918, 332] width 255 height 26
type input "GDRIVE"
radio input "true"
type input "30"
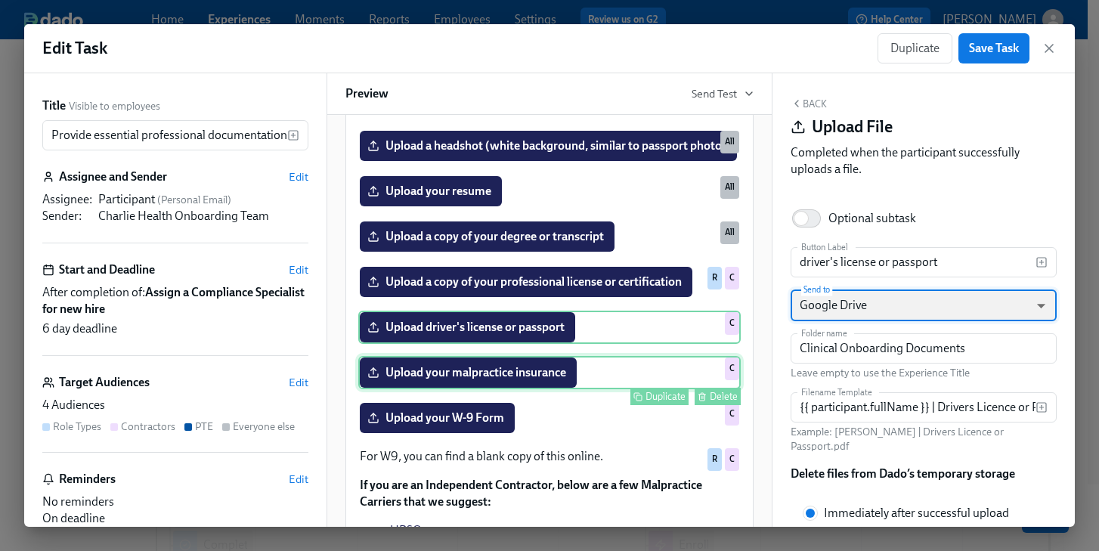
click at [484, 389] on div "Upload your malpractice insurance Duplicate Delete C" at bounding box center [549, 372] width 382 height 33
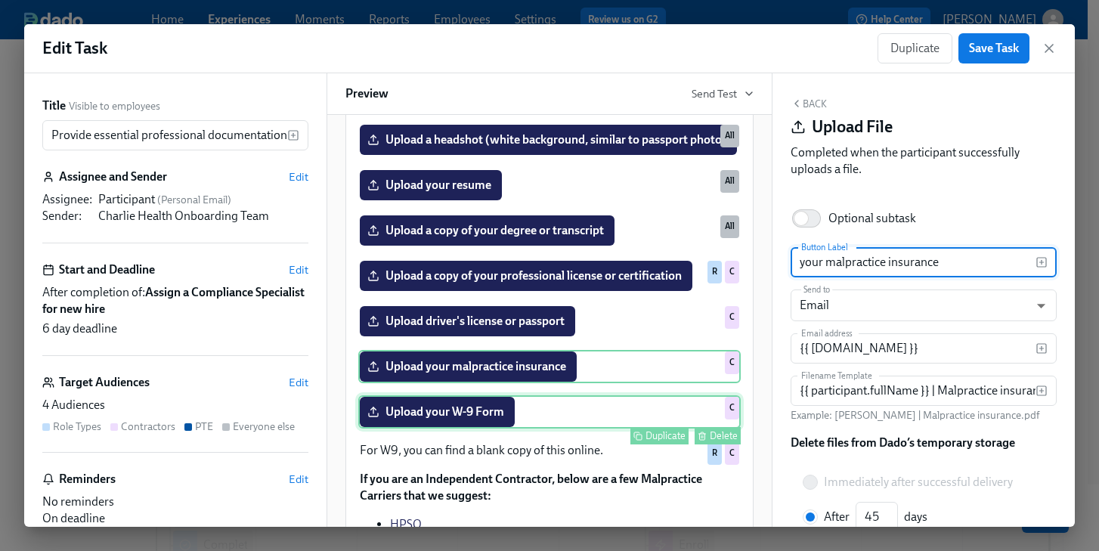
scroll to position [257, 0]
click at [461, 429] on div "Upload your W-9 Form Duplicate Delete C" at bounding box center [549, 411] width 382 height 33
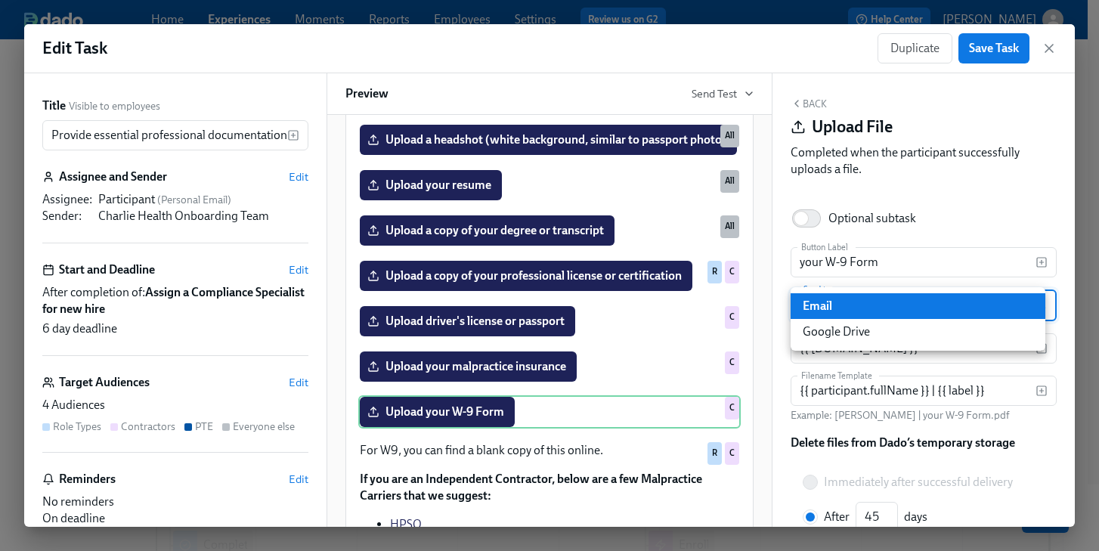
click at [893, 314] on body "Home Experiences Moments Reports Employees Settings Review us on G2 Help Center…" at bounding box center [549, 463] width 1099 height 927
click at [875, 334] on li "Google Drive" at bounding box center [918, 332] width 255 height 26
type input "GDRIVE"
radio input "true"
type input "30"
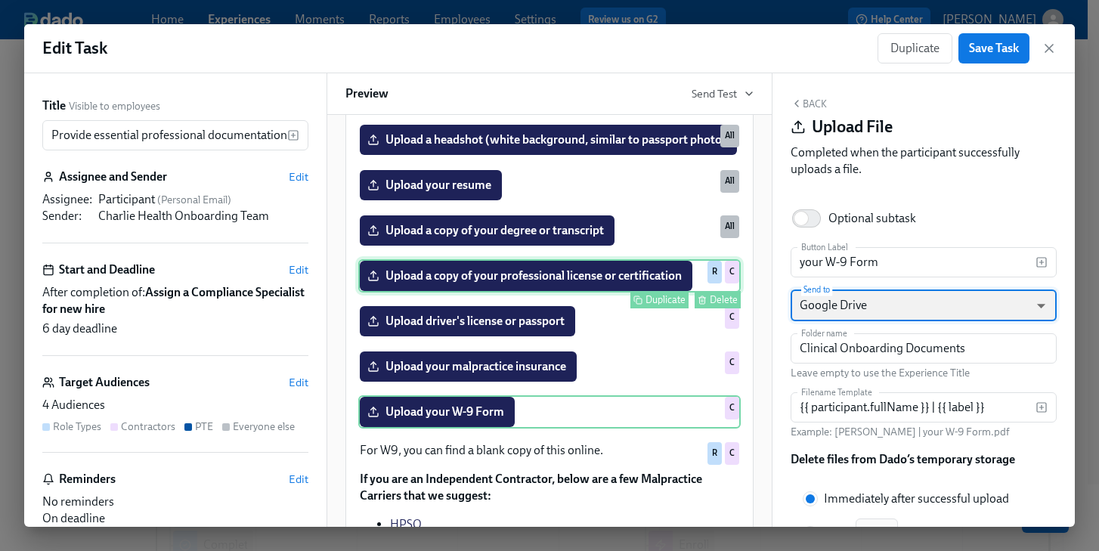
click at [582, 293] on div "Upload a copy of your professional license or certification Duplicate Delete R C" at bounding box center [549, 275] width 382 height 33
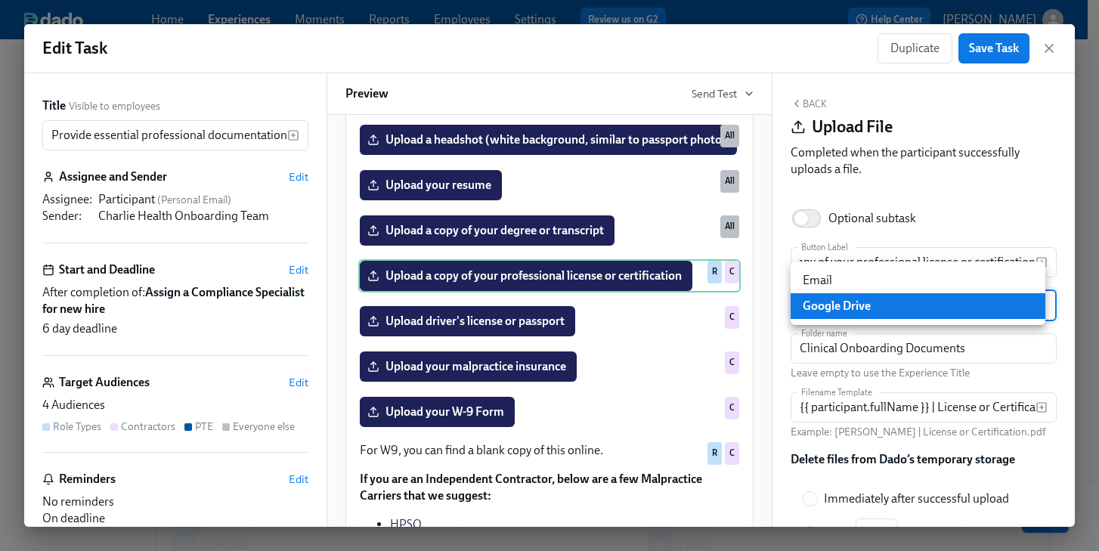
scroll to position [0, 0]
click at [864, 305] on body "Home Experiences Moments Reports Employees Settings Review us on G2 Help Center…" at bounding box center [549, 463] width 1099 height 927
click at [864, 280] on li "Email" at bounding box center [918, 281] width 255 height 26
type input "EMAIL"
type input "45"
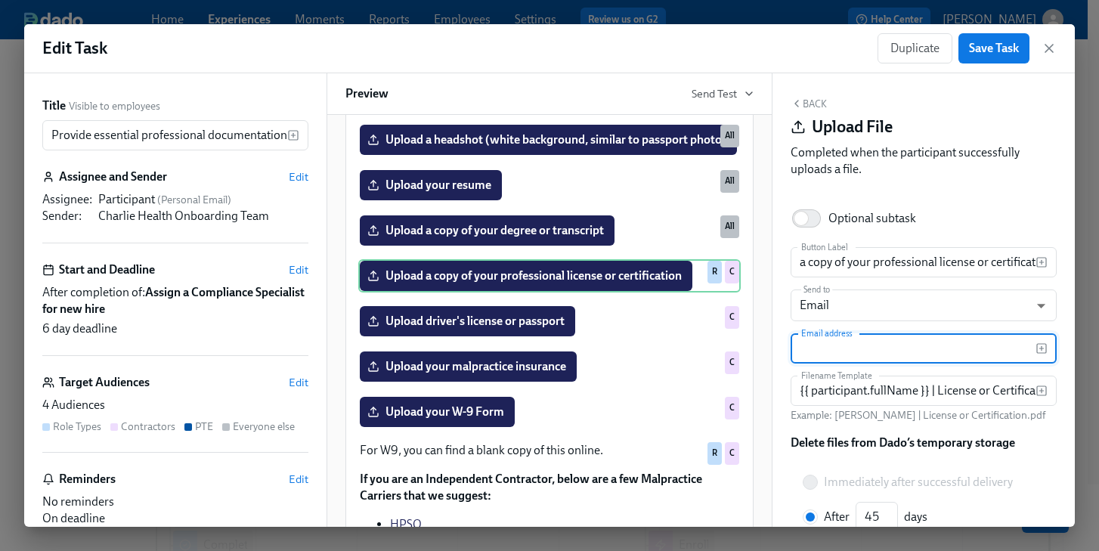
click at [879, 347] on input "text" at bounding box center [913, 348] width 245 height 30
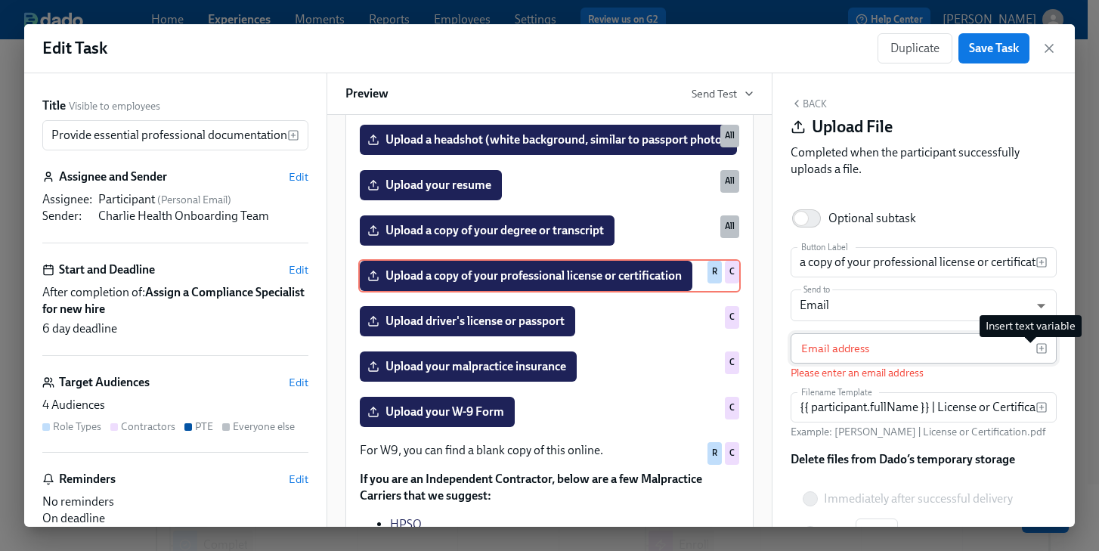
click at [1036, 348] on icon "button" at bounding box center [1042, 348] width 12 height 12
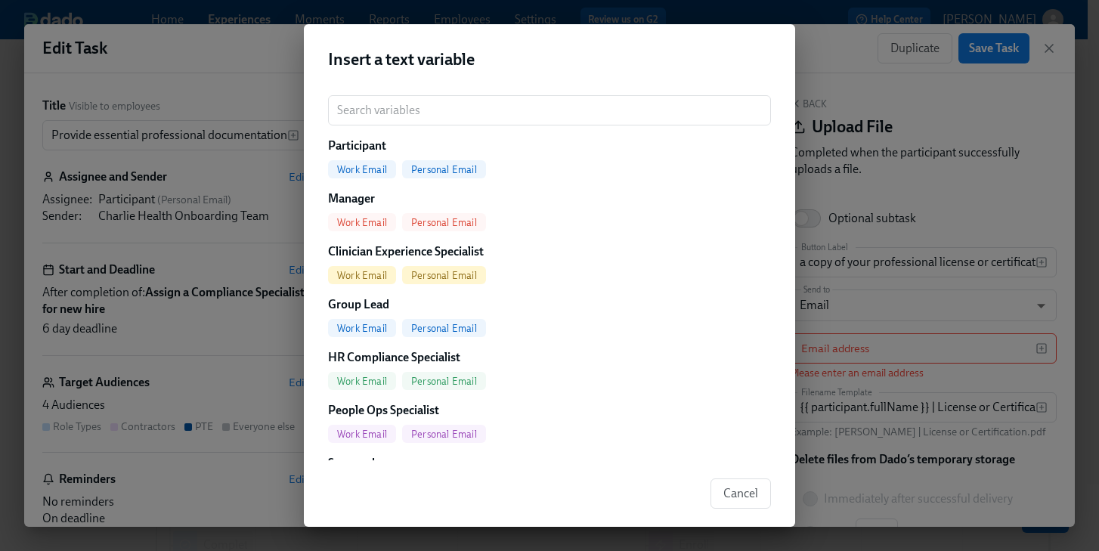
click at [365, 380] on span "Work Email" at bounding box center [362, 381] width 68 height 11
type input "{{ [DOMAIN_NAME] }}"
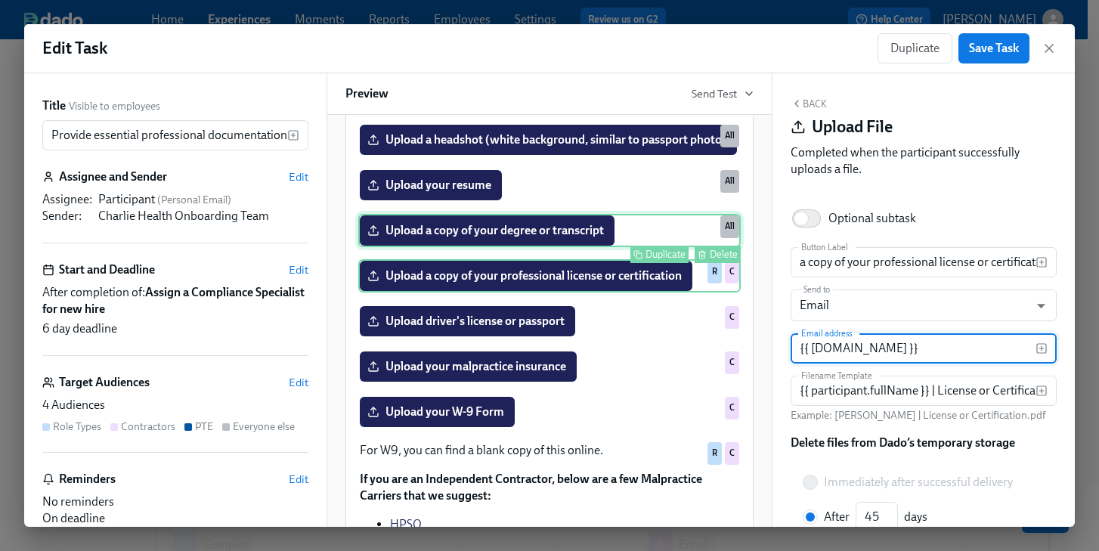
click at [529, 247] on div "Upload a copy of your degree or transcript Duplicate Delete All" at bounding box center [549, 230] width 382 height 33
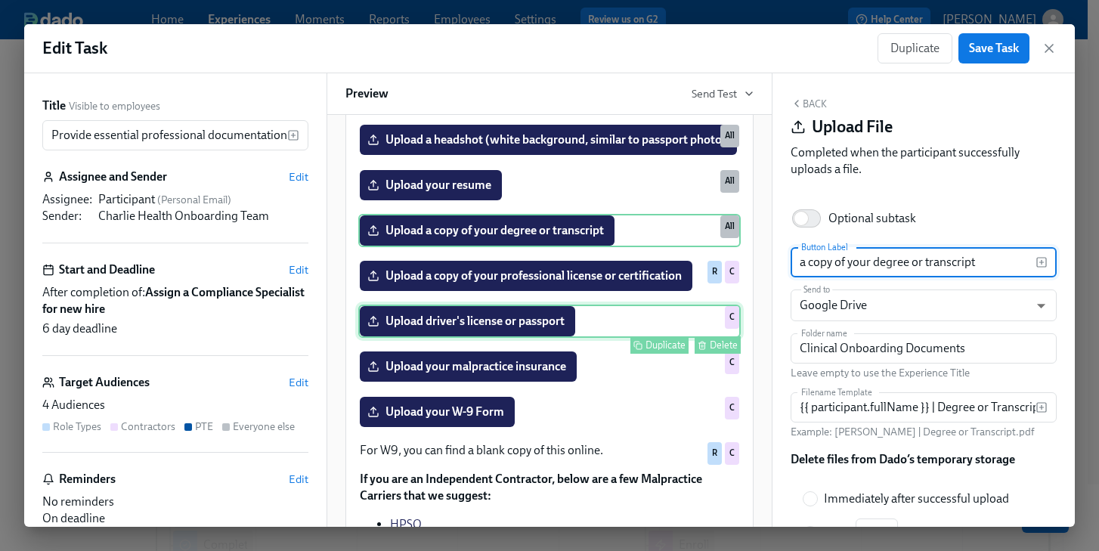
click at [483, 338] on div "Upload driver's license or passport Duplicate Delete C" at bounding box center [549, 321] width 382 height 33
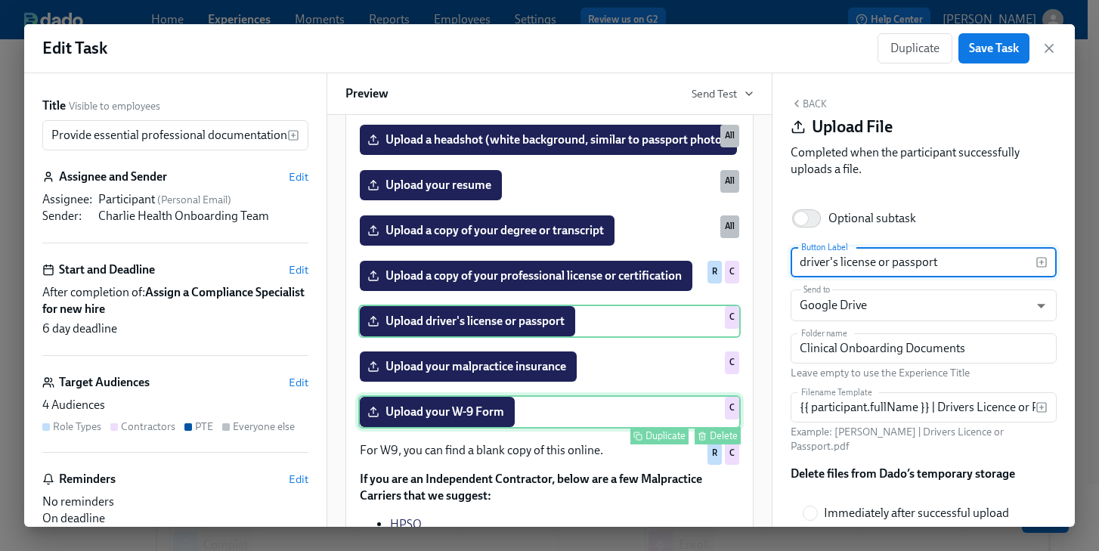
click at [445, 444] on div "Duplicate Delete" at bounding box center [550, 435] width 379 height 17
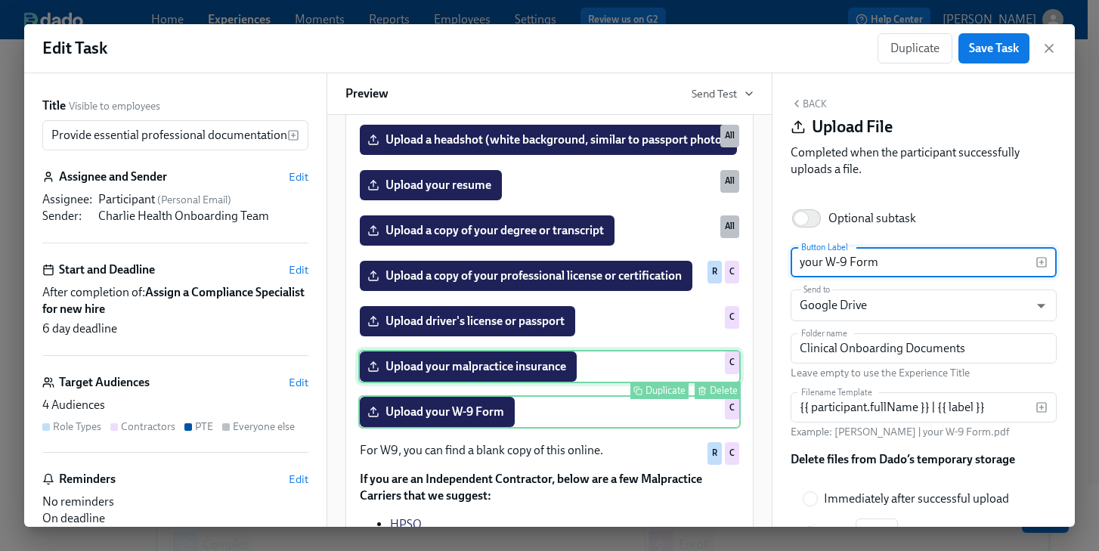
click at [475, 383] on div "Upload your malpractice insurance Duplicate Delete C" at bounding box center [549, 366] width 382 height 33
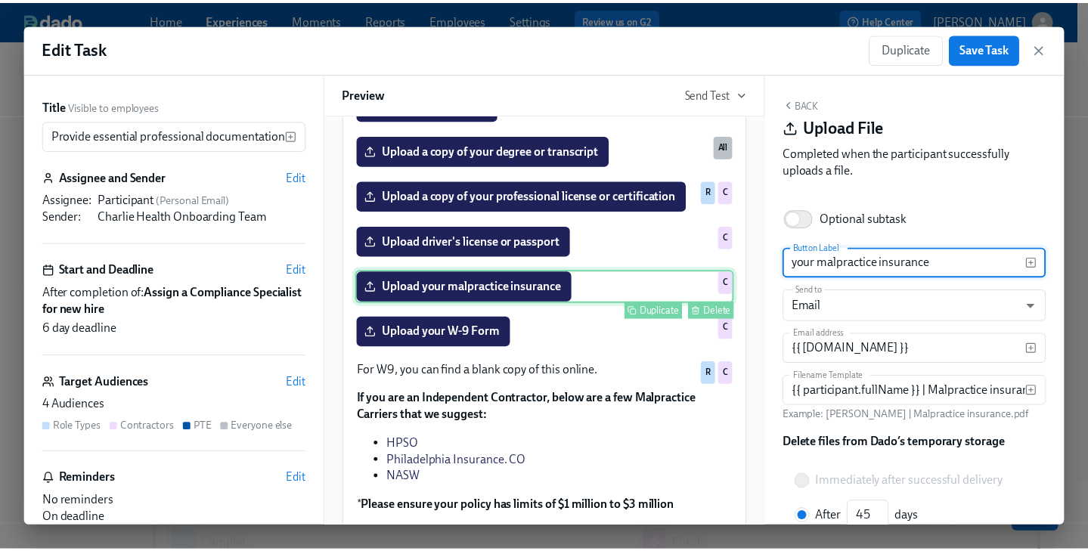
scroll to position [385, 0]
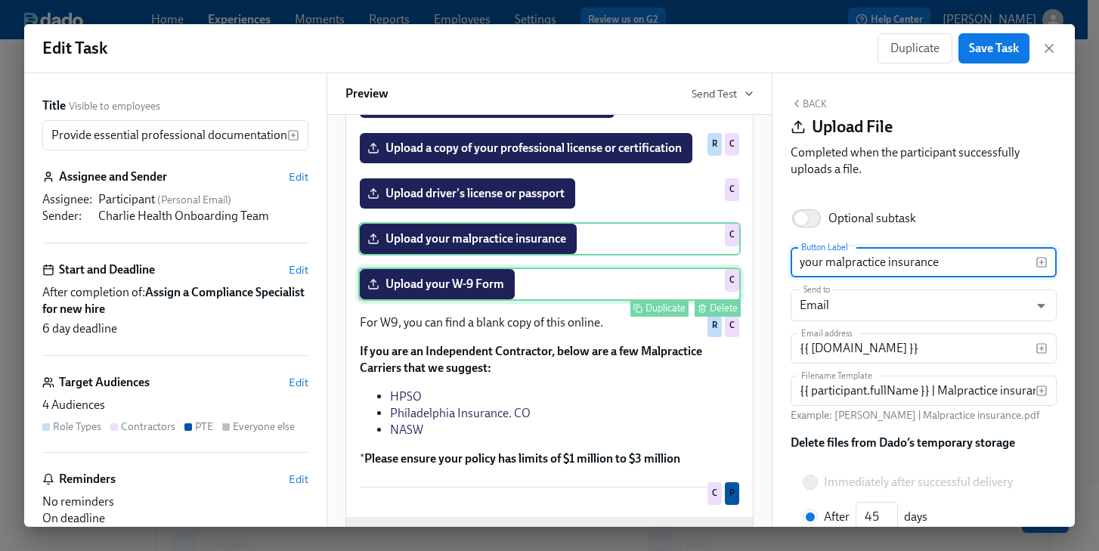
click at [439, 301] on div "Upload your W-9 Form Duplicate Delete C" at bounding box center [549, 284] width 382 height 33
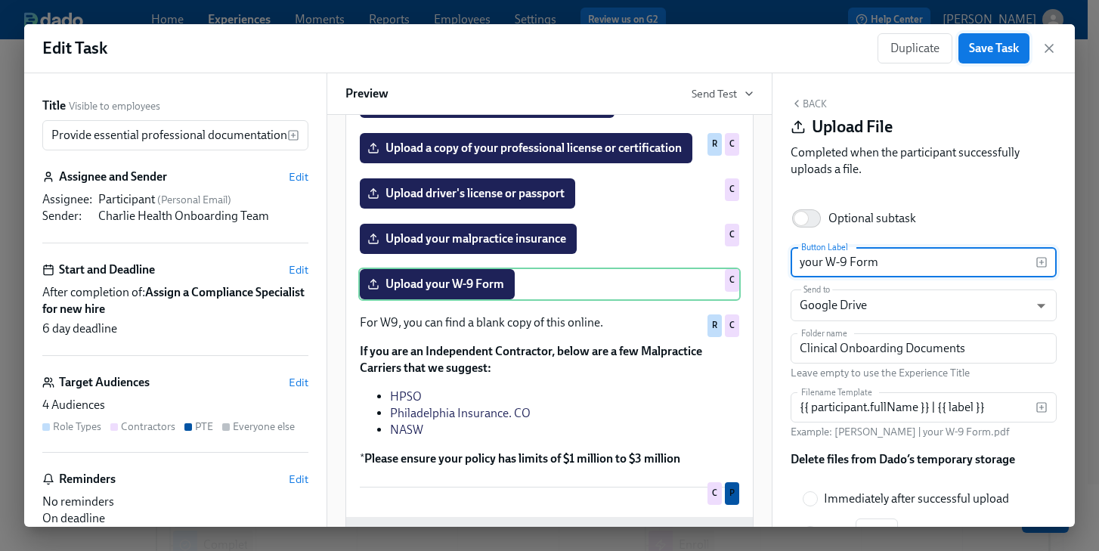
click at [977, 54] on span "Save Task" at bounding box center [994, 48] width 50 height 15
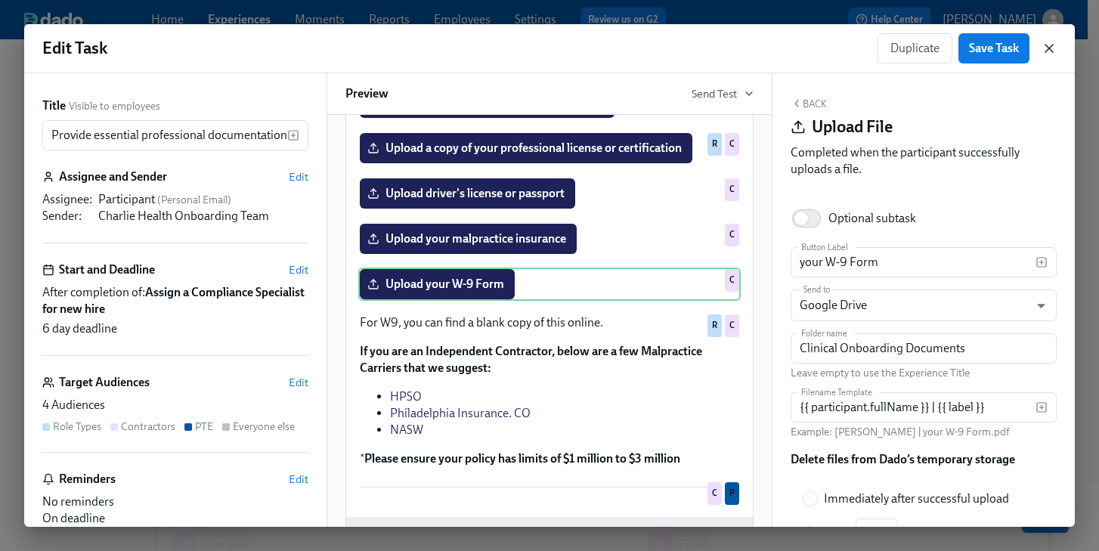
click at [1051, 45] on icon "button" at bounding box center [1049, 48] width 15 height 15
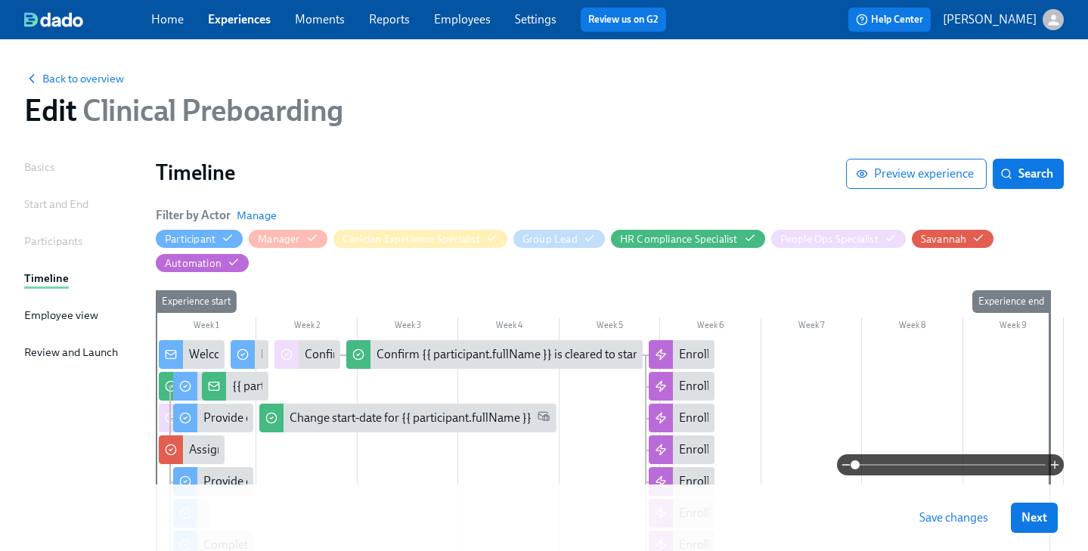
click at [961, 512] on span "Save changes" at bounding box center [953, 517] width 69 height 15
click at [1047, 518] on span "Next" at bounding box center [1034, 517] width 26 height 15
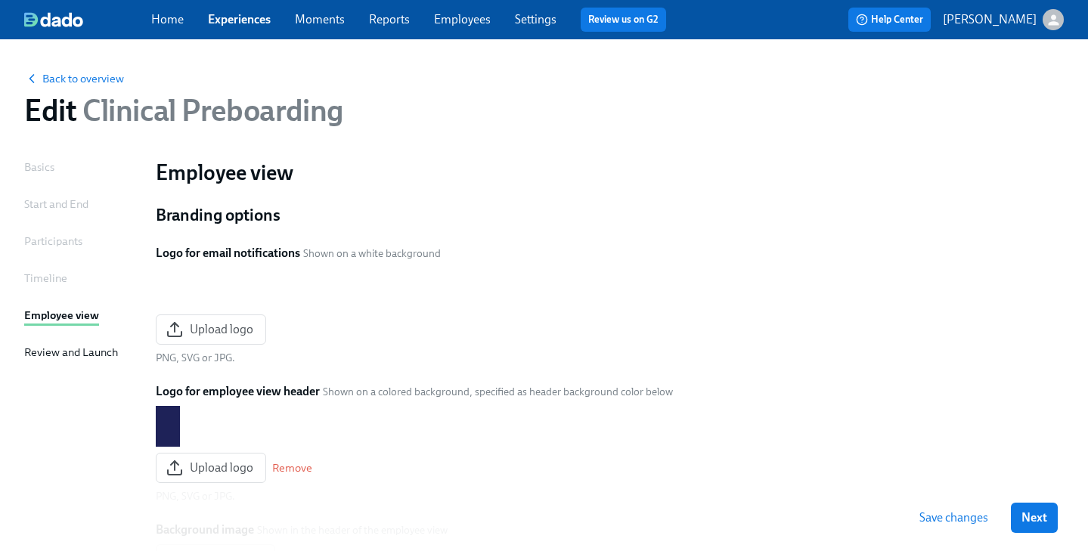
click at [961, 519] on span "Save changes" at bounding box center [953, 517] width 69 height 15
click at [1042, 519] on span "Next" at bounding box center [1034, 517] width 26 height 15
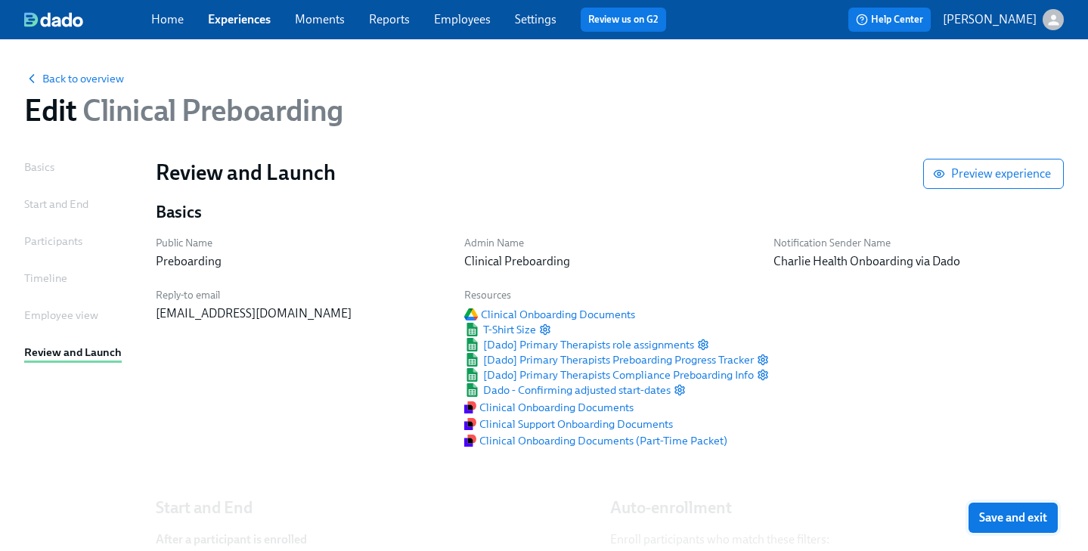
click at [999, 516] on span "Save and exit" at bounding box center [1013, 517] width 68 height 15
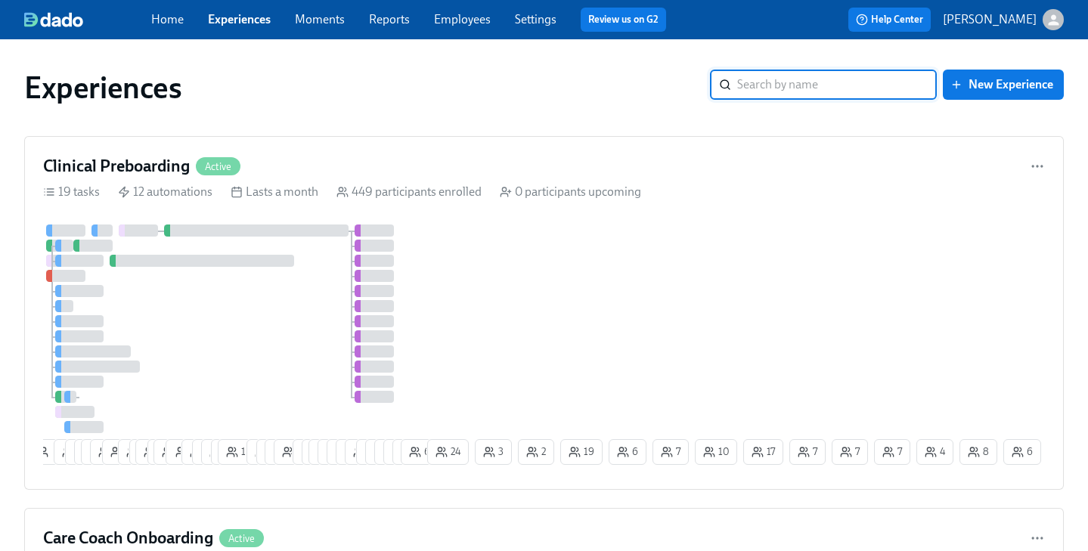
click at [773, 82] on input "search" at bounding box center [837, 85] width 200 height 30
type input "cat"
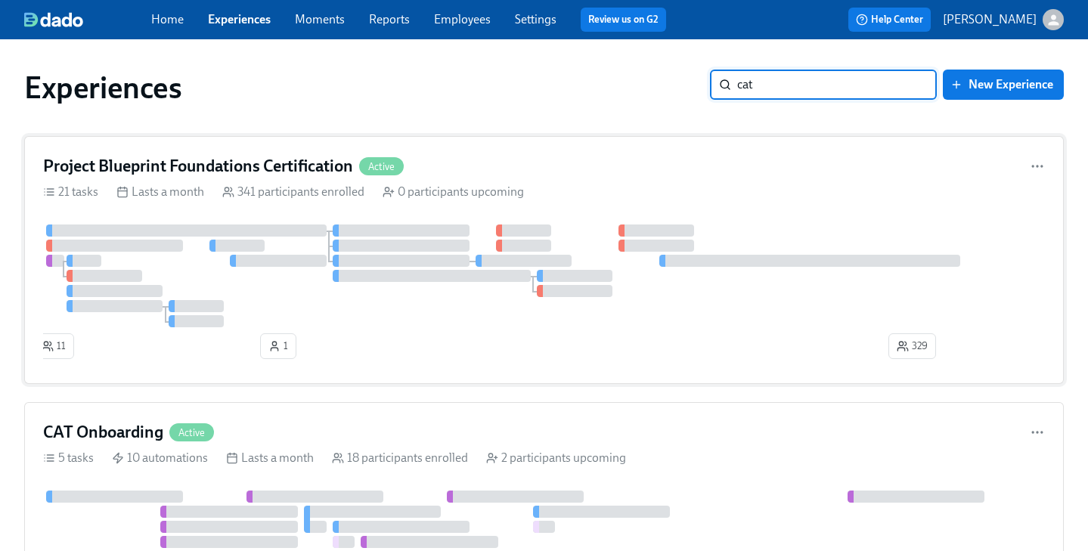
scroll to position [26, 0]
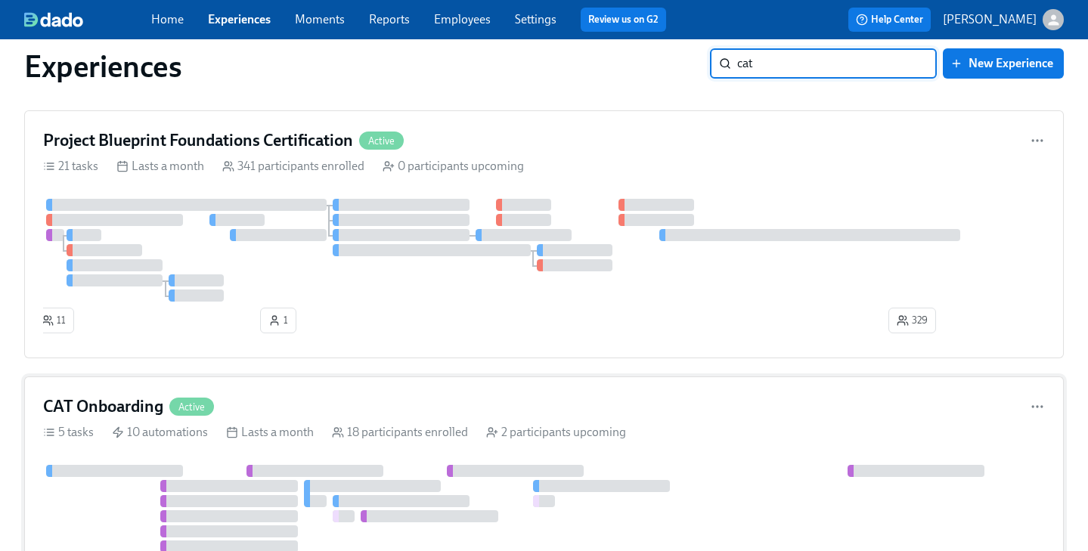
click at [416, 389] on div "CAT Onboarding Active 5 tasks 10 automations Lasts a month 18 participants enro…" at bounding box center [543, 522] width 1039 height 293
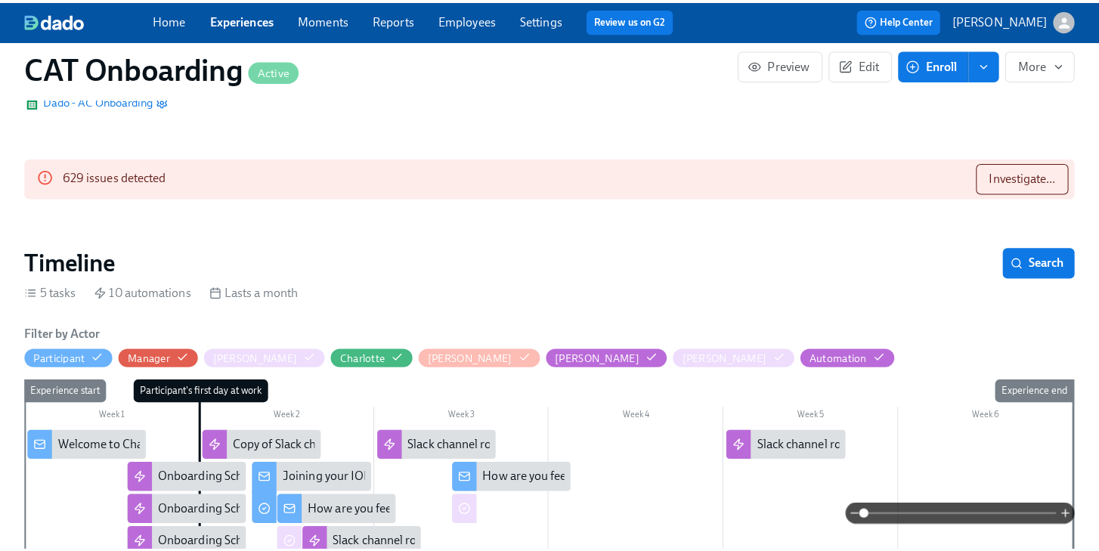
scroll to position [0, 3577]
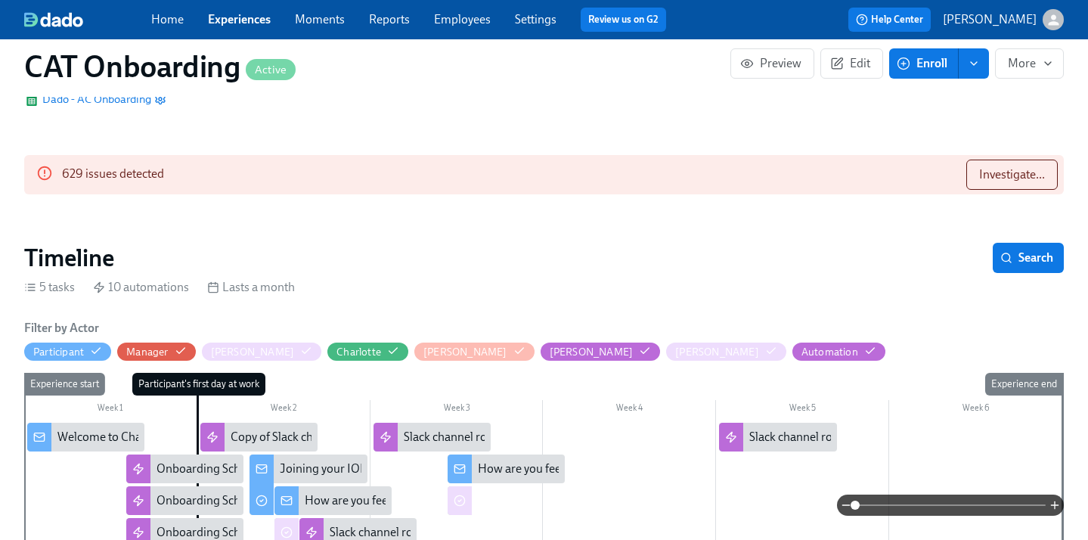
click at [89, 429] on div "Welcome to Charlie Health!" at bounding box center [127, 437] width 141 height 17
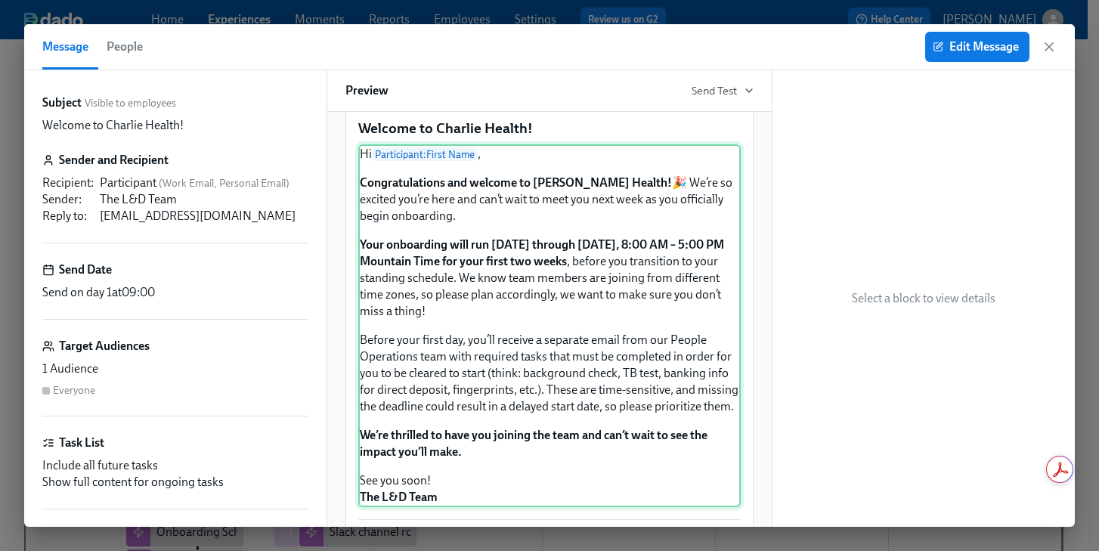
scroll to position [109, 0]
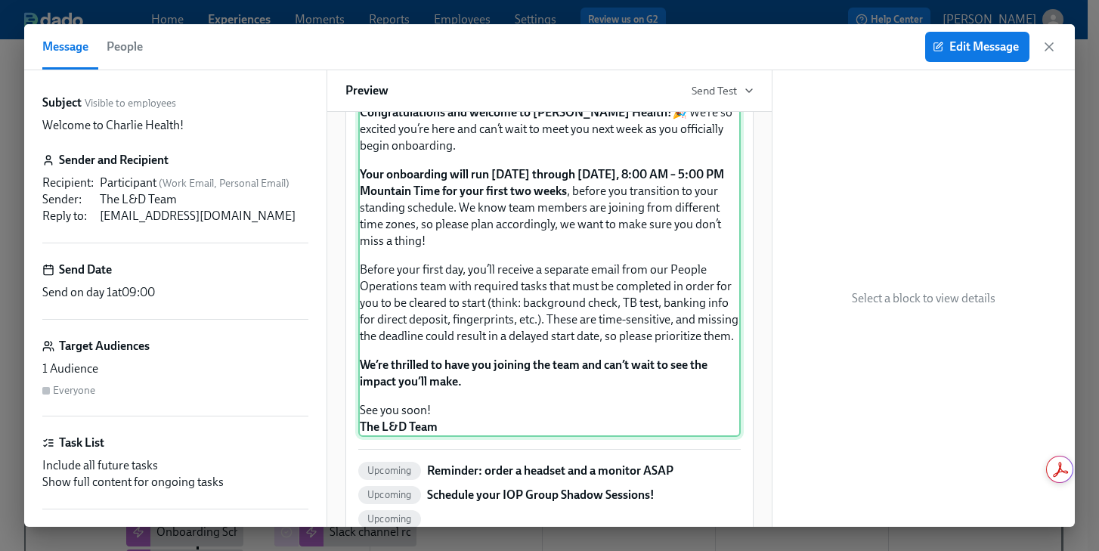
click at [646, 322] on div "Hi Participant : First Name , Congratulations and welcome to [PERSON_NAME] Heal…" at bounding box center [549, 255] width 382 height 363
click at [946, 42] on span "Edit Message" at bounding box center [977, 46] width 83 height 15
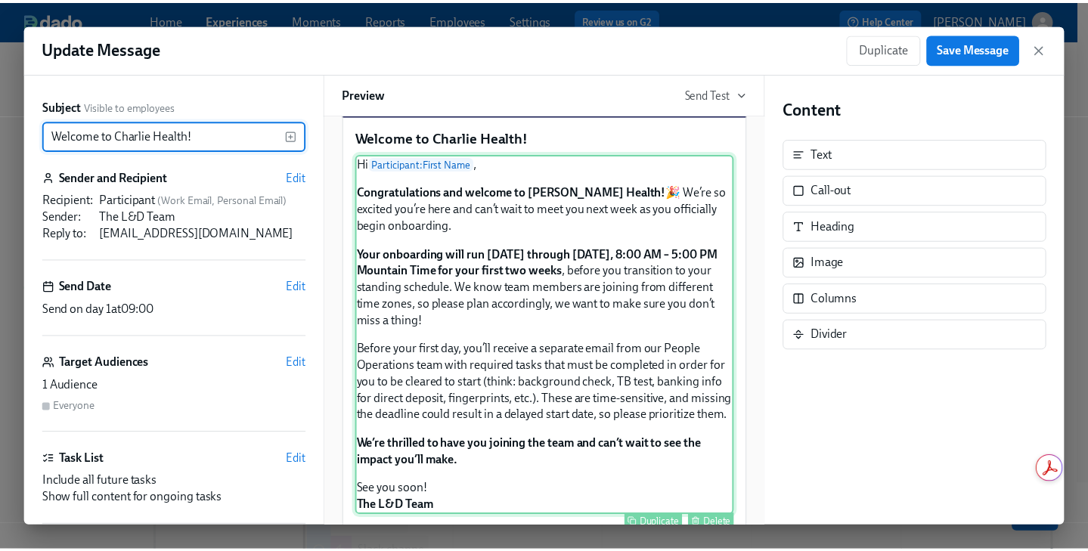
scroll to position [59, 0]
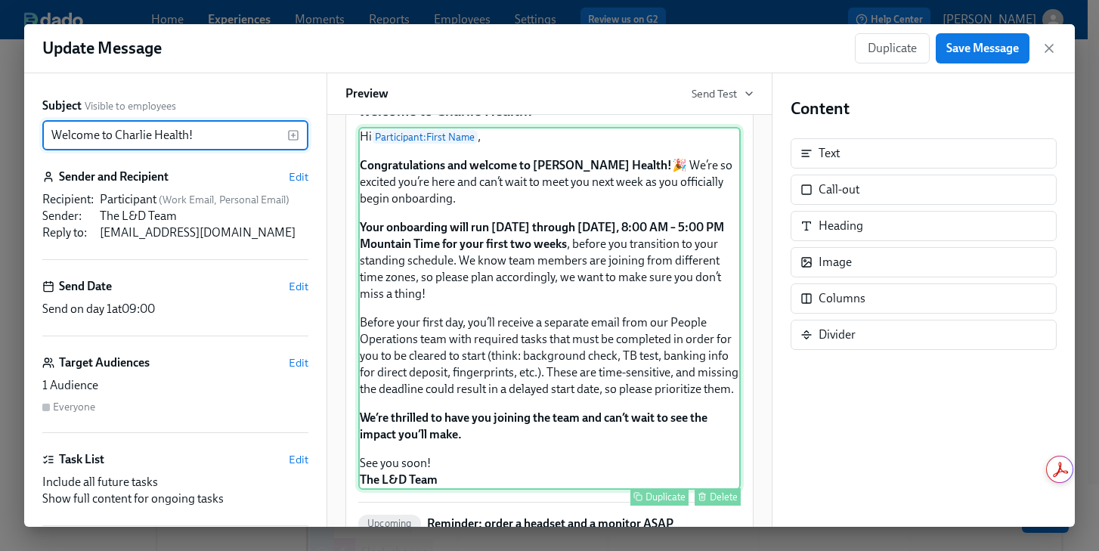
click at [653, 375] on div "Hi Participant : First Name , Congratulations and welcome to [PERSON_NAME] Heal…" at bounding box center [549, 308] width 382 height 363
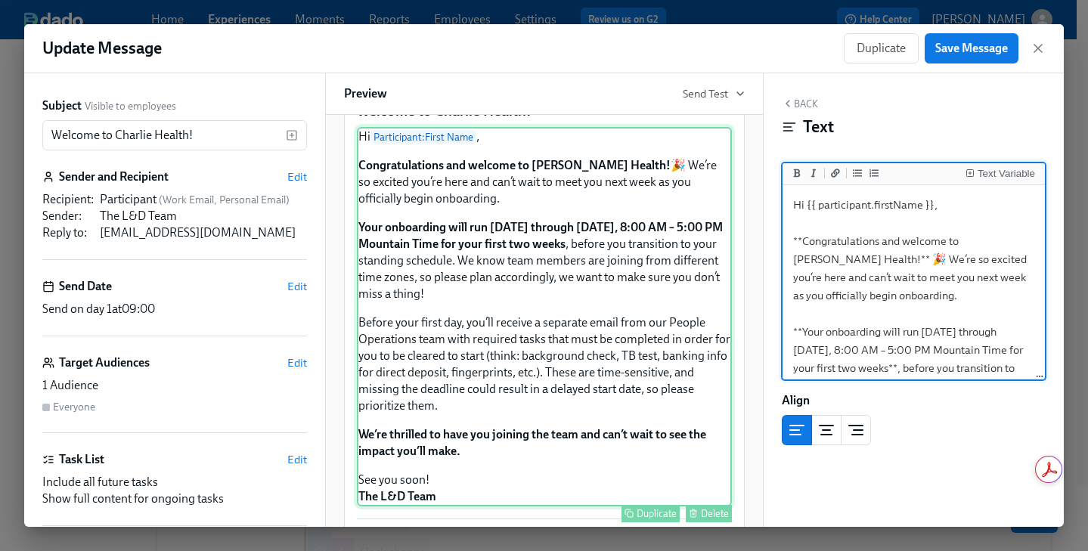
click at [673, 379] on div "Hi Participant : First Name , Congratulations and welcome to [PERSON_NAME] Heal…" at bounding box center [544, 316] width 375 height 379
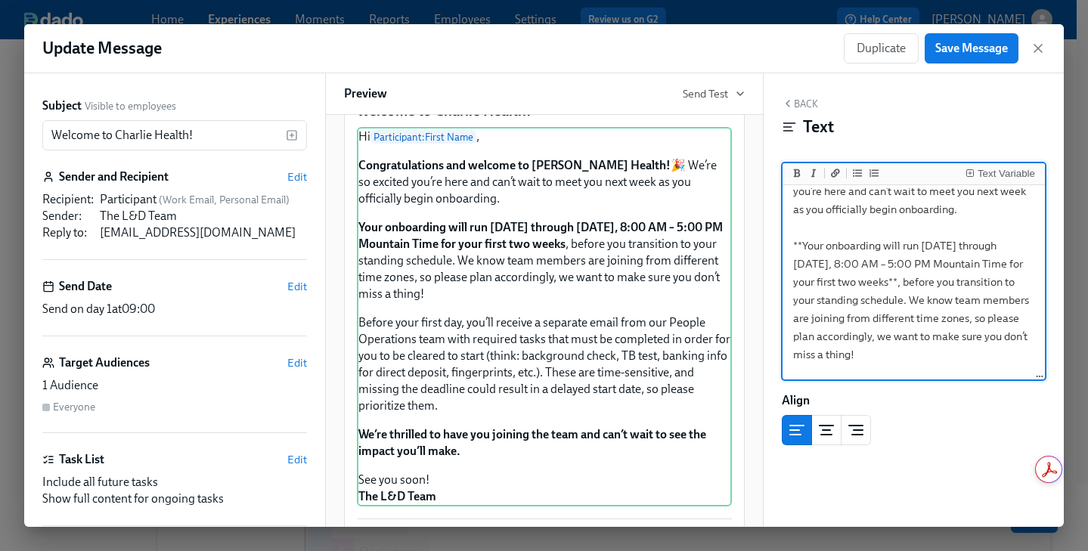
scroll to position [300, 0]
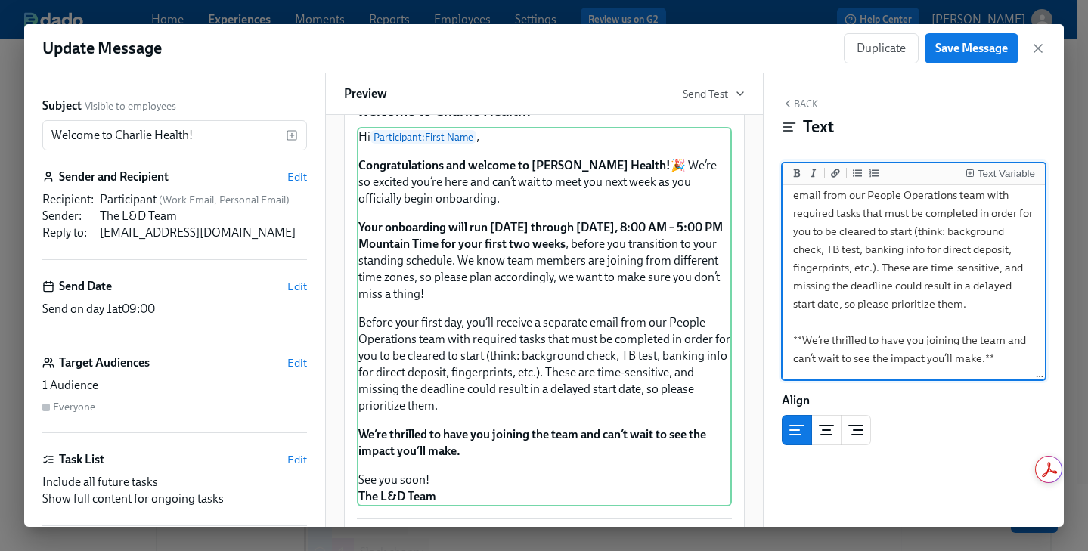
click at [856, 251] on textarea "Hi {{ participant.firstName }}, **Congratulations and welcome to [PERSON_NAME] …" at bounding box center [913, 158] width 257 height 541
drag, startPoint x: 923, startPoint y: 252, endPoint x: 865, endPoint y: 255, distance: 57.6
click at [865, 255] on textarea "Hi {{ participant.firstName }}, **Congratulations and welcome to [PERSON_NAME] …" at bounding box center [913, 158] width 257 height 541
drag, startPoint x: 919, startPoint y: 253, endPoint x: 865, endPoint y: 254, distance: 54.4
click at [865, 254] on textarea "Hi {{ participant.firstName }}, **Congratulations and welcome to [PERSON_NAME] …" at bounding box center [913, 158] width 257 height 541
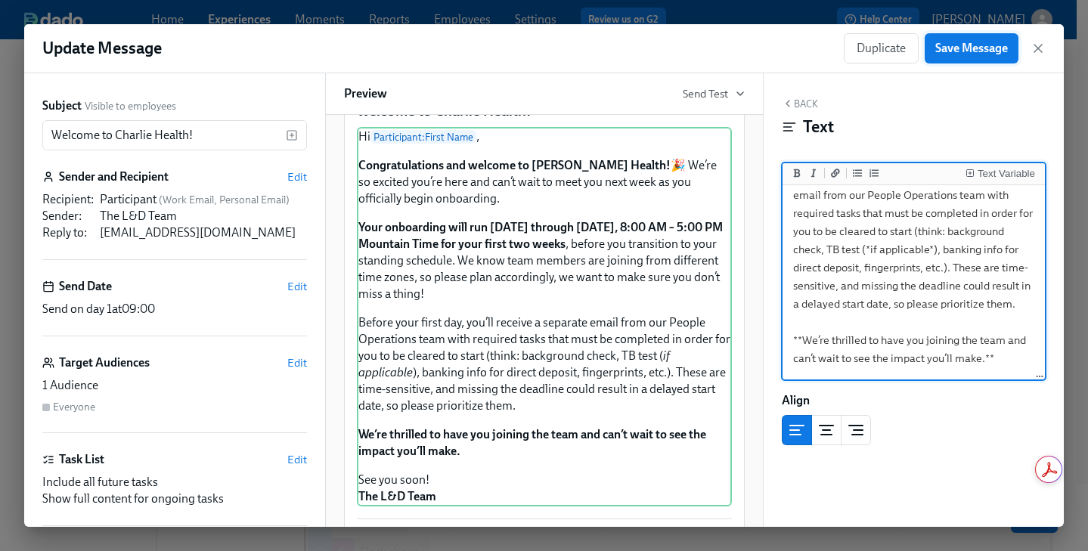
type textarea "Hi {{ participant.firstName }}, **Congratulations and welcome to [PERSON_NAME] …"
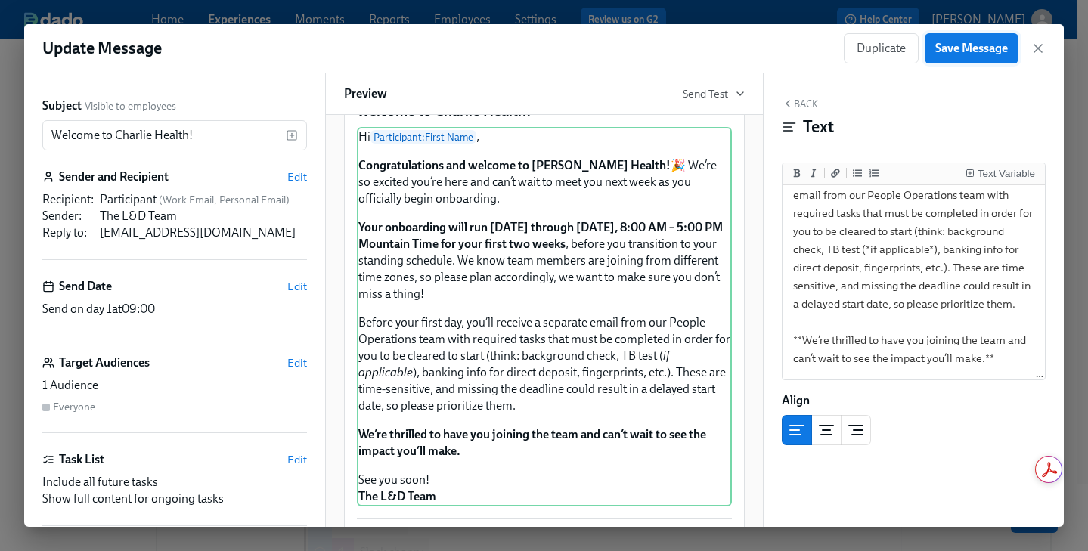
click at [963, 47] on span "Save Message" at bounding box center [971, 48] width 73 height 15
click at [1038, 50] on icon "button" at bounding box center [1037, 48] width 15 height 15
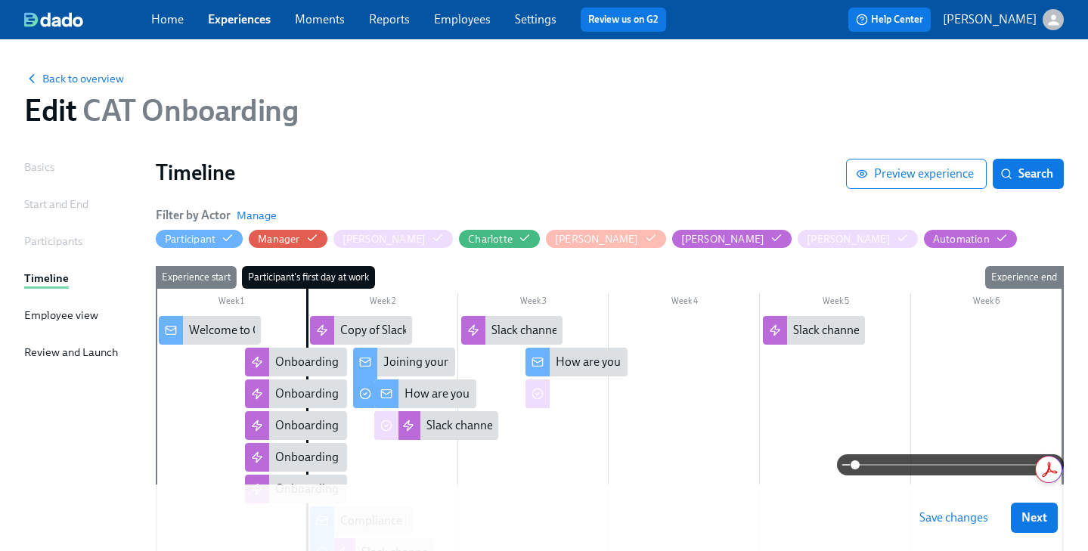
click at [964, 516] on span "Save changes" at bounding box center [953, 517] width 69 height 15
click at [1041, 515] on span "Next" at bounding box center [1034, 517] width 26 height 15
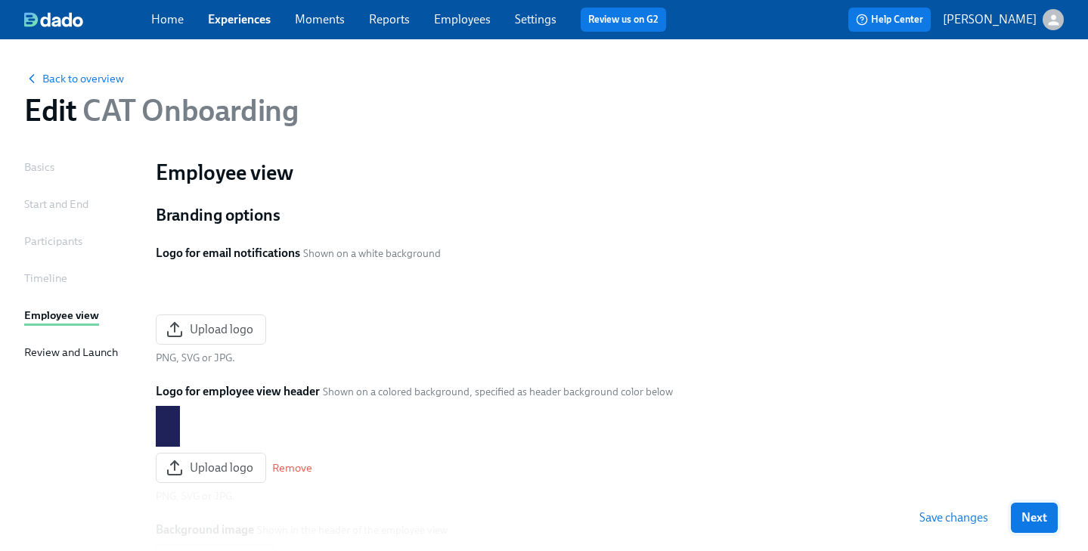
click at [1047, 518] on span "Next" at bounding box center [1034, 517] width 26 height 15
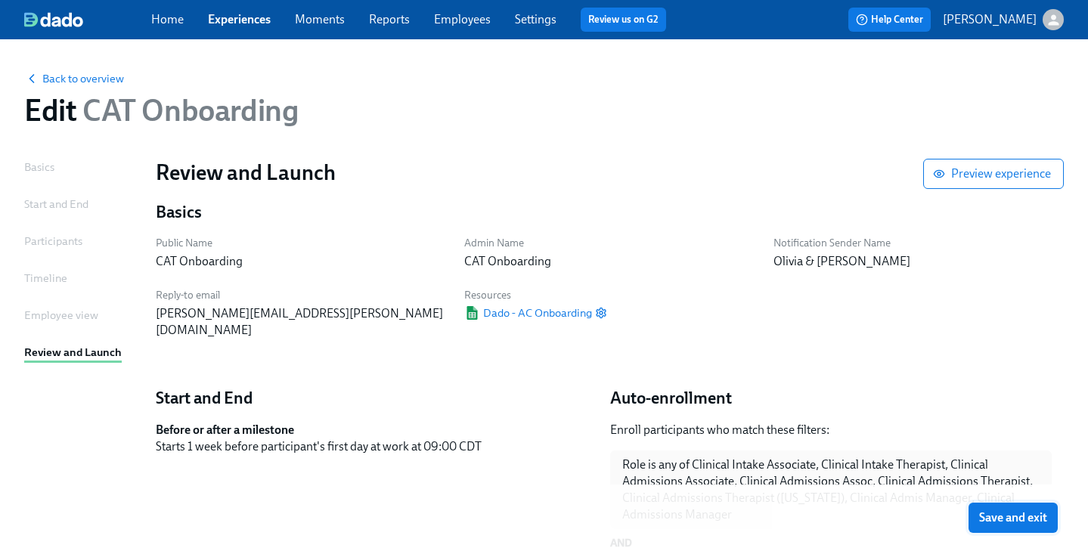
click at [1005, 520] on span "Save and exit" at bounding box center [1013, 517] width 68 height 15
